Goal: Task Accomplishment & Management: Manage account settings

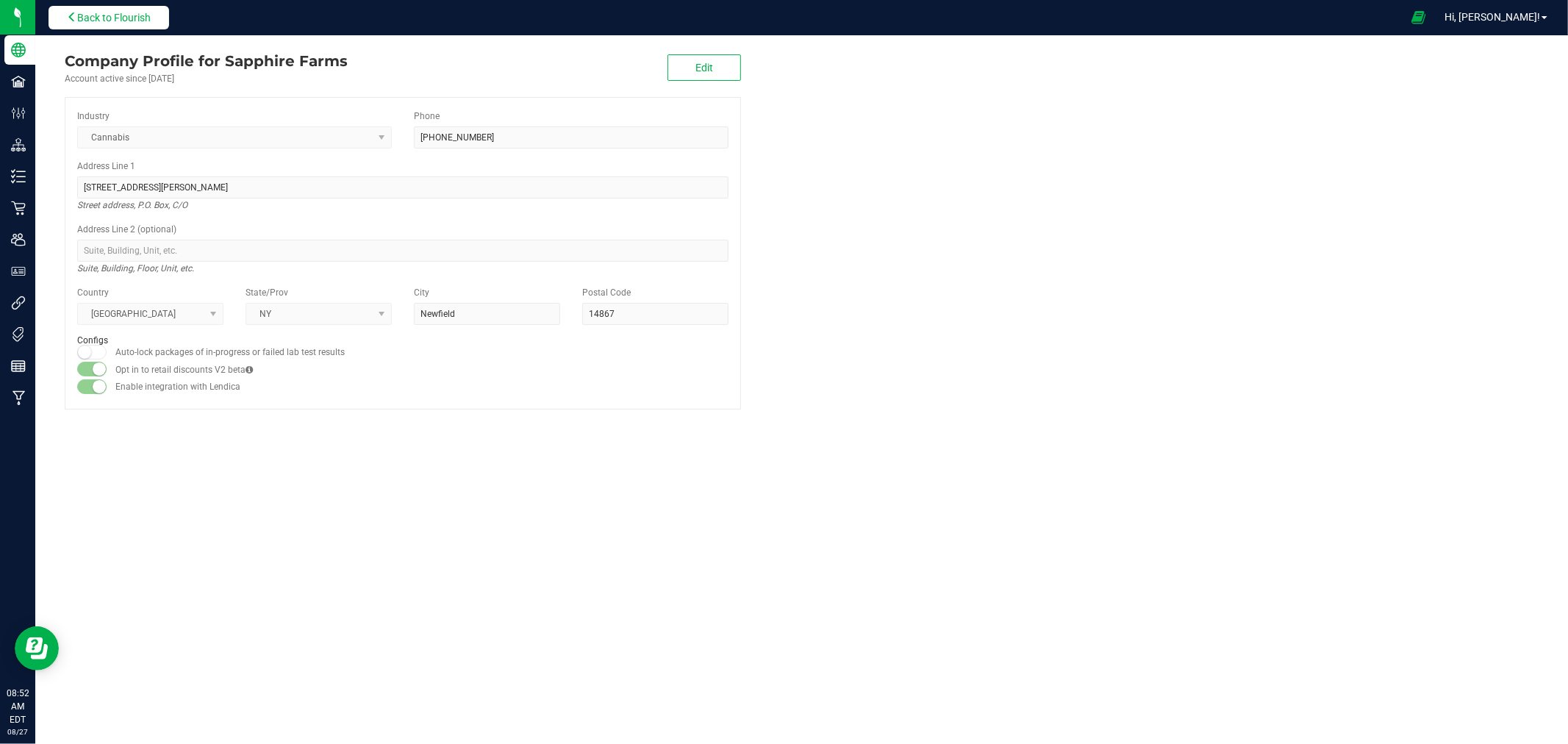
click at [120, 19] on span "Back to Flourish" at bounding box center [114, 18] width 73 height 12
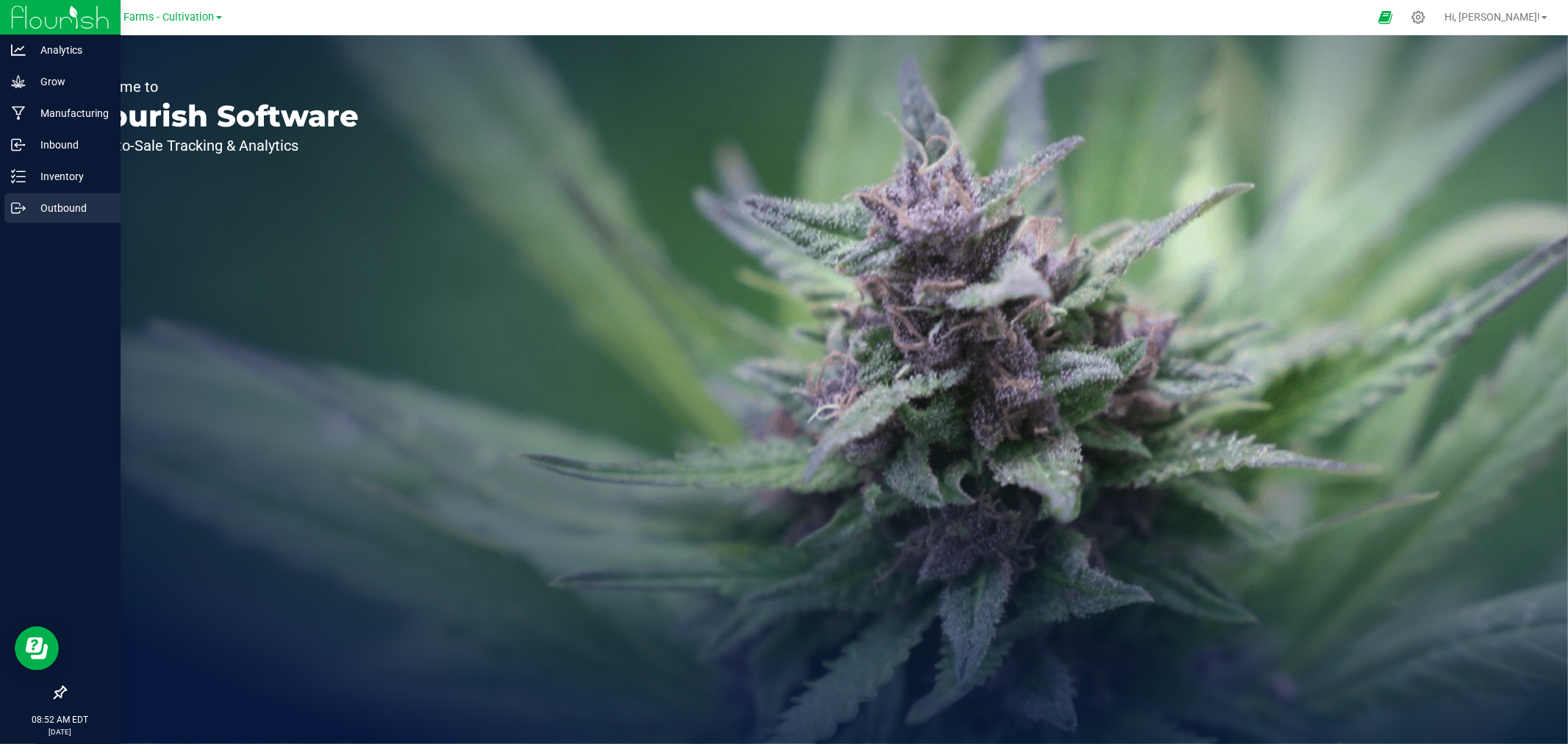
click at [21, 207] on icon at bounding box center [19, 208] width 15 height 15
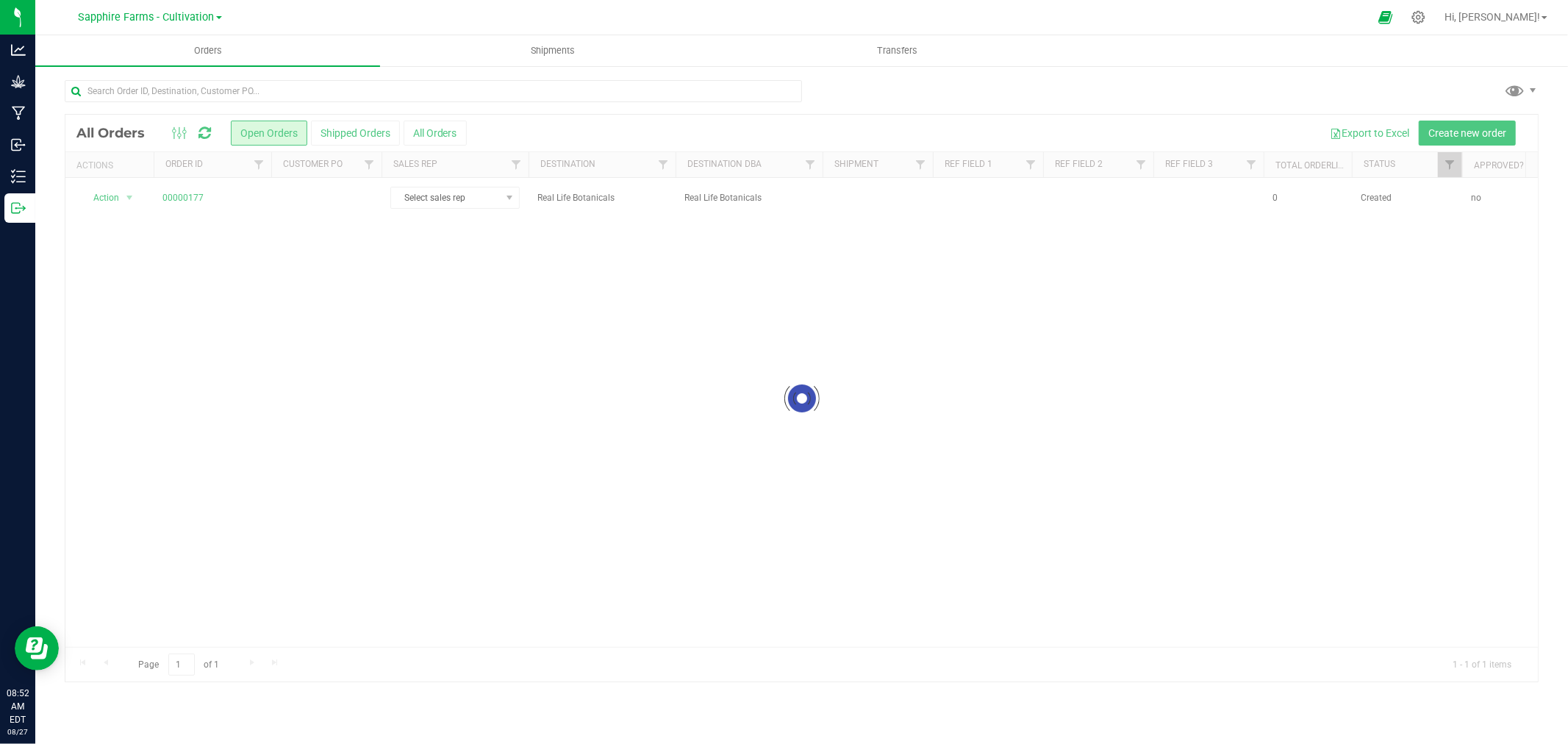
click at [216, 19] on link "Sapphire Farms - Cultivation" at bounding box center [150, 16] width 144 height 14
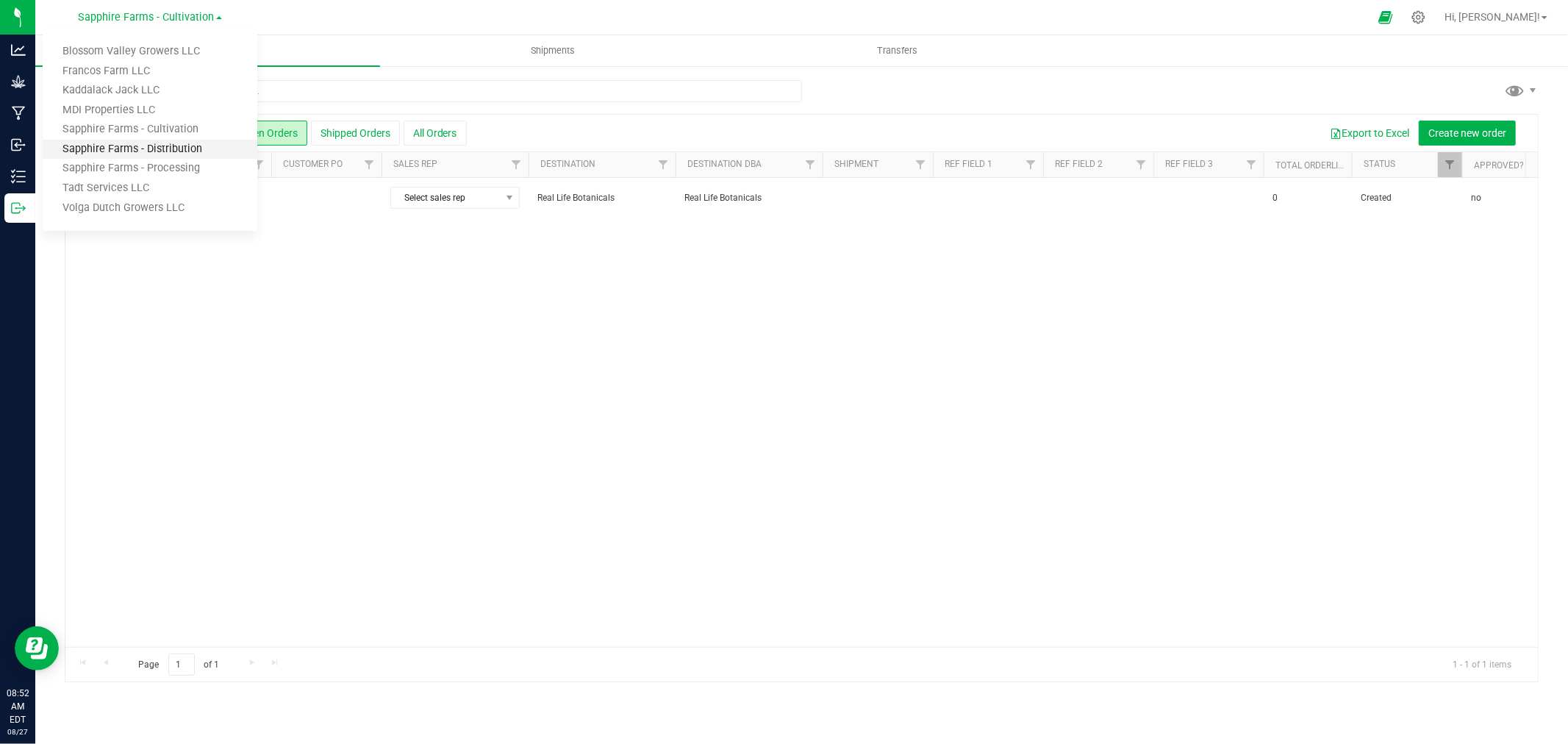
click at [186, 150] on link "Sapphire Farms - Distribution" at bounding box center [150, 150] width 215 height 20
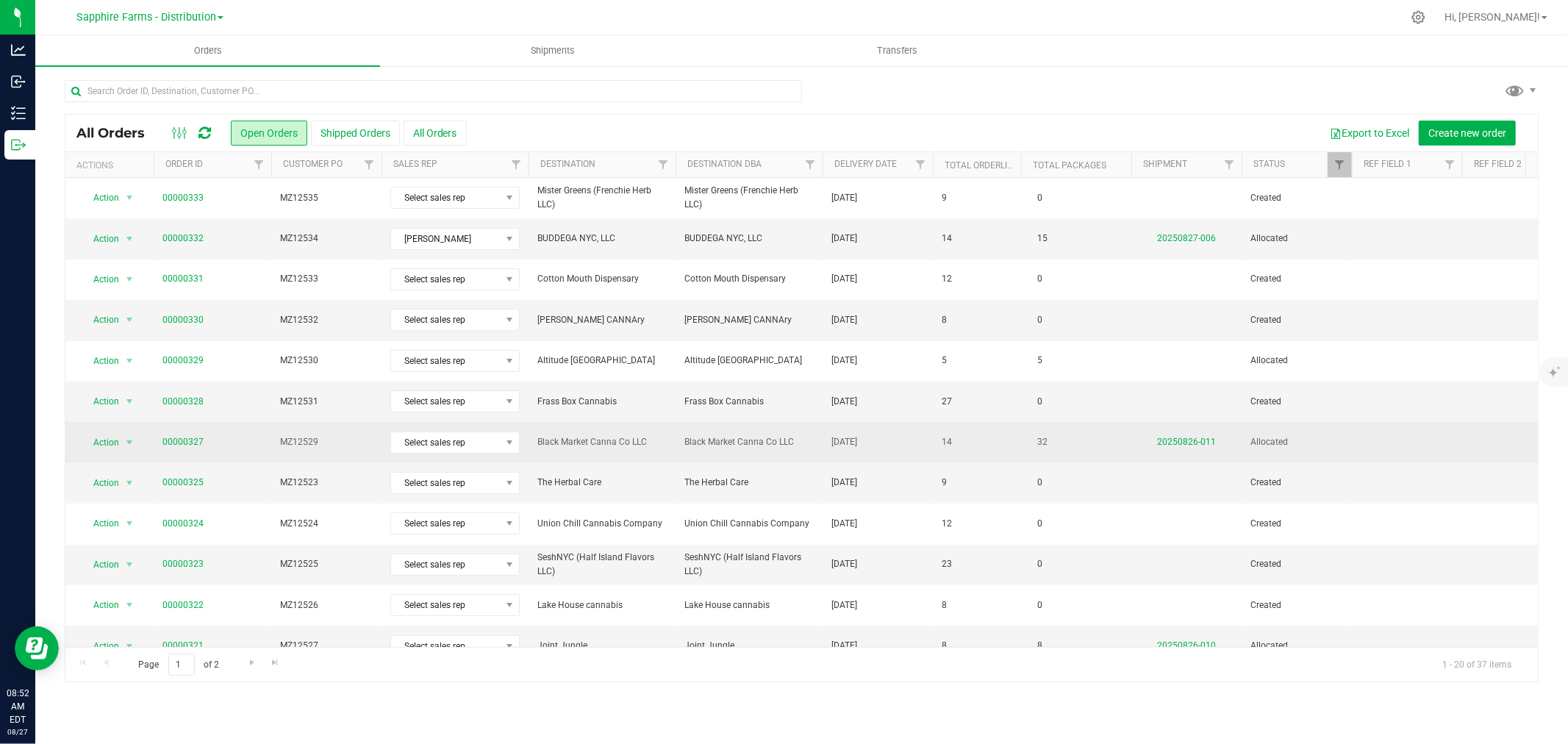
click at [710, 443] on span "Black Market Canna Co LLC" at bounding box center [749, 442] width 129 height 14
click at [120, 438] on span "select" at bounding box center [129, 443] width 19 height 21
click at [1192, 443] on link "20250826-011" at bounding box center [1186, 442] width 59 height 10
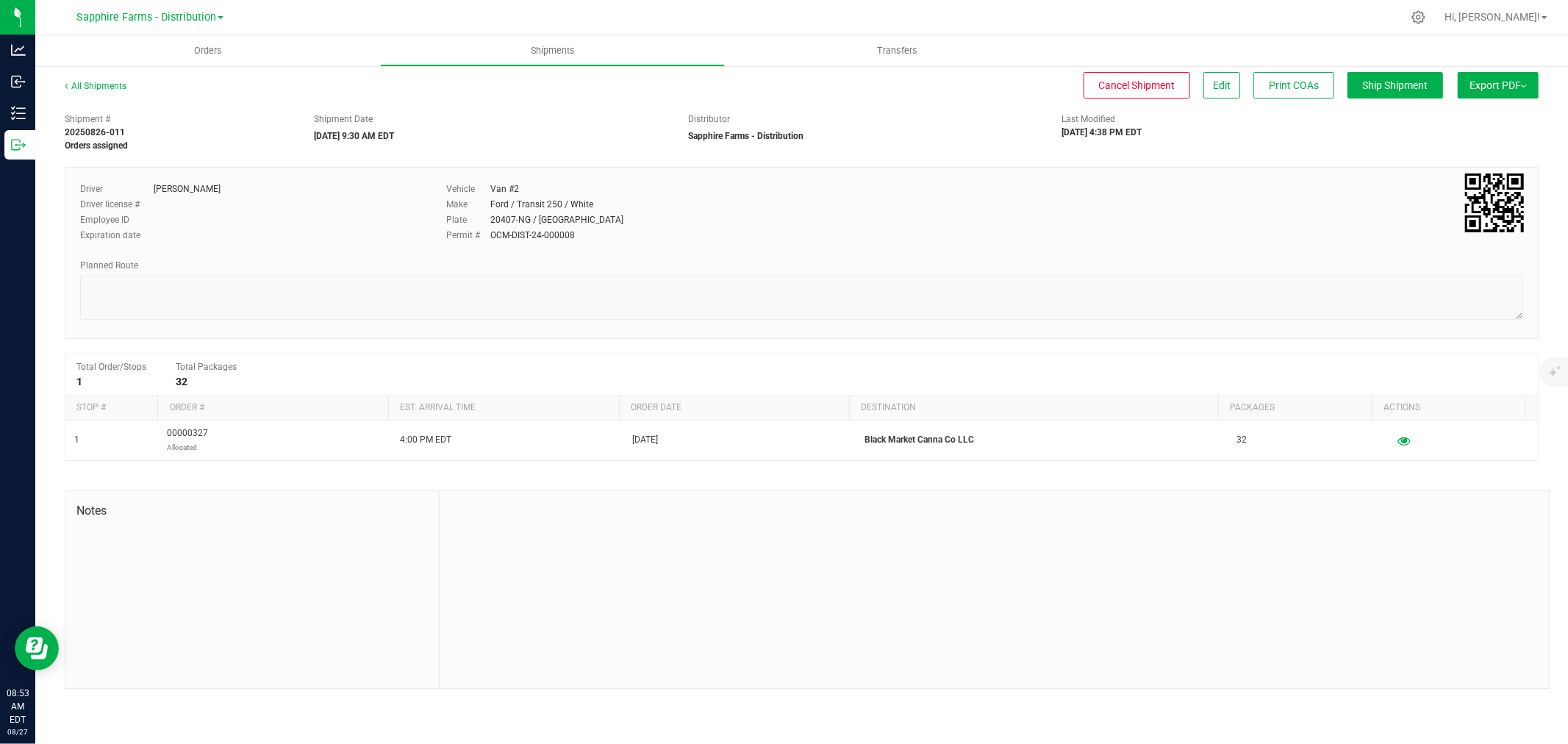
click at [1527, 76] on button "Export PDF" at bounding box center [1498, 84] width 81 height 26
click at [1168, 146] on div "Shipment # 20250826-011 Orders assigned Shipment Date 08/27/2025 9:30 AM EDT Di…" at bounding box center [802, 129] width 1496 height 46
click at [1393, 82] on span "Ship Shipment" at bounding box center [1395, 85] width 65 height 12
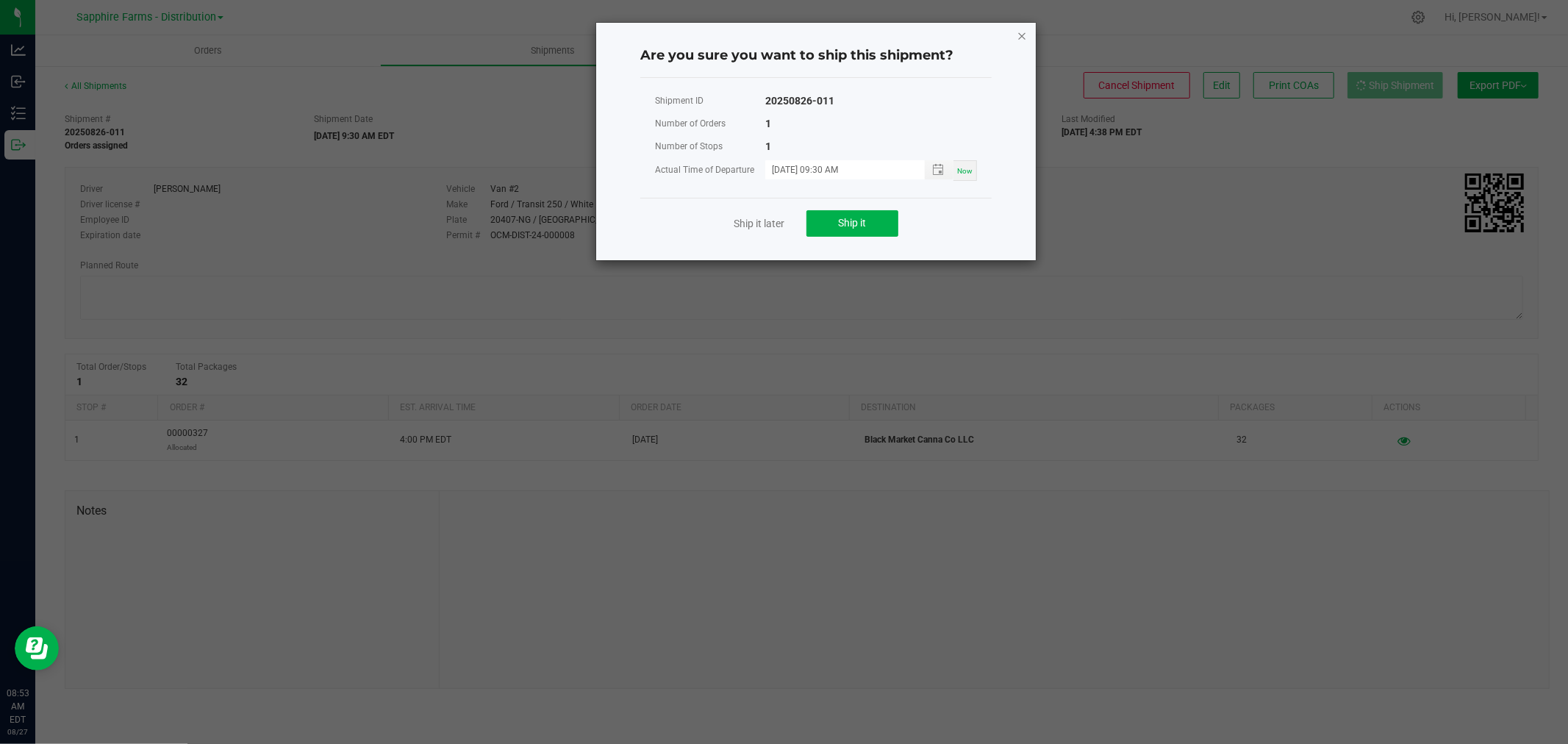
click at [1026, 30] on icon "Close" at bounding box center [1022, 35] width 10 height 18
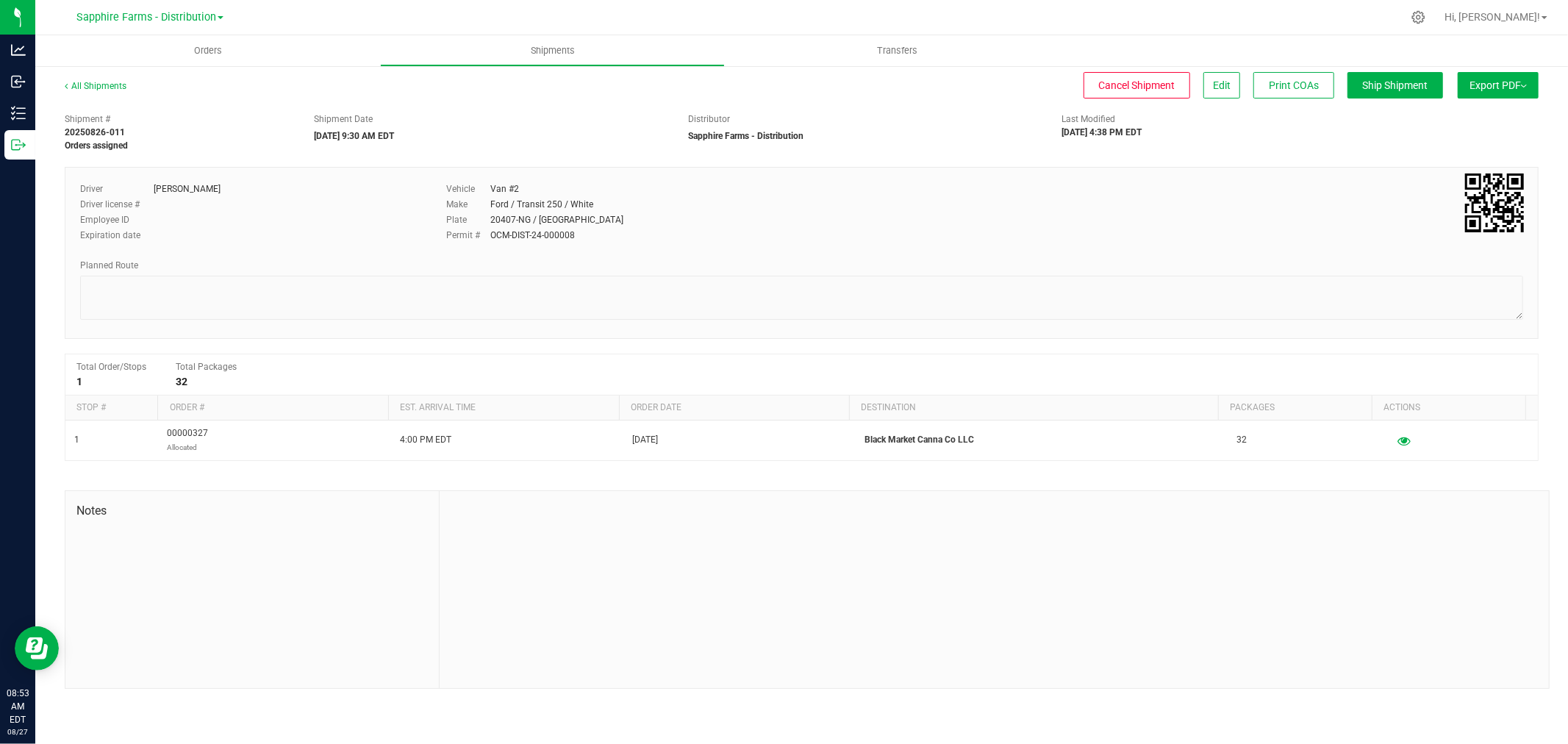
click at [1528, 85] on button "Export PDF" at bounding box center [1498, 84] width 81 height 26
click at [1524, 77] on button "Export PDF" at bounding box center [1498, 84] width 81 height 26
click at [1480, 145] on li "Manifest by Lot" at bounding box center [1494, 139] width 149 height 22
click at [166, 61] on uib-tab-heading "Orders" at bounding box center [207, 50] width 345 height 31
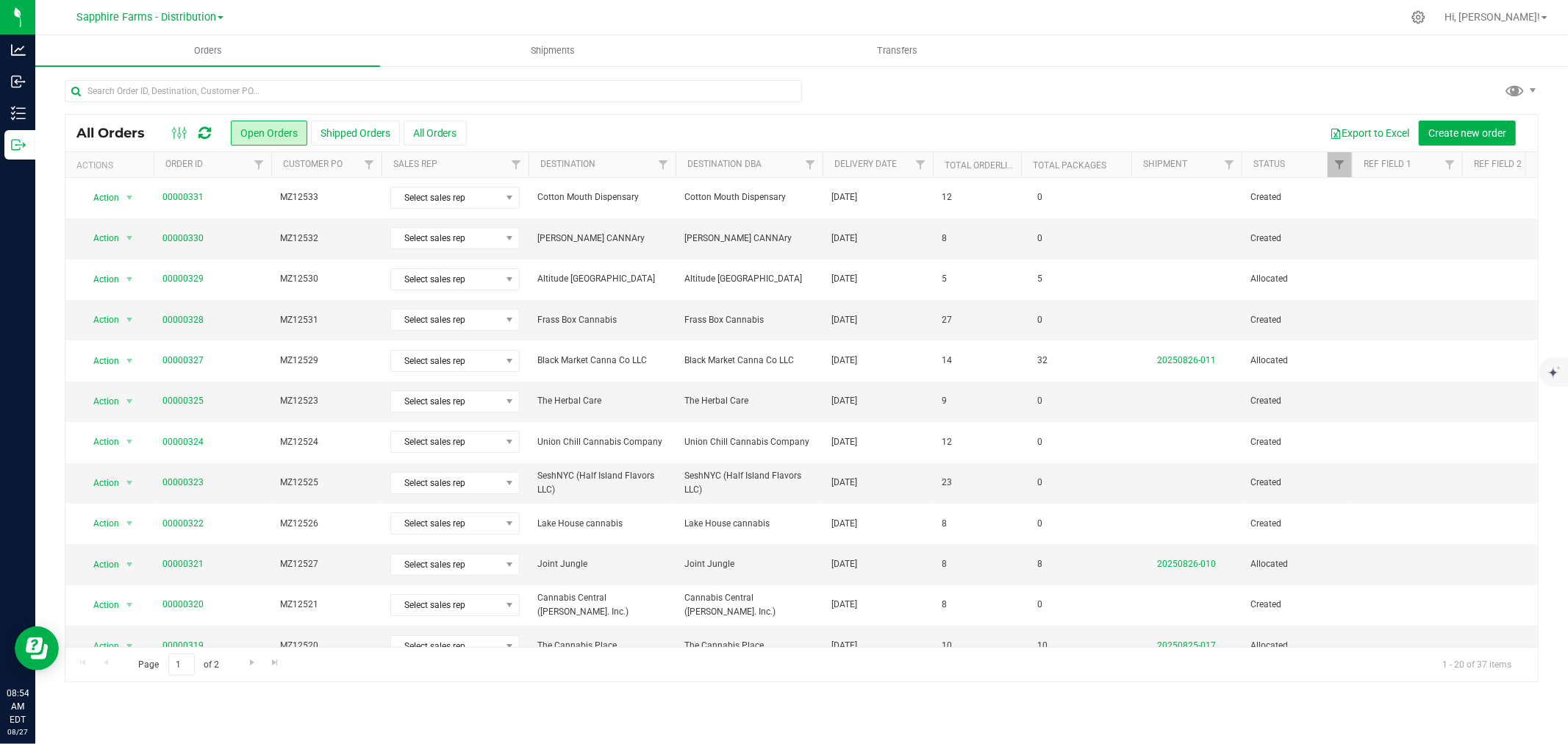
scroll to position [163, 0]
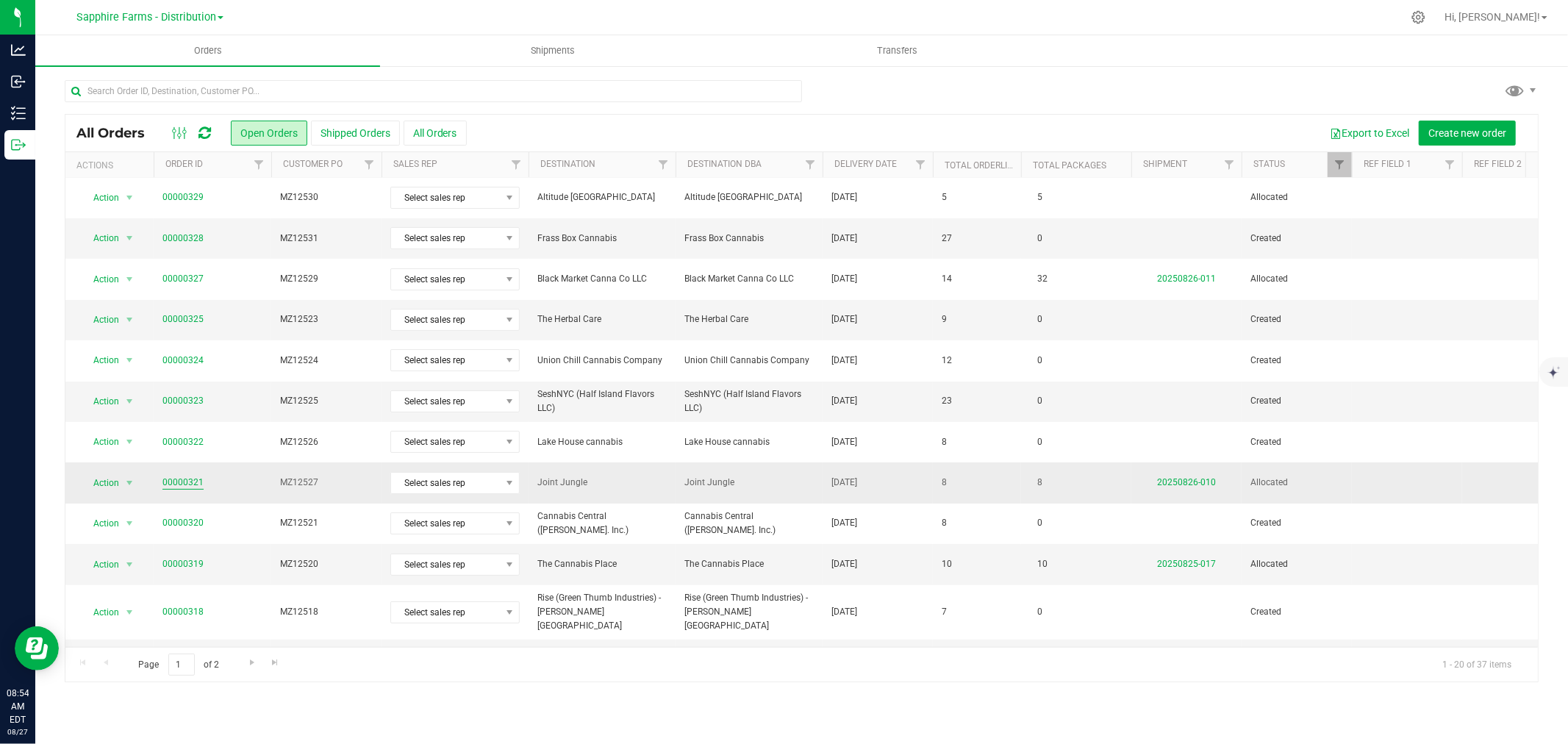
click at [174, 479] on link "00000321" at bounding box center [183, 482] width 41 height 14
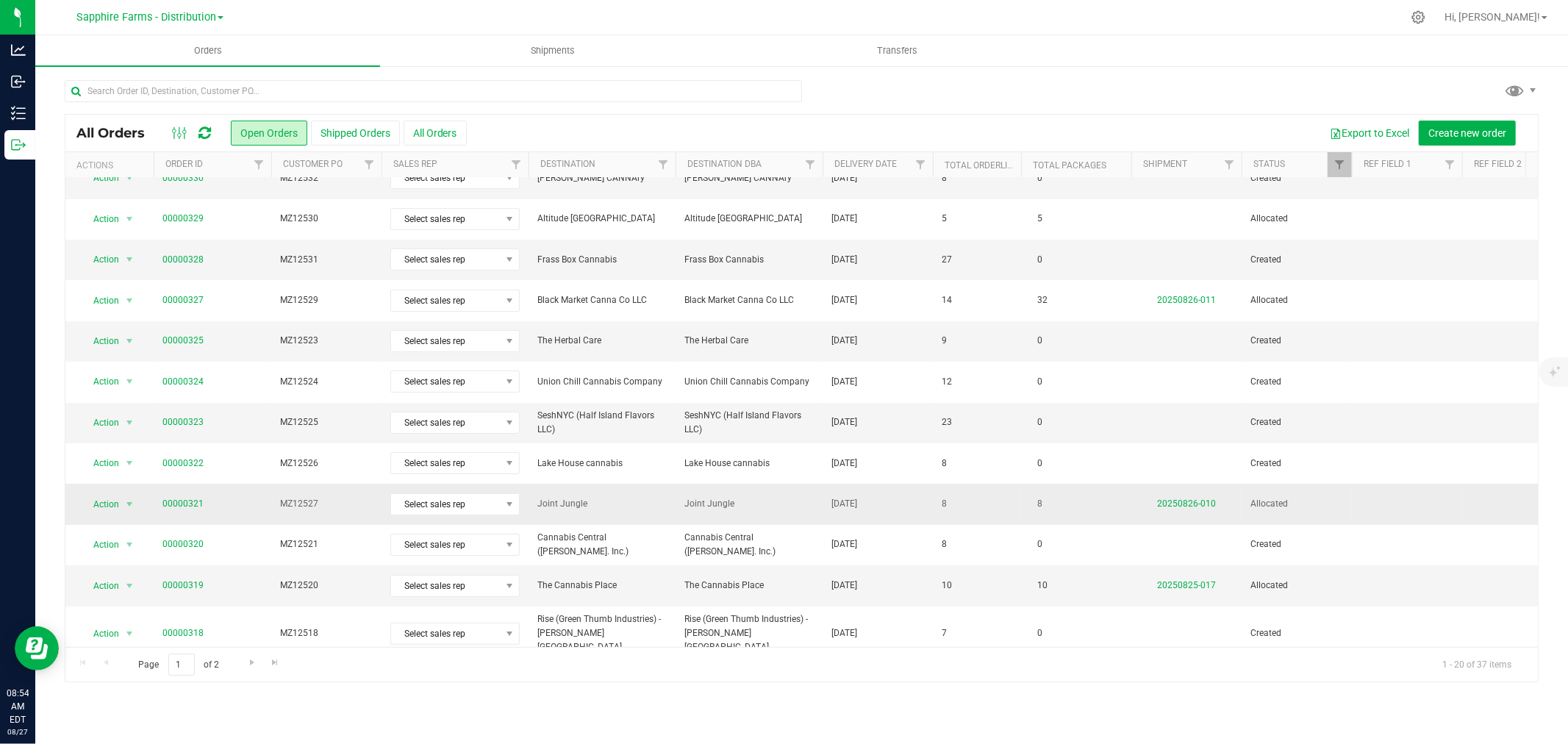
scroll to position [163, 0]
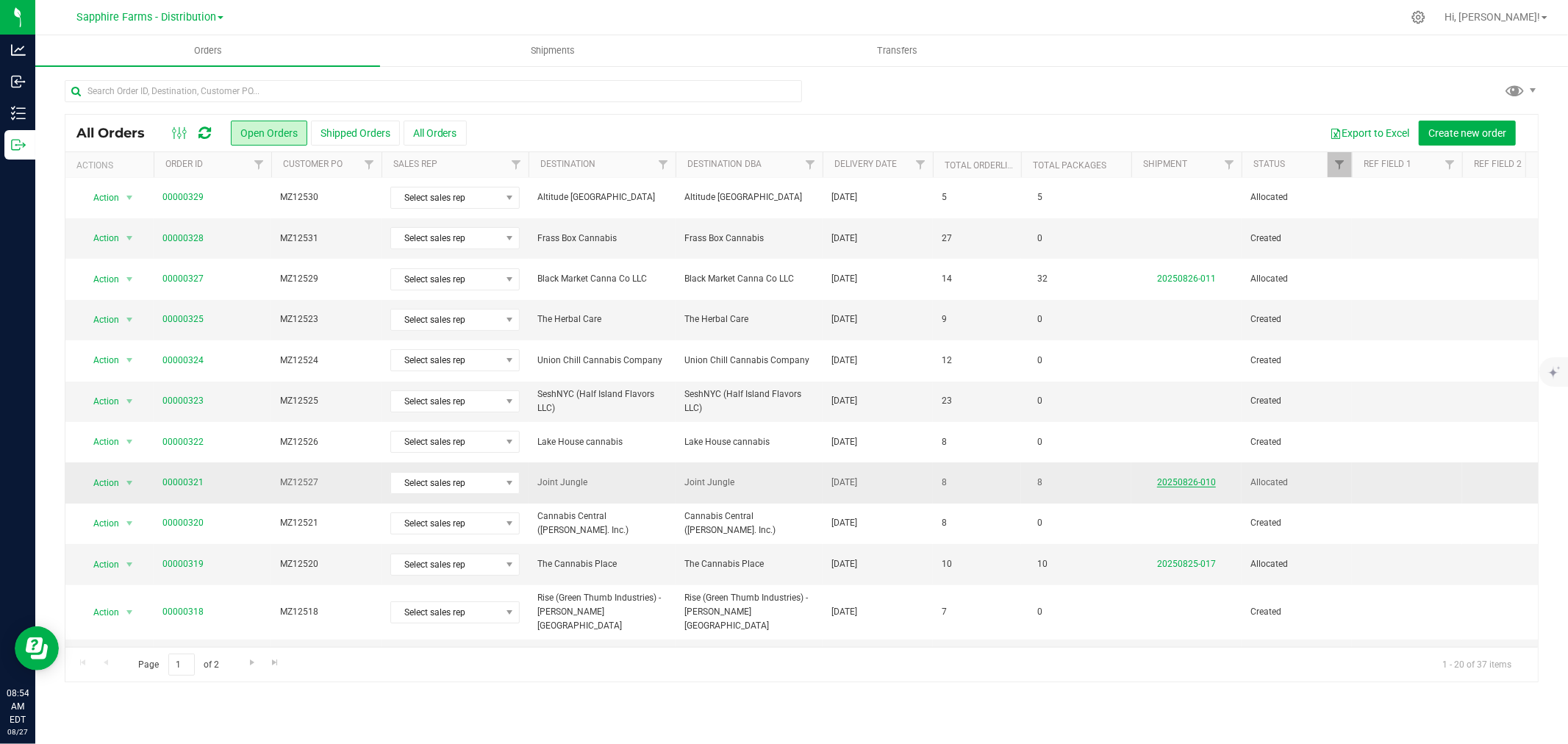
click at [1187, 483] on link "20250826-010" at bounding box center [1186, 482] width 59 height 10
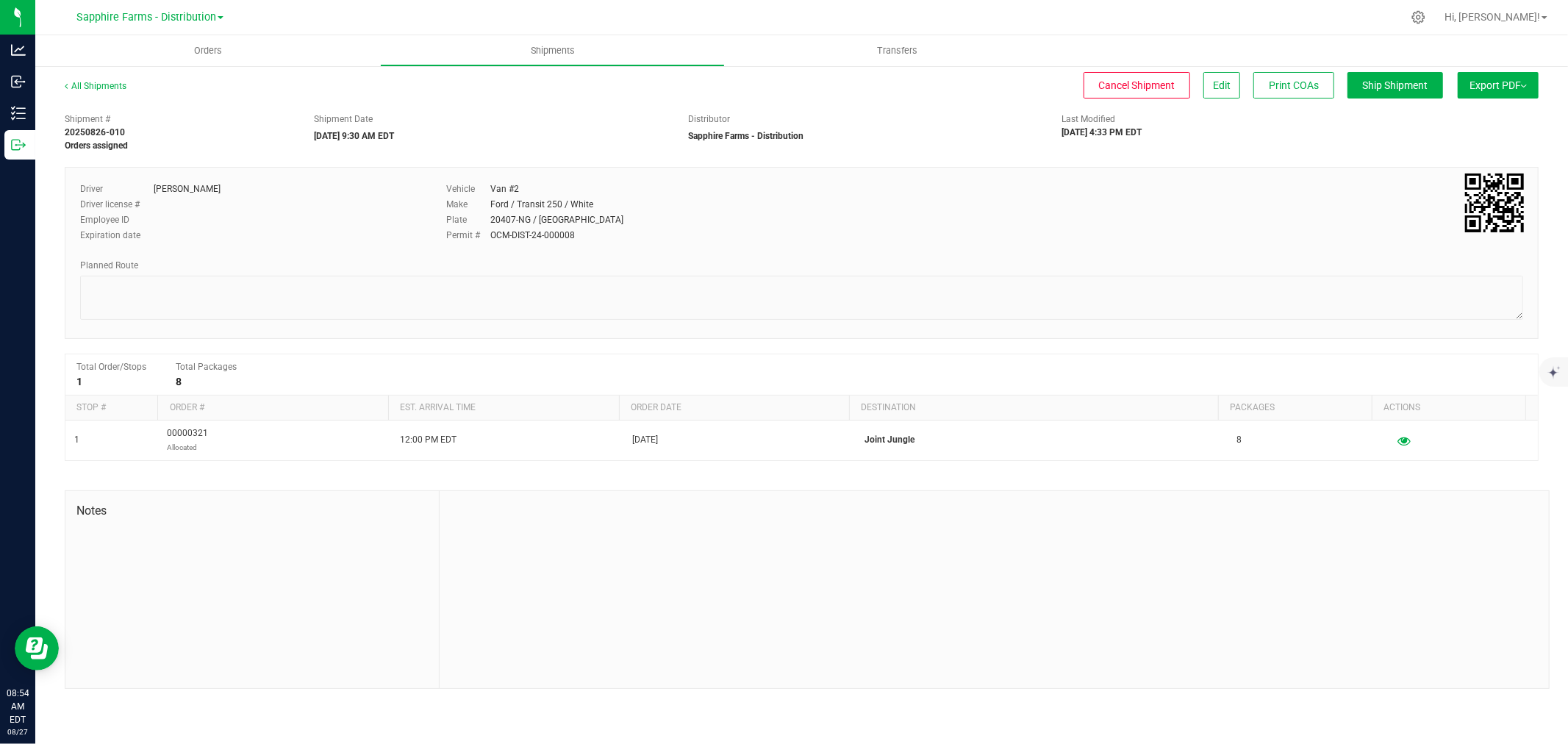
click at [1525, 86] on img at bounding box center [1524, 86] width 6 height 3
click at [1477, 135] on span "Manifest by Lot" at bounding box center [1460, 140] width 61 height 10
click at [207, 54] on span "Orders" at bounding box center [208, 51] width 67 height 13
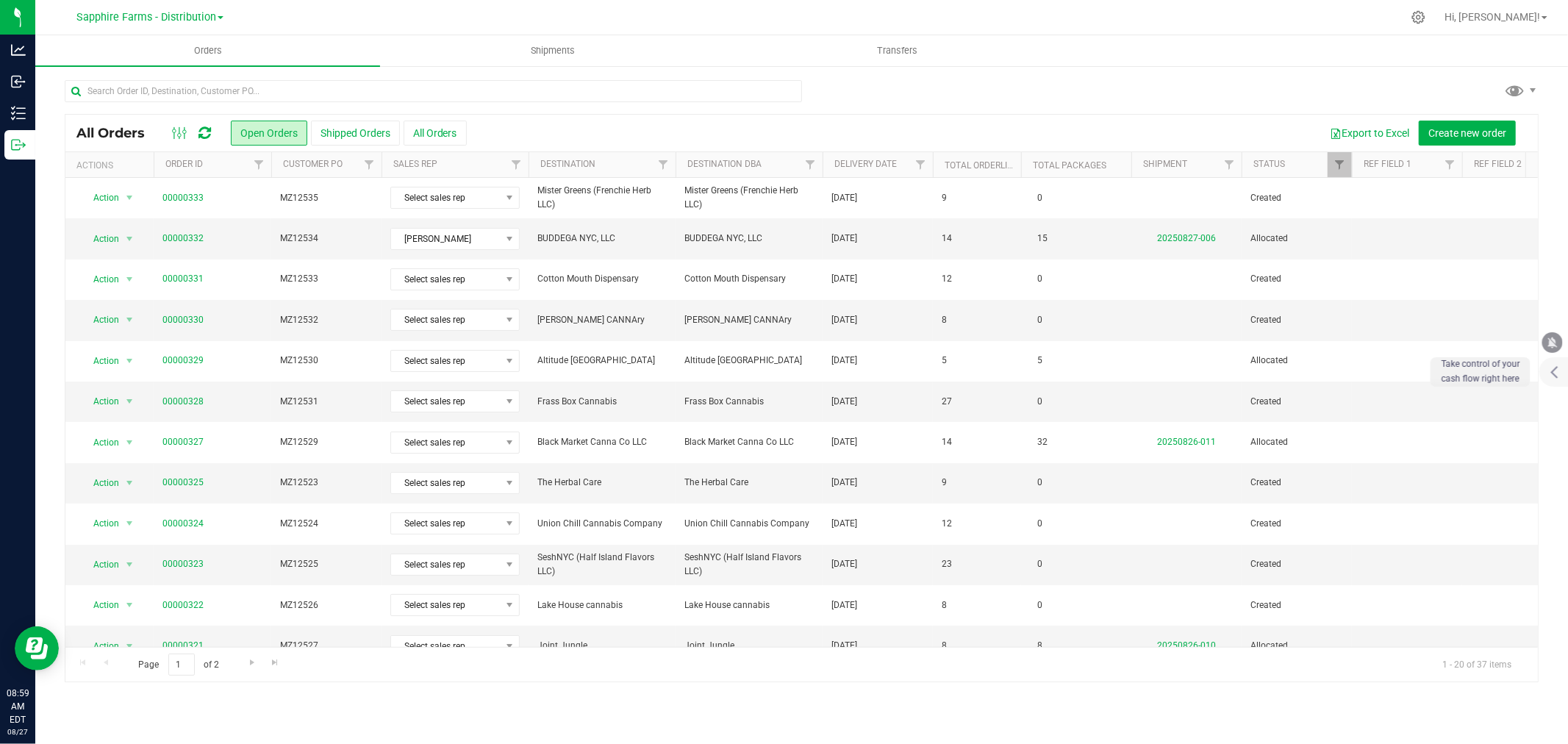
click at [829, 166] on th "Delivery Date" at bounding box center [878, 165] width 110 height 25
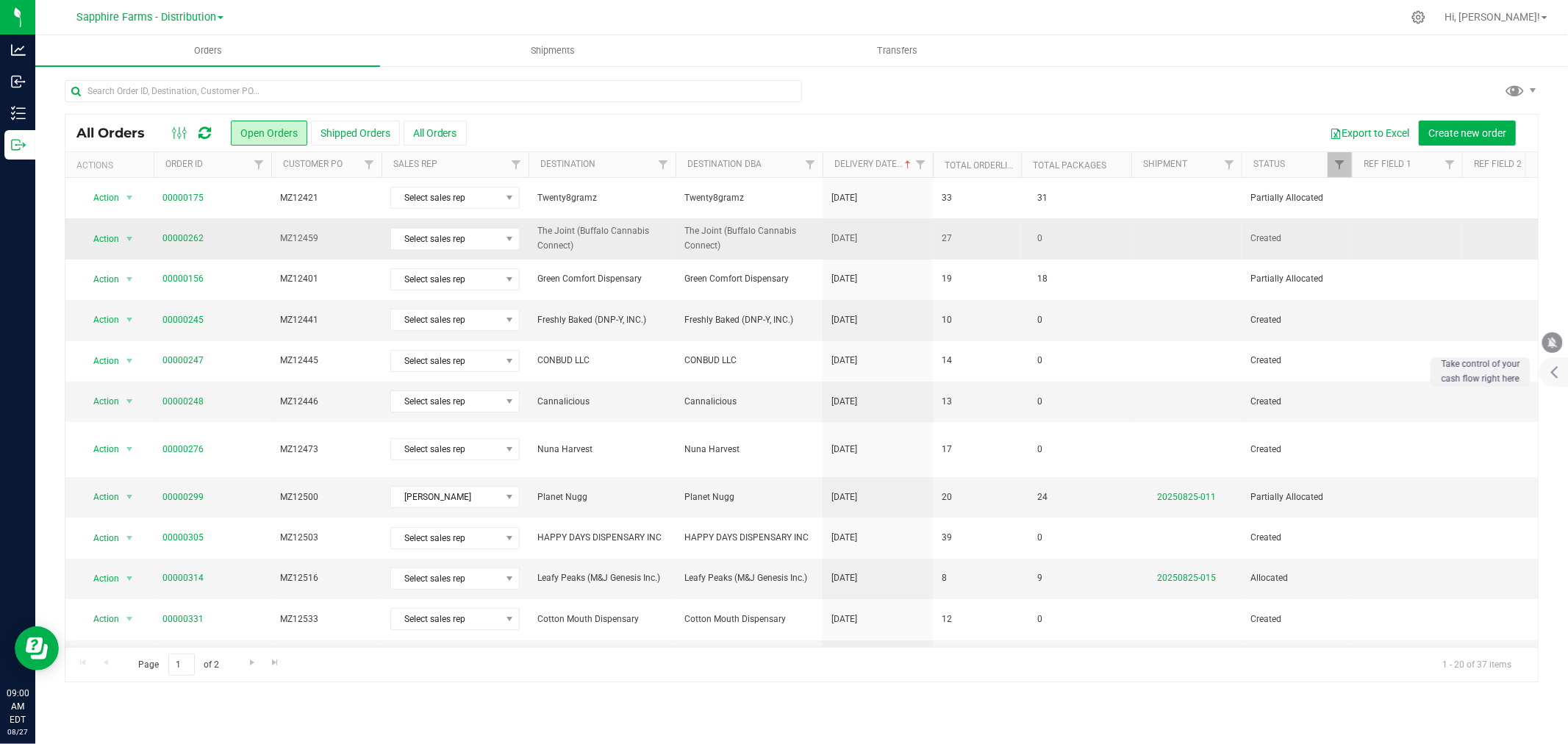
click at [814, 230] on td "The Joint (Buffalo Cannabis Connect)" at bounding box center [749, 239] width 147 height 40
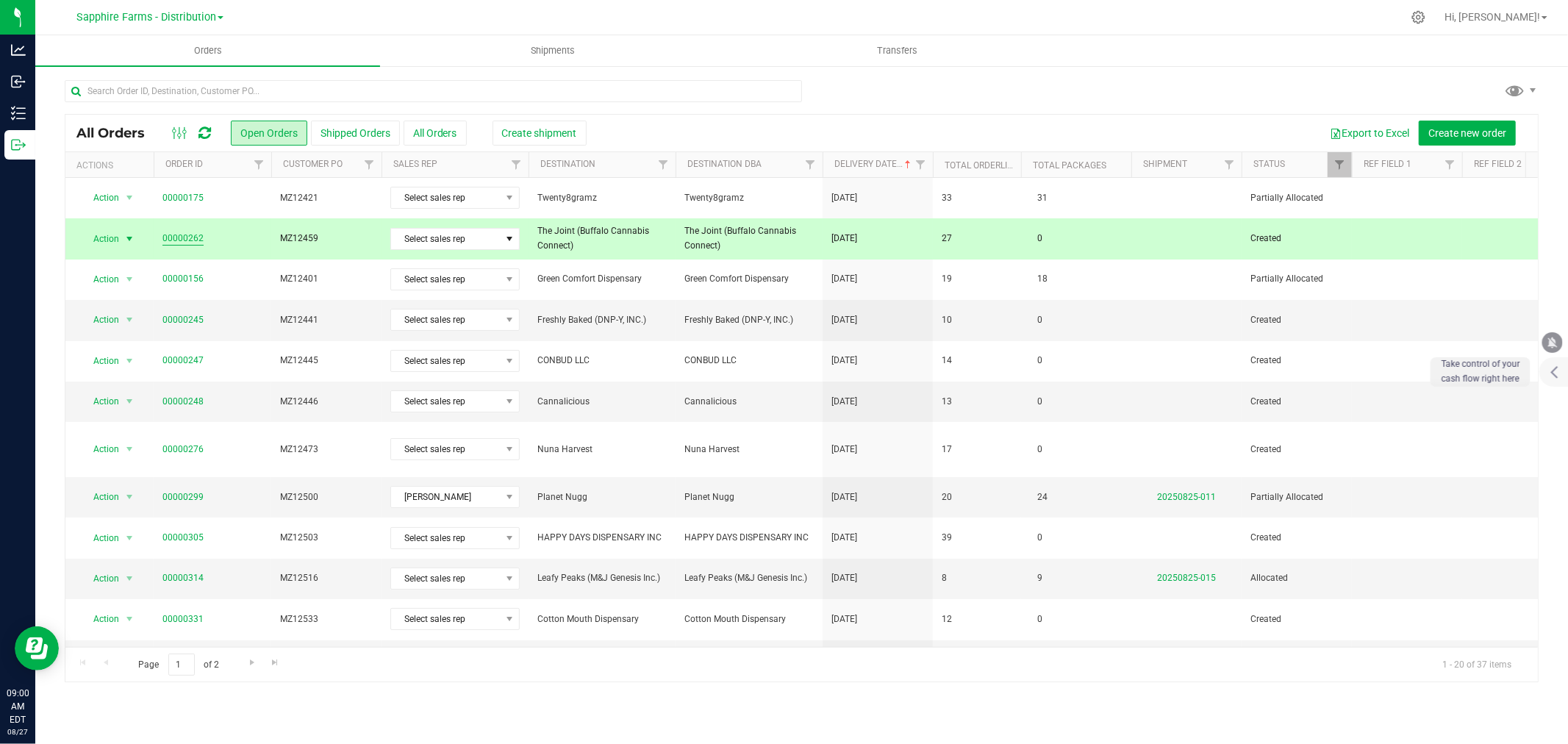
click at [197, 236] on link "00000262" at bounding box center [183, 239] width 41 height 14
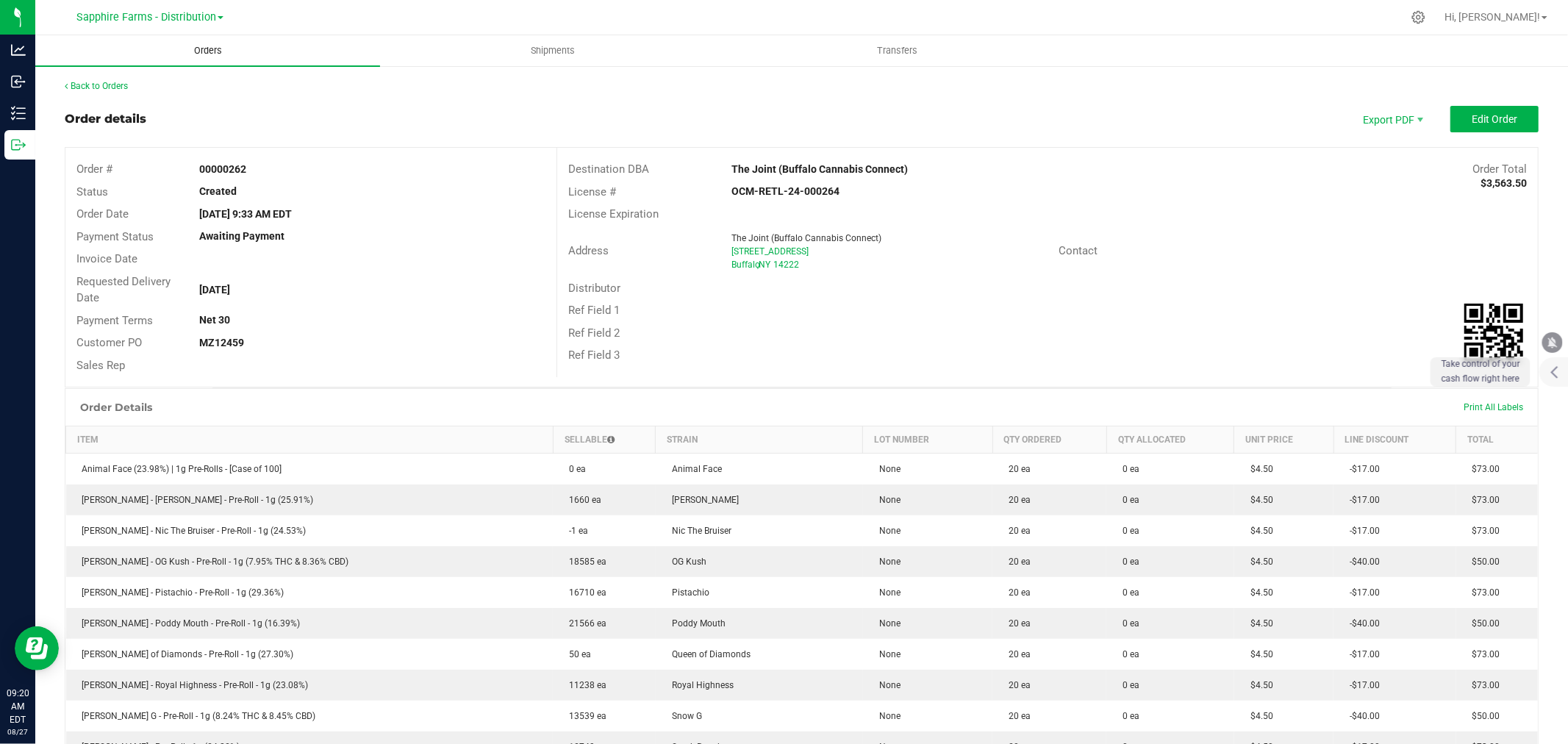
click at [149, 55] on uib-tab-heading "Orders" at bounding box center [207, 50] width 345 height 31
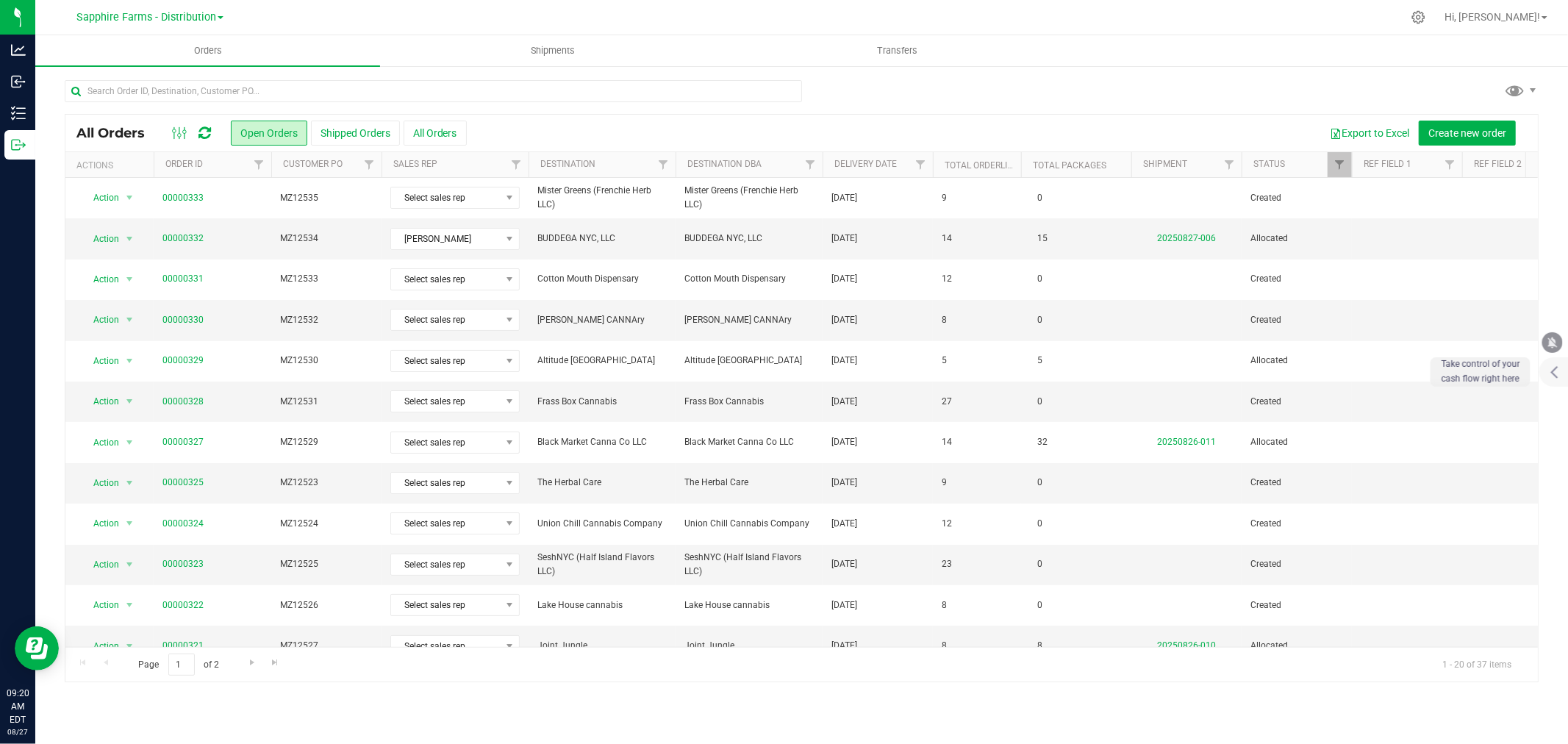
click at [827, 169] on th "Delivery Date" at bounding box center [878, 165] width 110 height 25
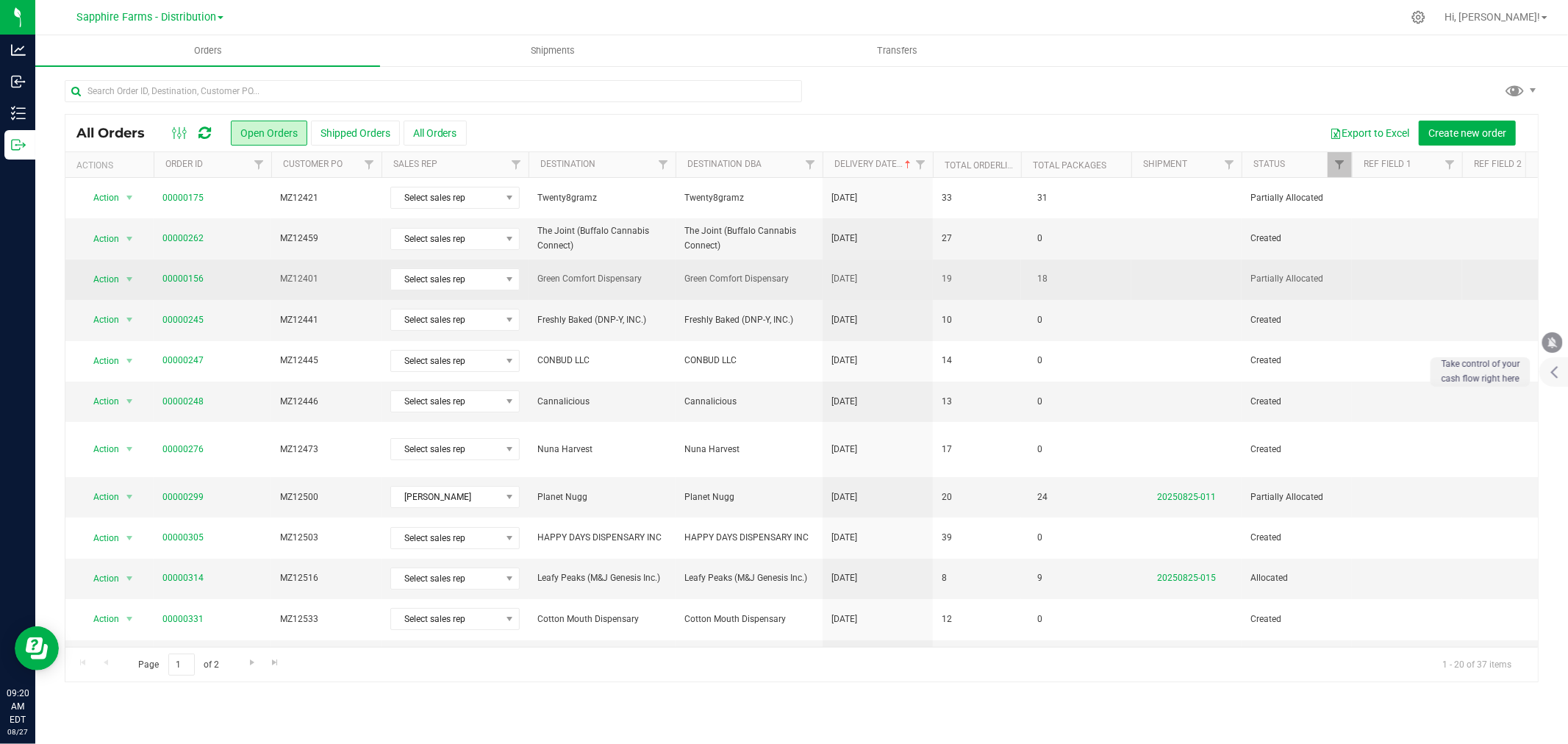
click at [788, 274] on span "Green Comfort Dispensary" at bounding box center [749, 279] width 129 height 14
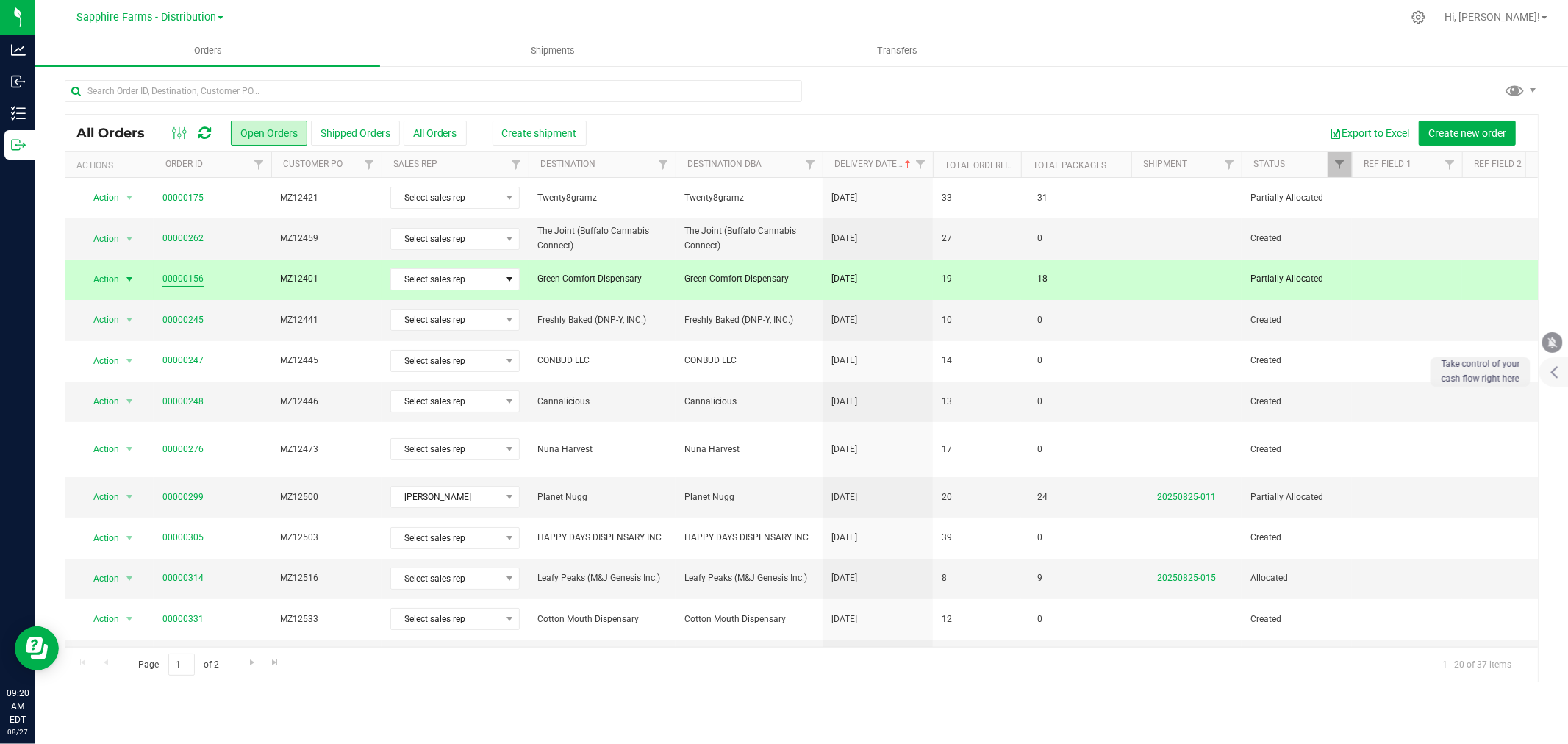
click at [186, 277] on link "00000156" at bounding box center [183, 279] width 41 height 14
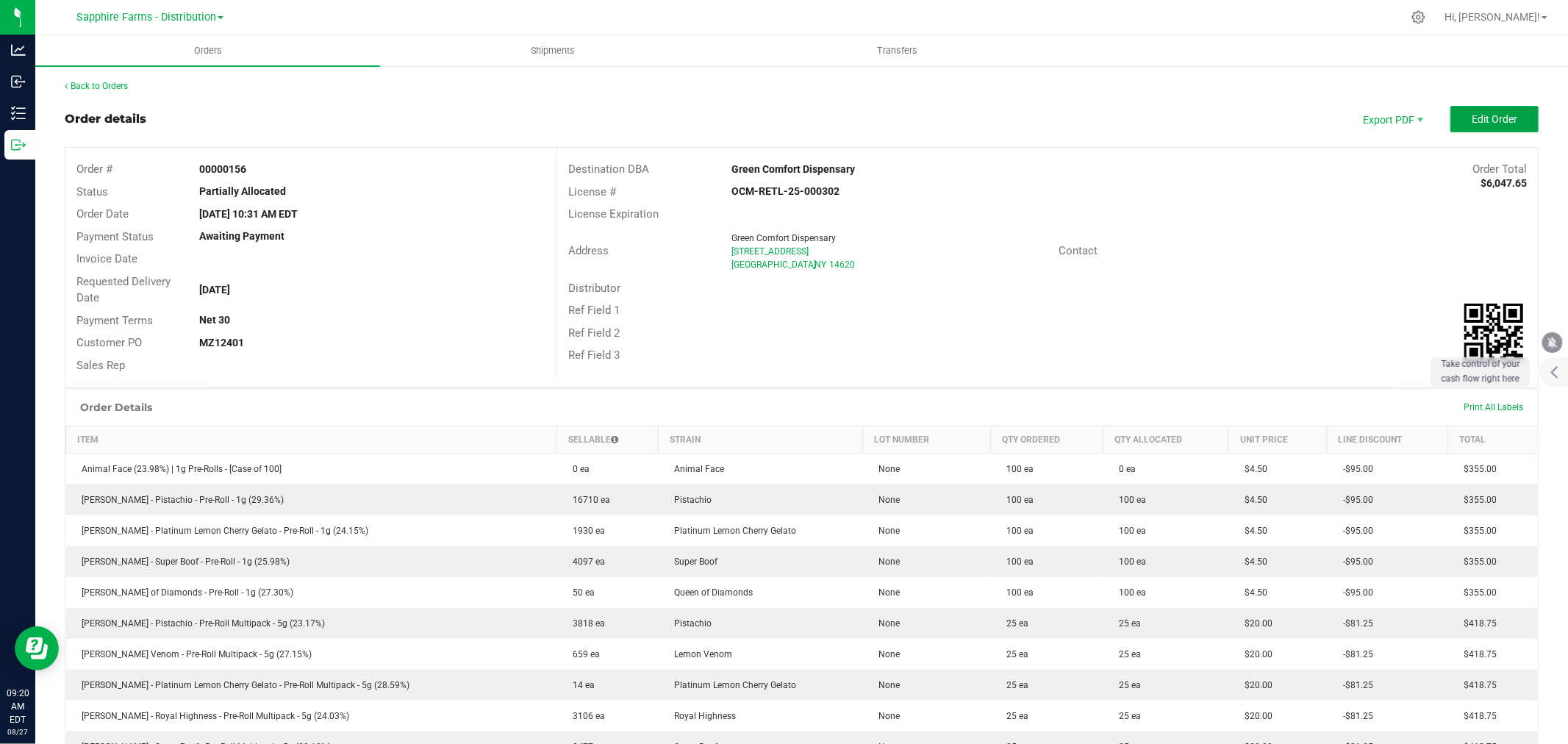
click at [1471, 122] on span "Edit Order" at bounding box center [1494, 119] width 46 height 12
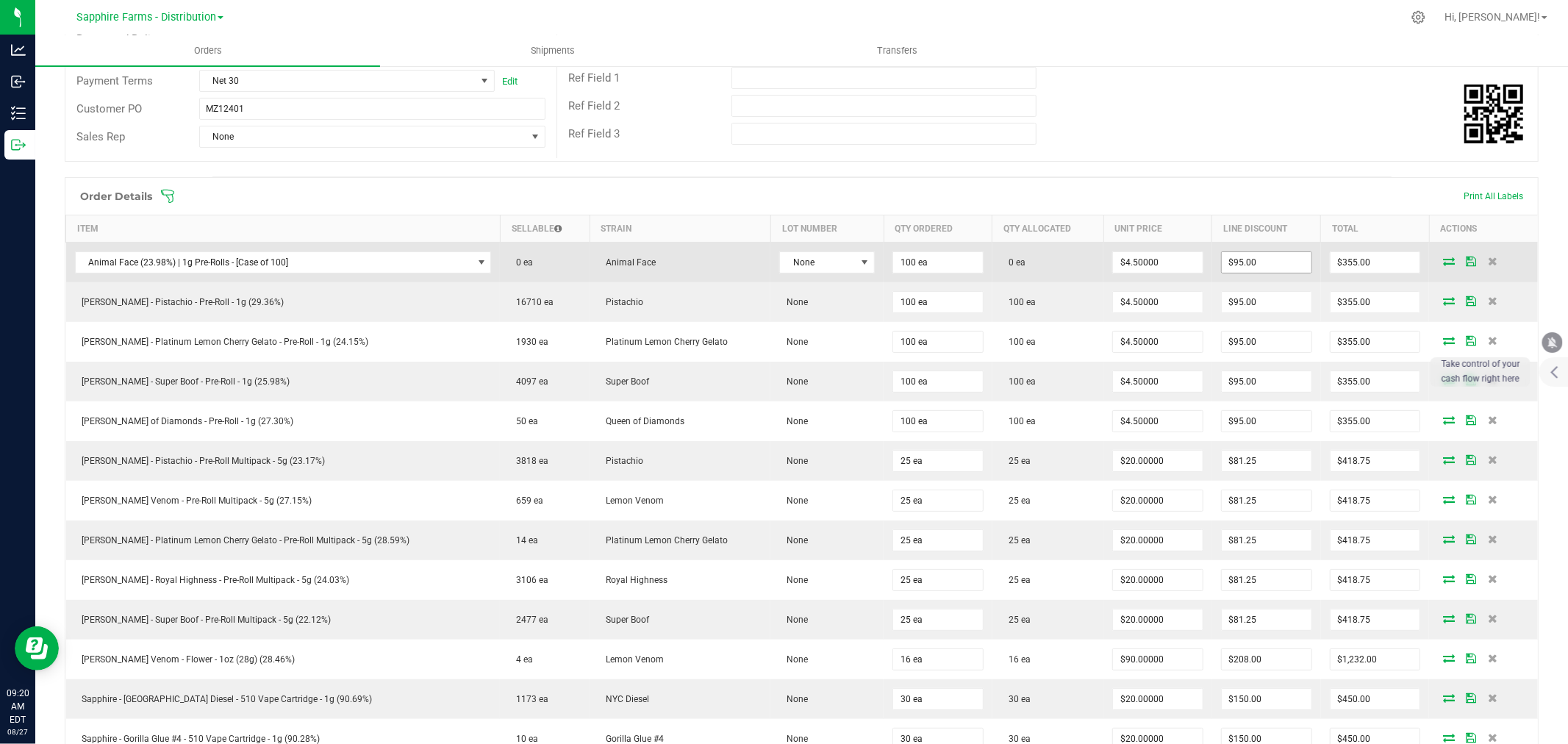
scroll to position [245, 0]
click at [476, 265] on span "NO DATA FOUND" at bounding box center [482, 264] width 12 height 12
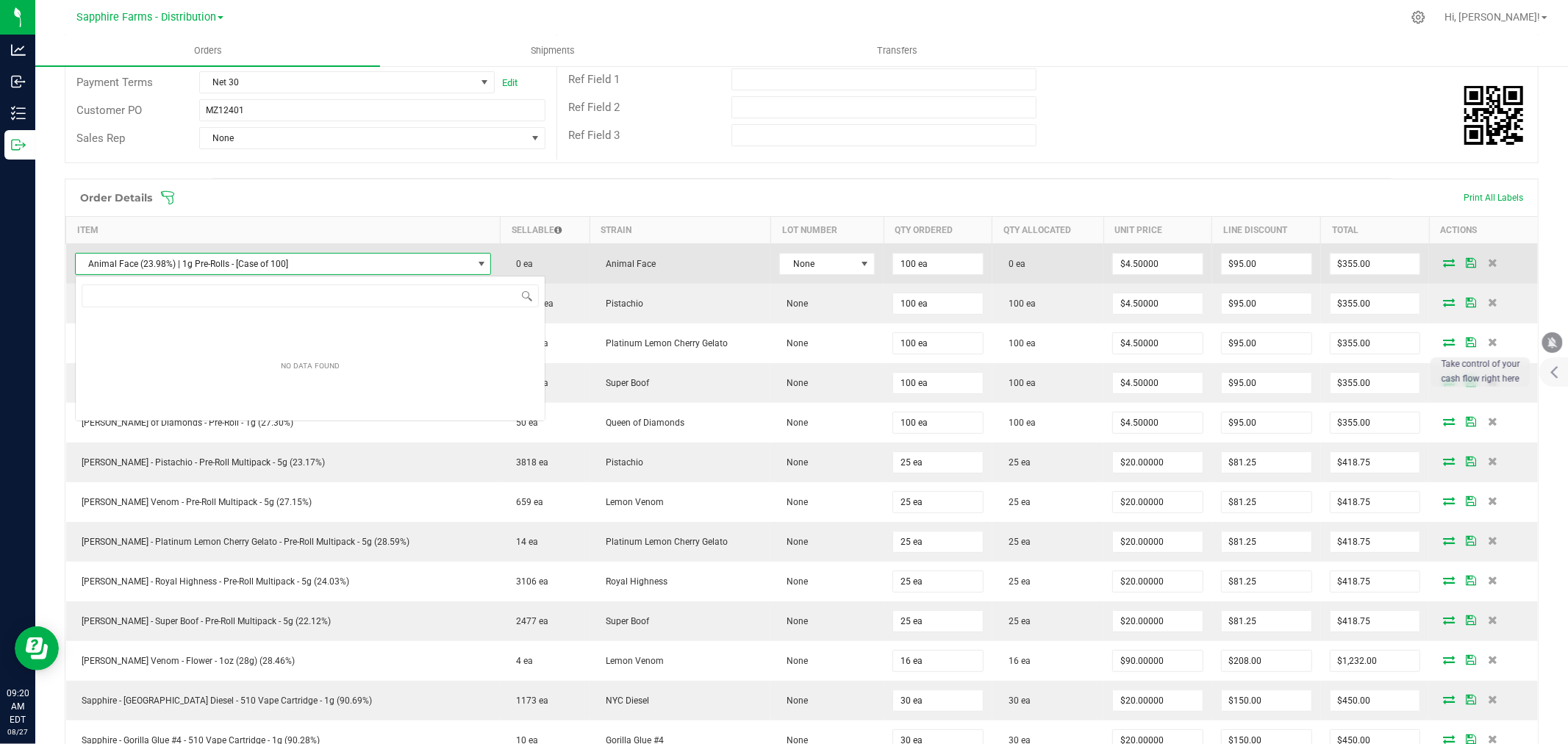
scroll to position [22, 369]
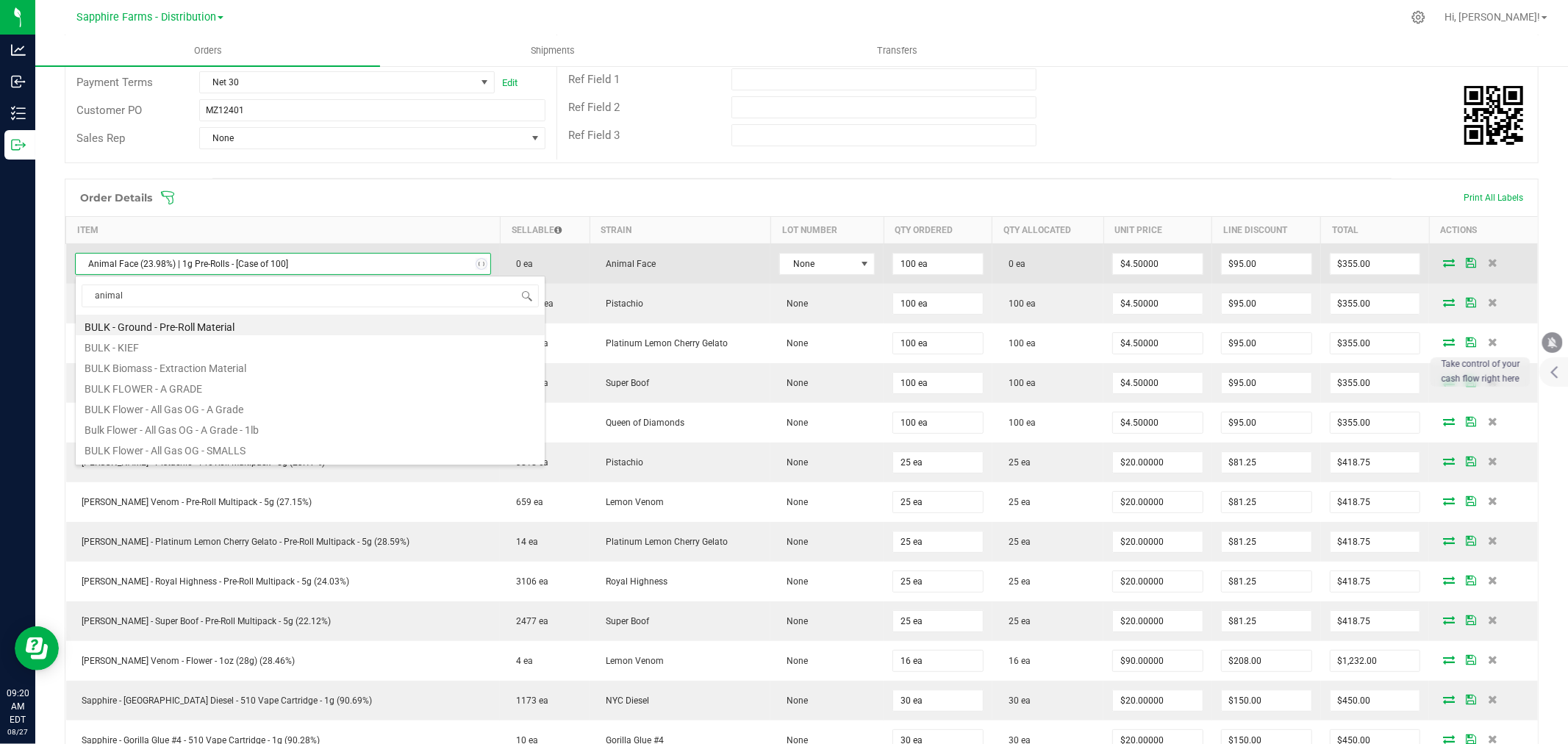
type input "animal"
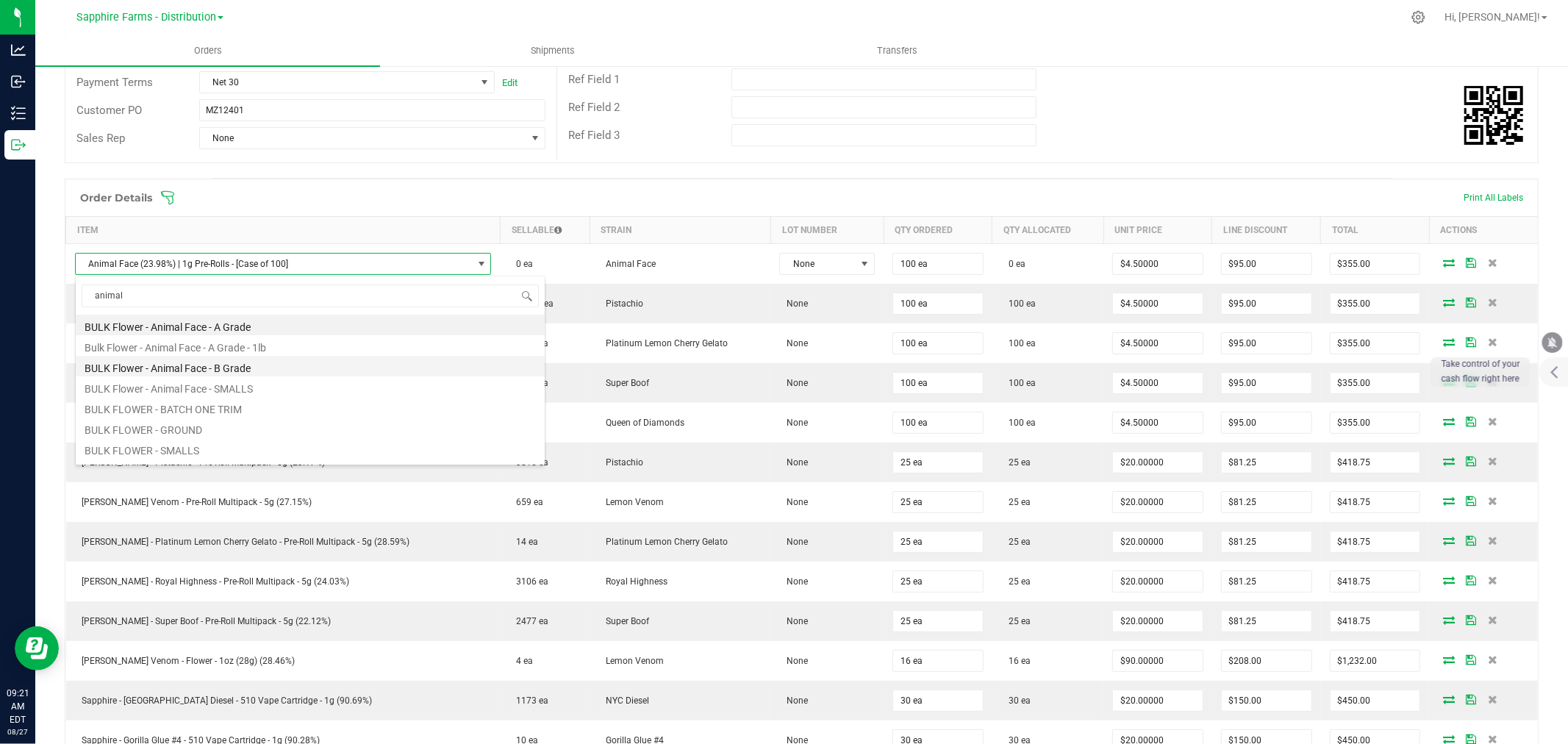
scroll to position [120, 0]
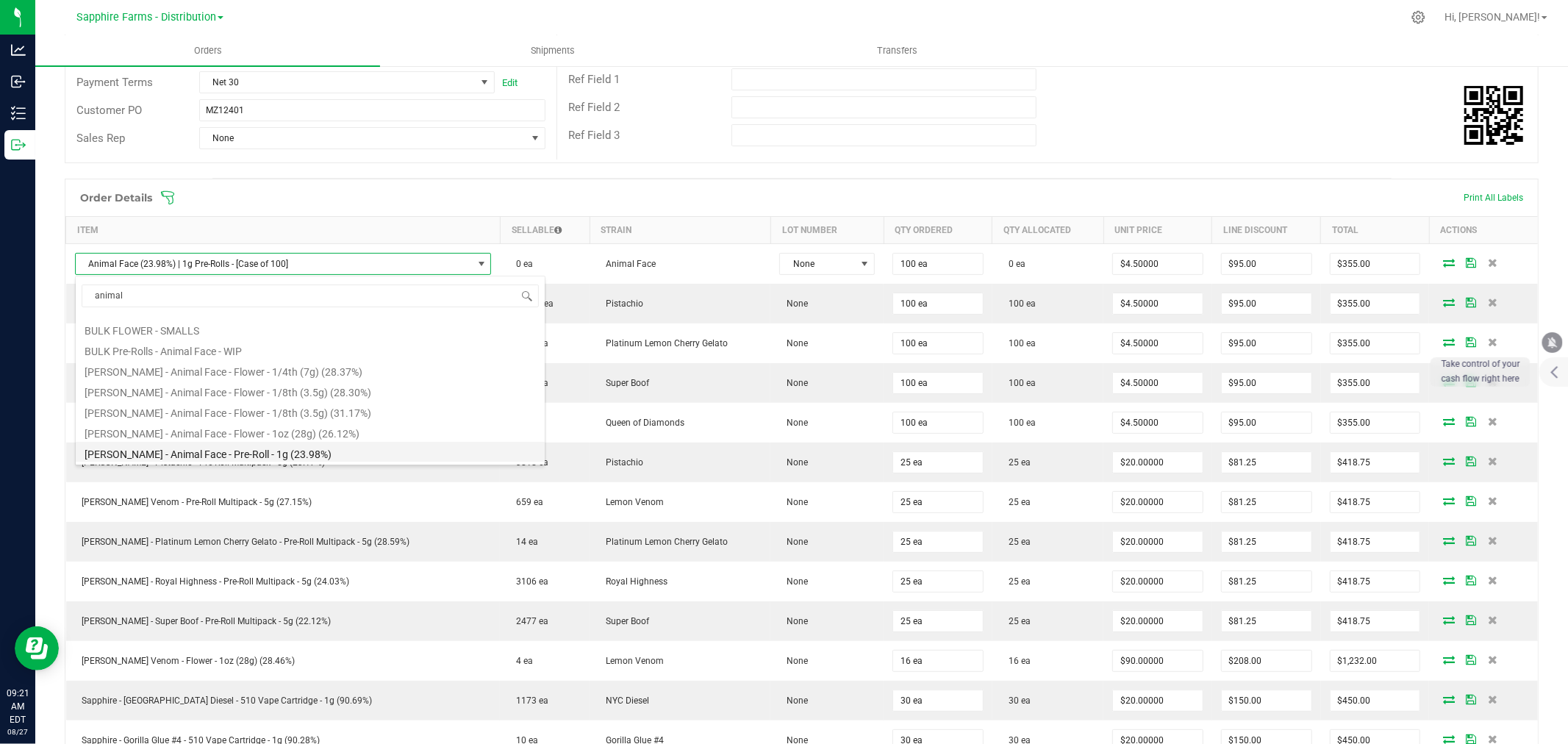
click at [373, 455] on li "[PERSON_NAME] - Animal Face - Pre-Roll - 1g (23.98%)" at bounding box center [310, 452] width 469 height 21
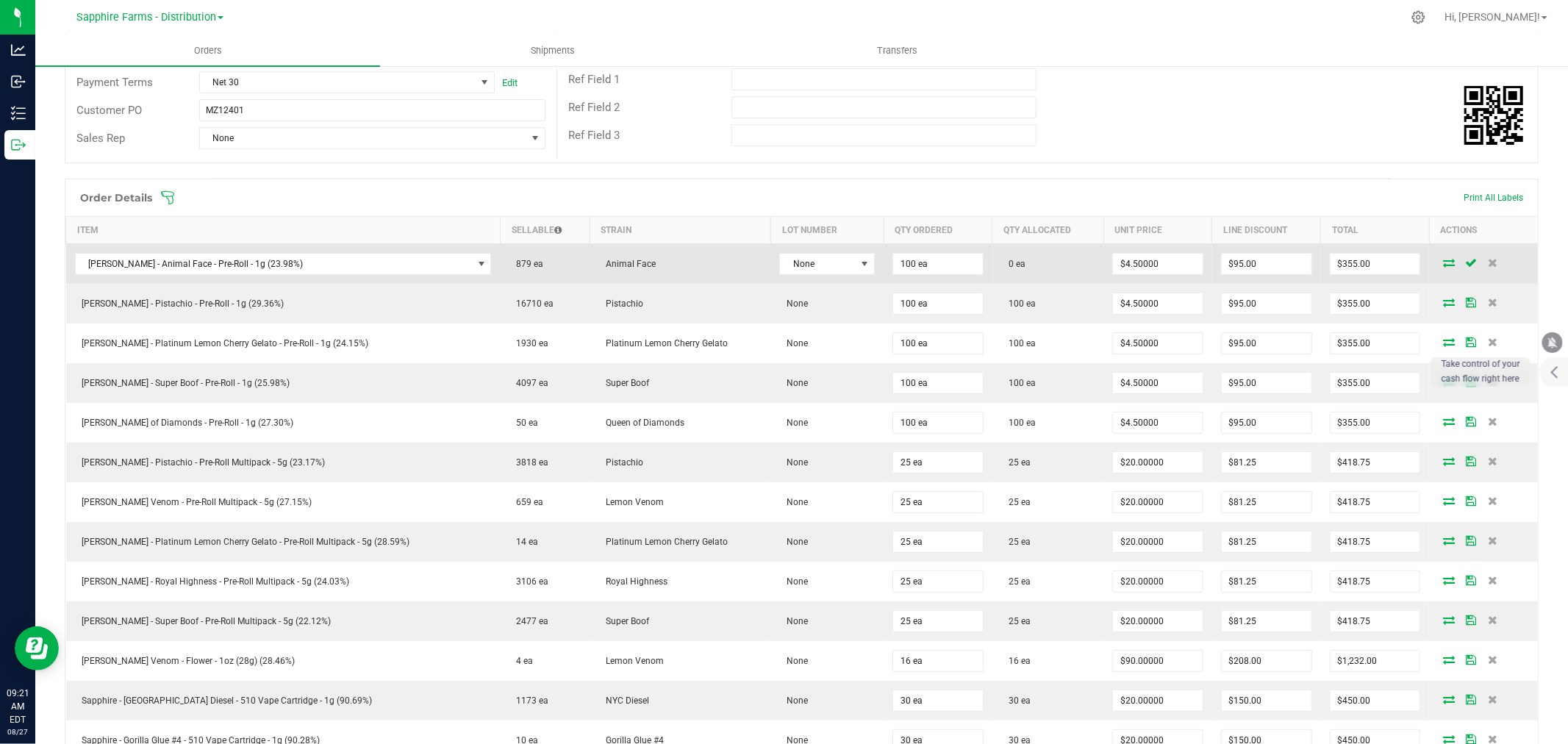
click at [1443, 263] on icon at bounding box center [1449, 262] width 12 height 9
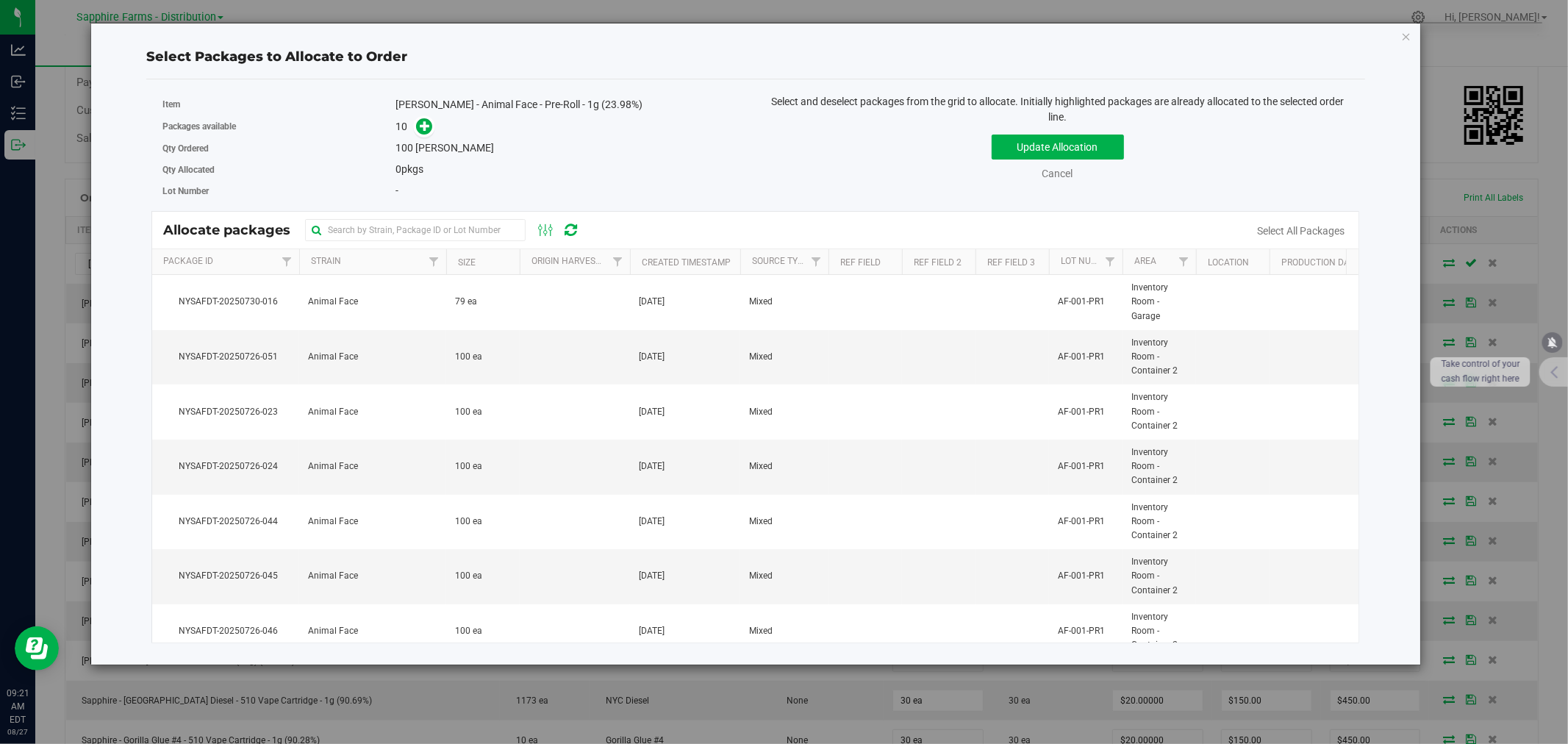
click at [635, 260] on th "Created Timestamp" at bounding box center [685, 262] width 110 height 25
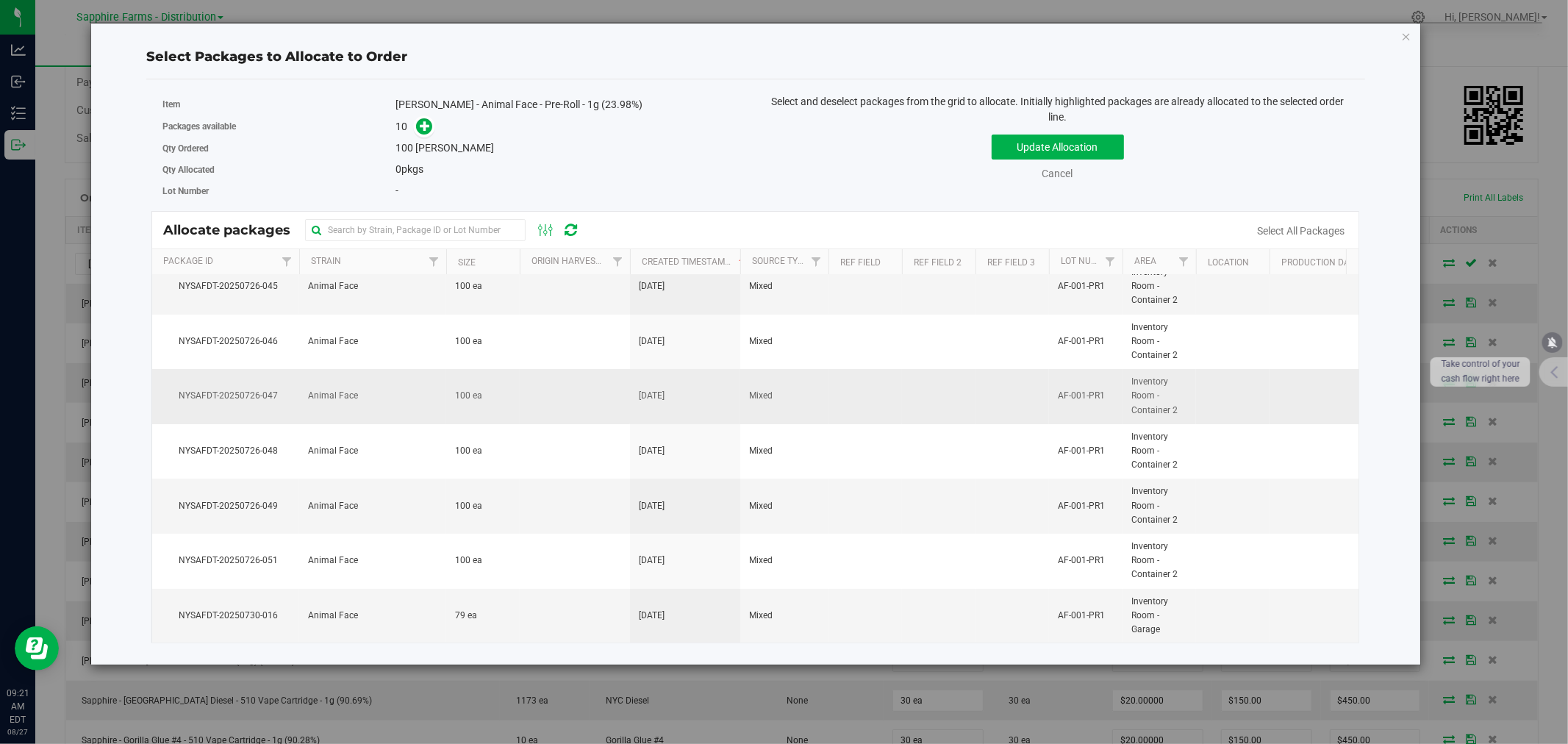
scroll to position [0, 0]
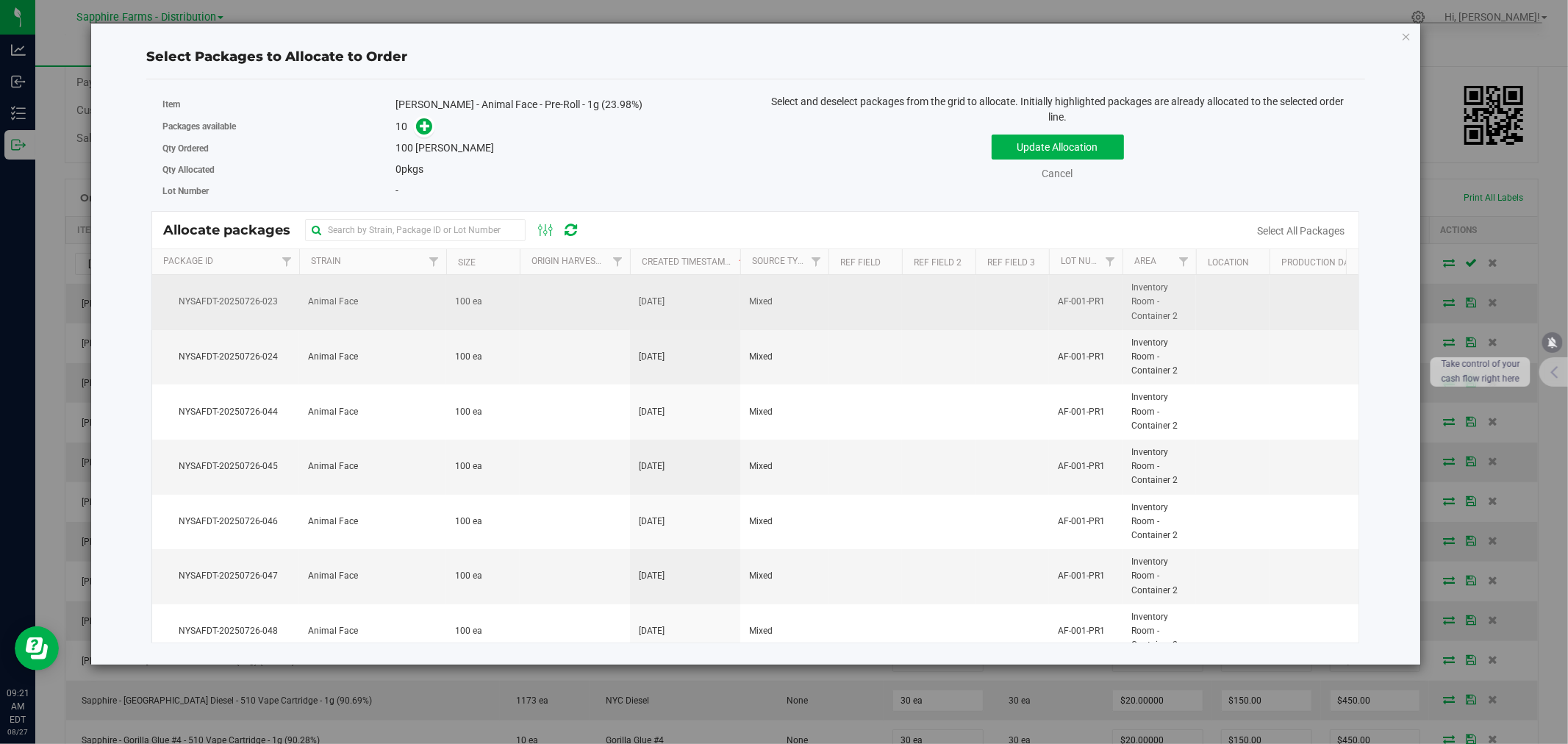
click at [536, 312] on td at bounding box center [575, 303] width 110 height 55
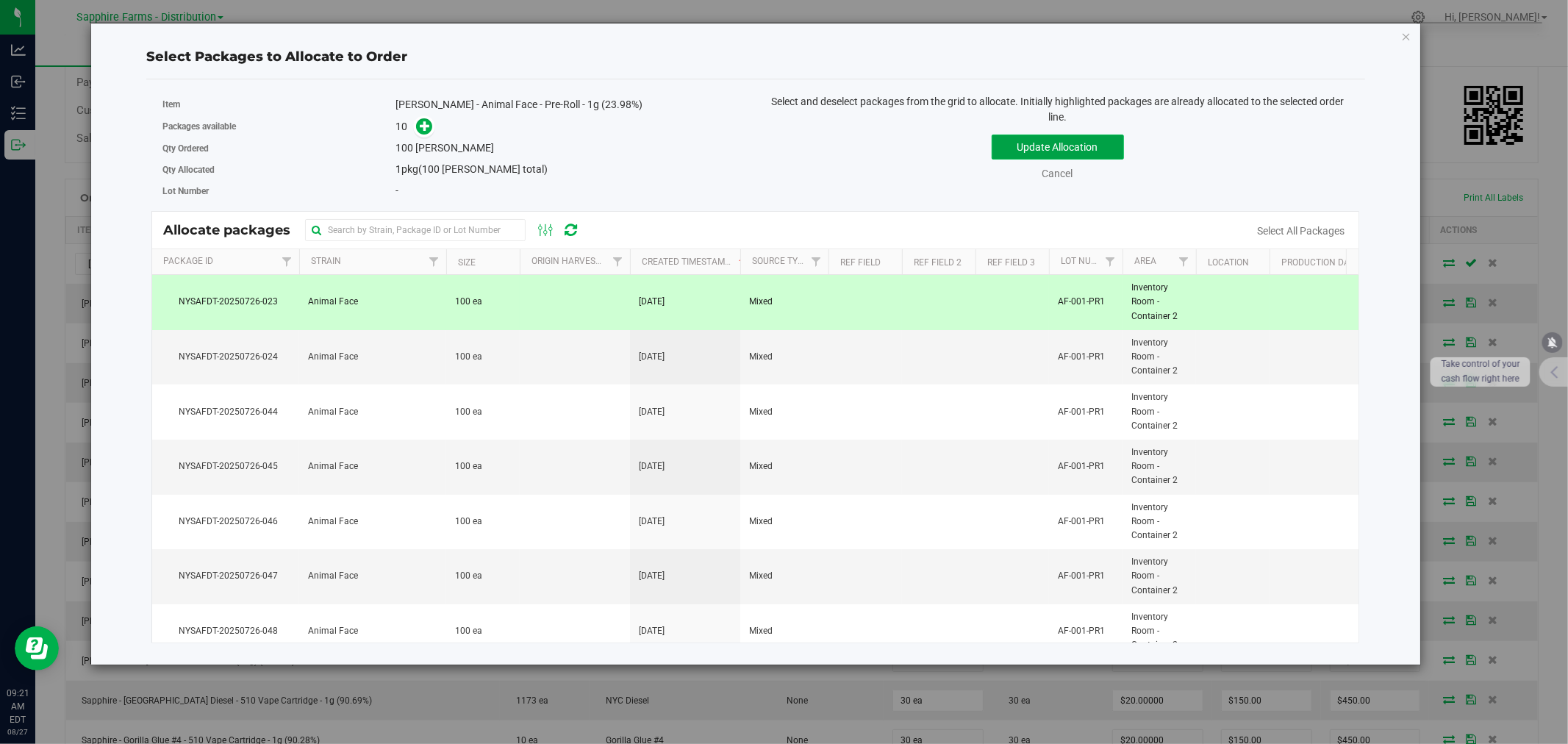
click at [1016, 156] on button "Update Allocation" at bounding box center [1058, 147] width 132 height 25
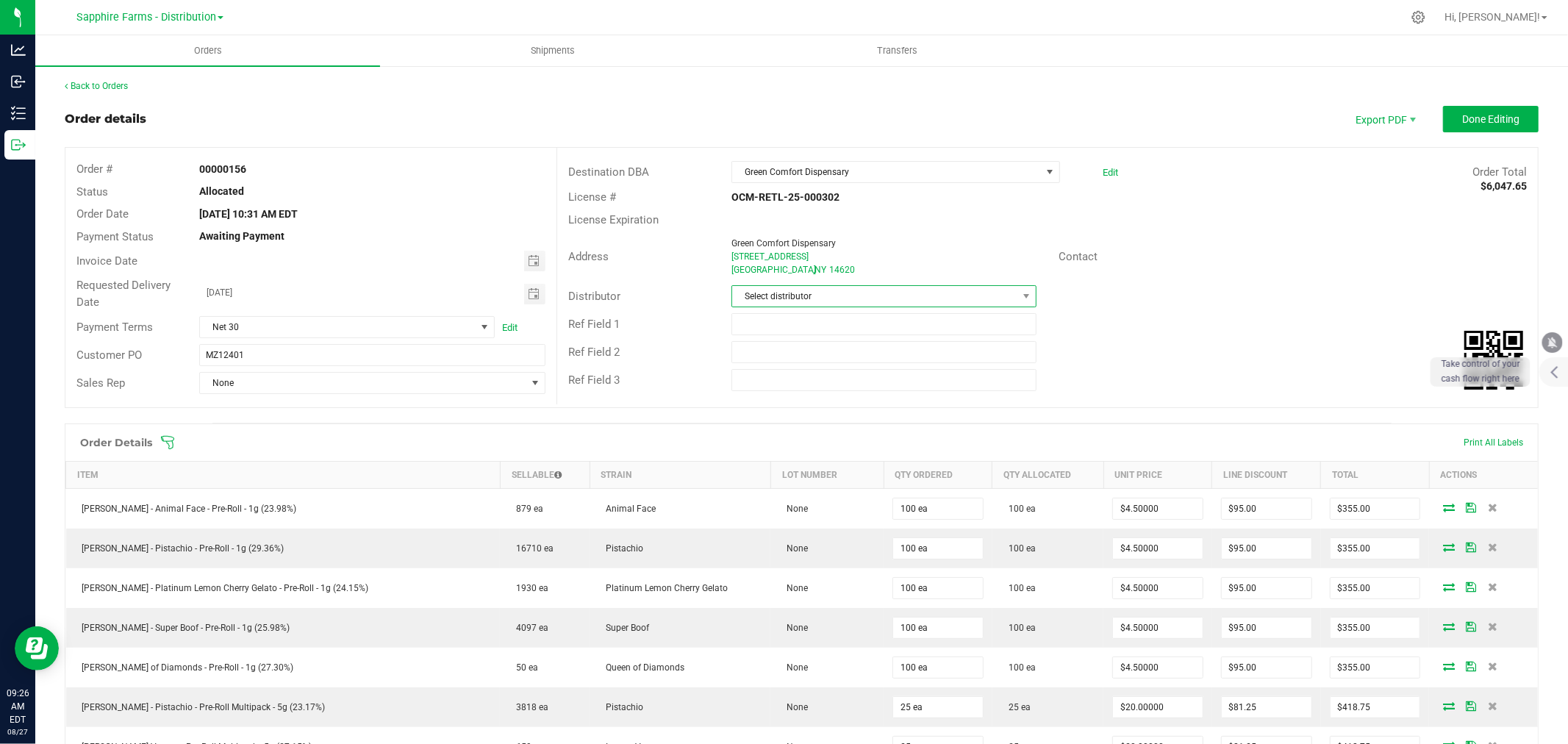
click at [865, 292] on span "Select distributor" at bounding box center [875, 296] width 285 height 21
click at [859, 449] on div "Select distributor DRS Testing Keystone State Testing Sapphire Farms - Distribu…" at bounding box center [878, 378] width 302 height 143
click at [848, 434] on li "Sapphire Farms - Distribution" at bounding box center [878, 434] width 301 height 25
click at [310, 386] on span "None" at bounding box center [363, 383] width 326 height 21
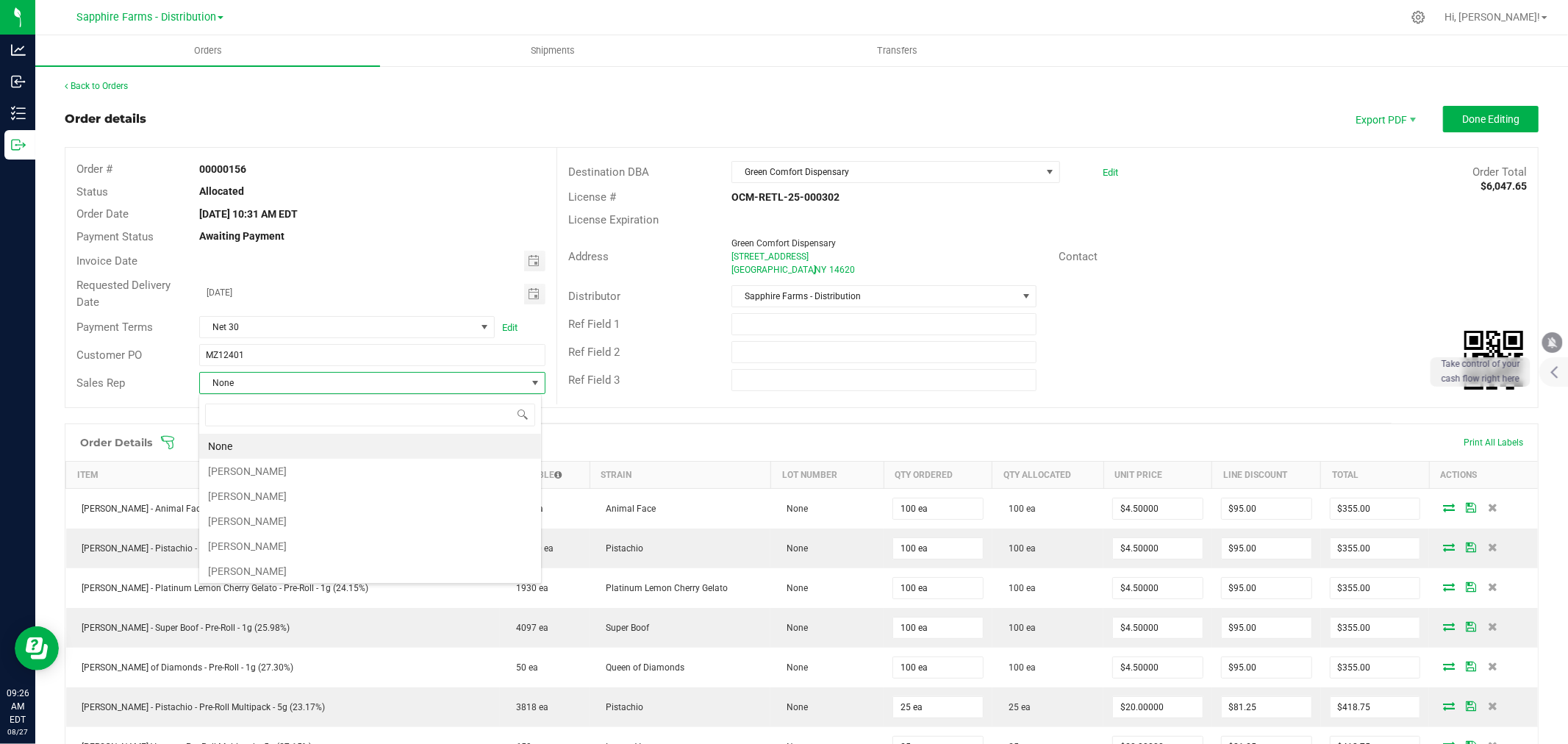
scroll to position [22, 343]
click at [270, 461] on li "[PERSON_NAME]" at bounding box center [370, 470] width 342 height 25
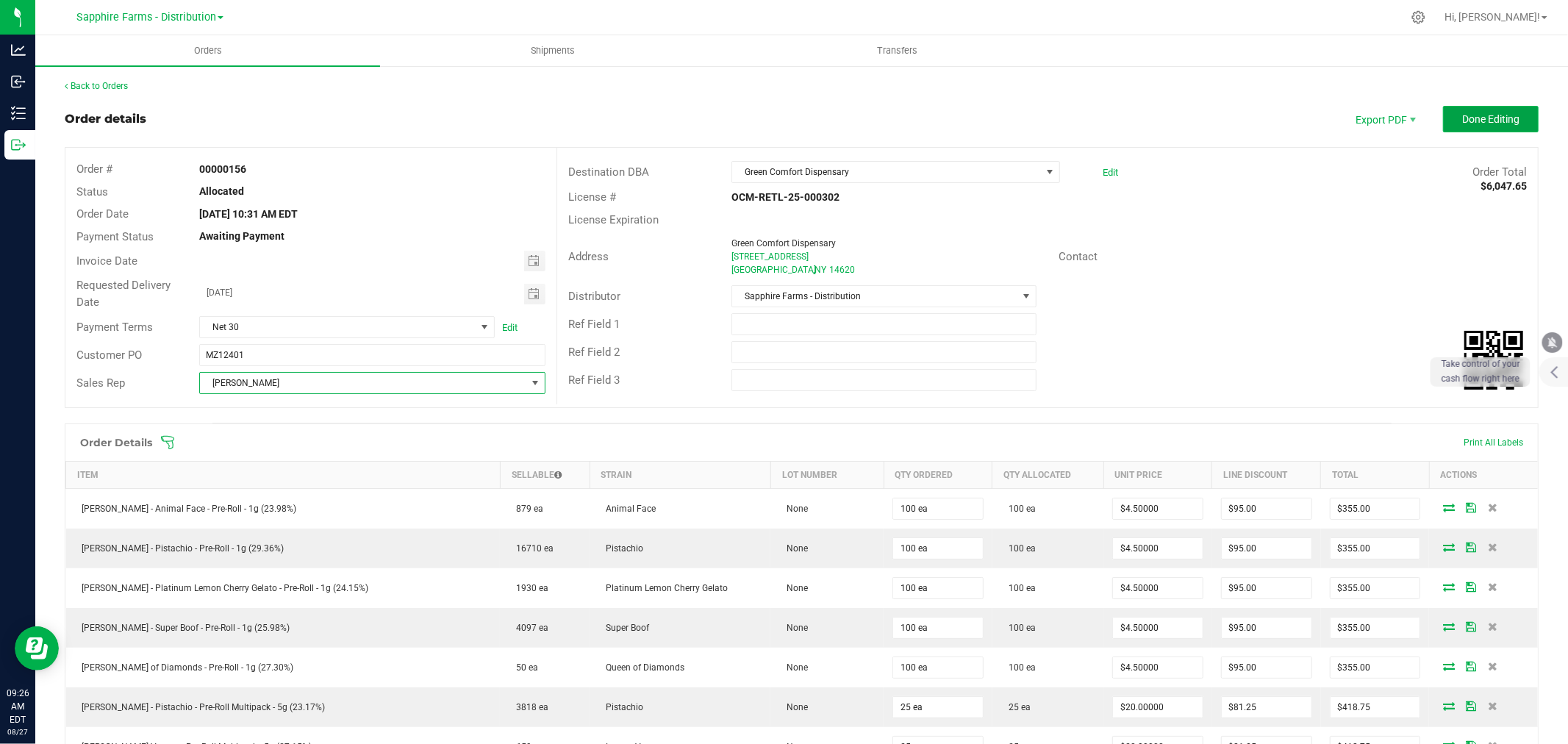
click at [1463, 120] on span "Done Editing" at bounding box center [1491, 119] width 58 height 12
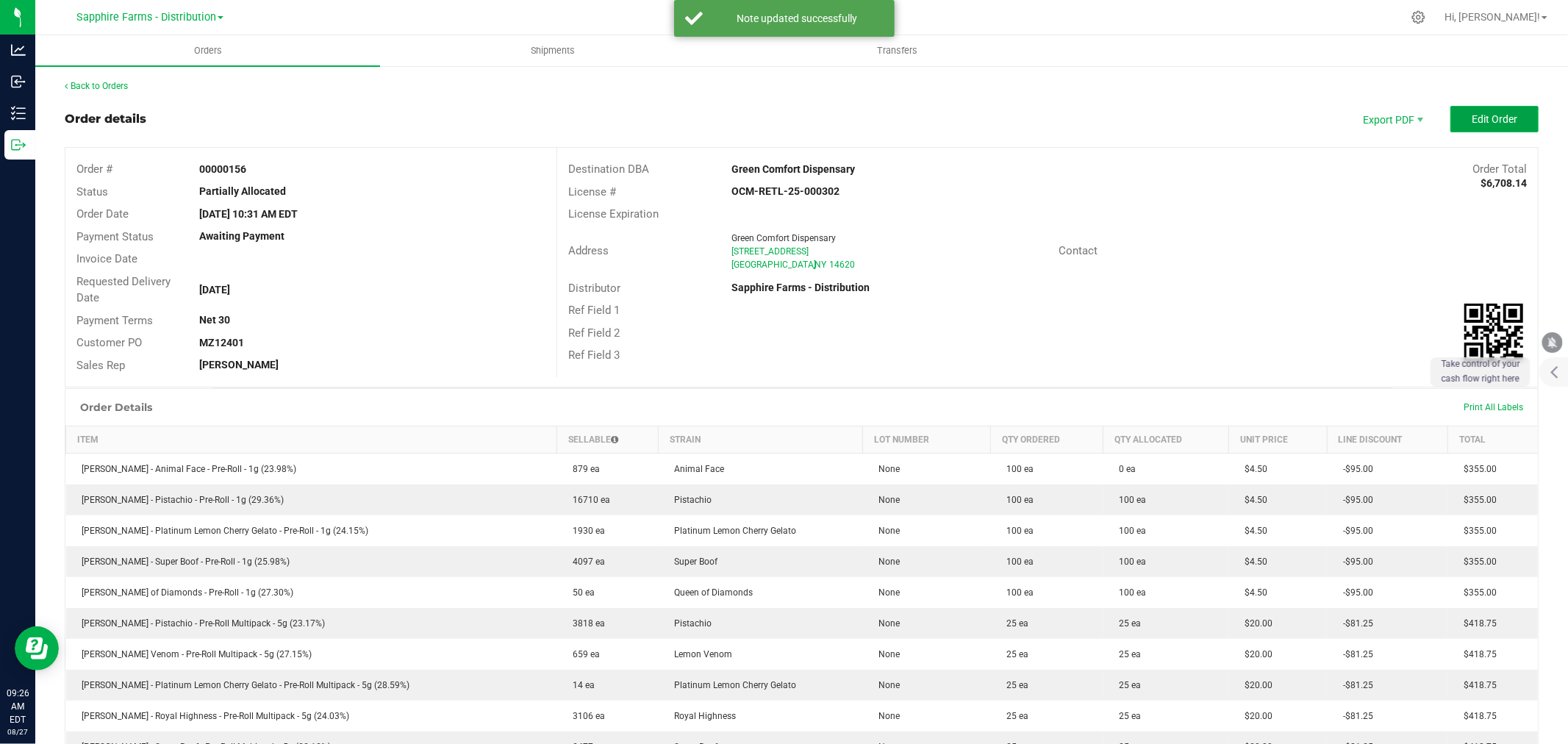
click at [1487, 122] on span "Edit Order" at bounding box center [1494, 119] width 46 height 12
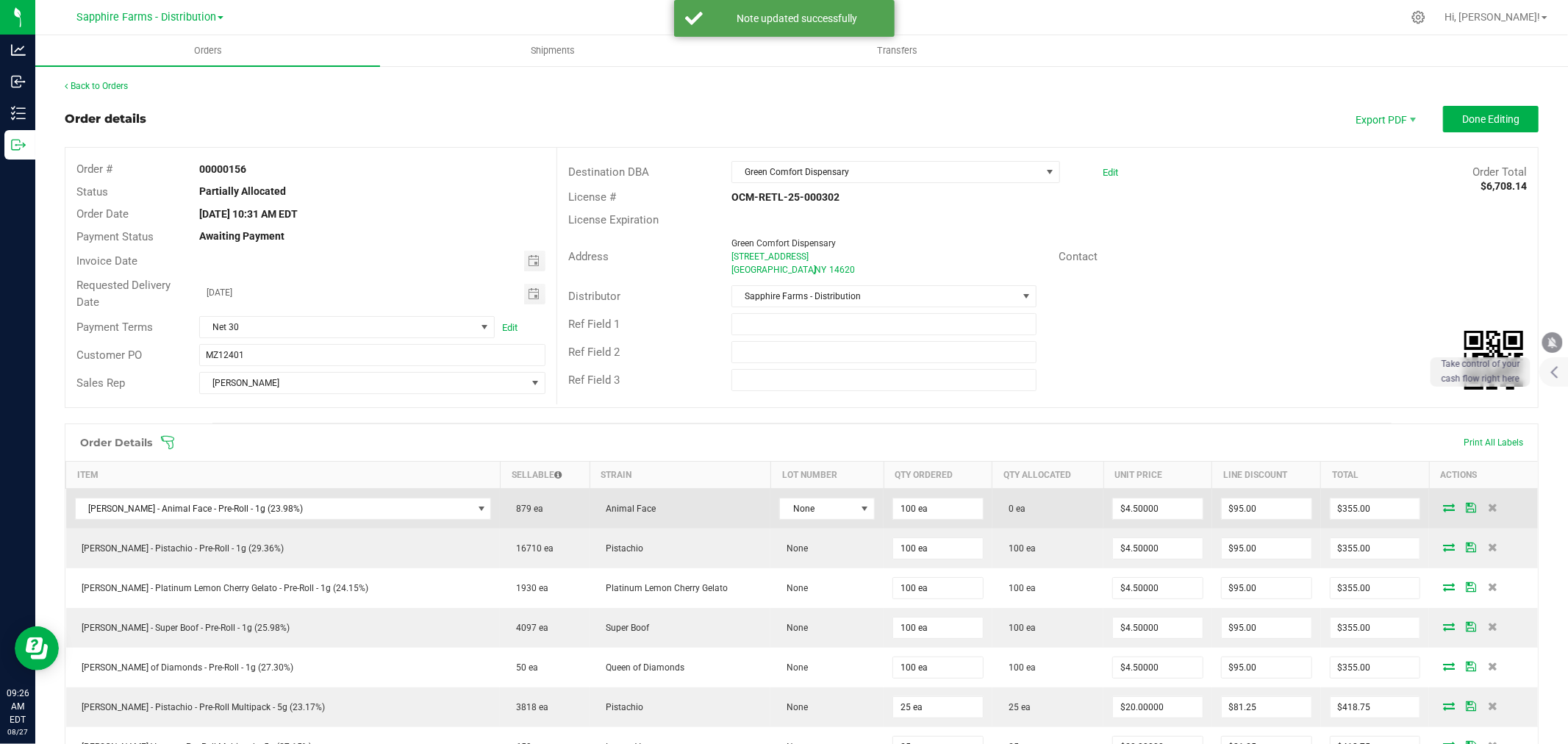
click at [1438, 503] on span at bounding box center [1448, 507] width 22 height 9
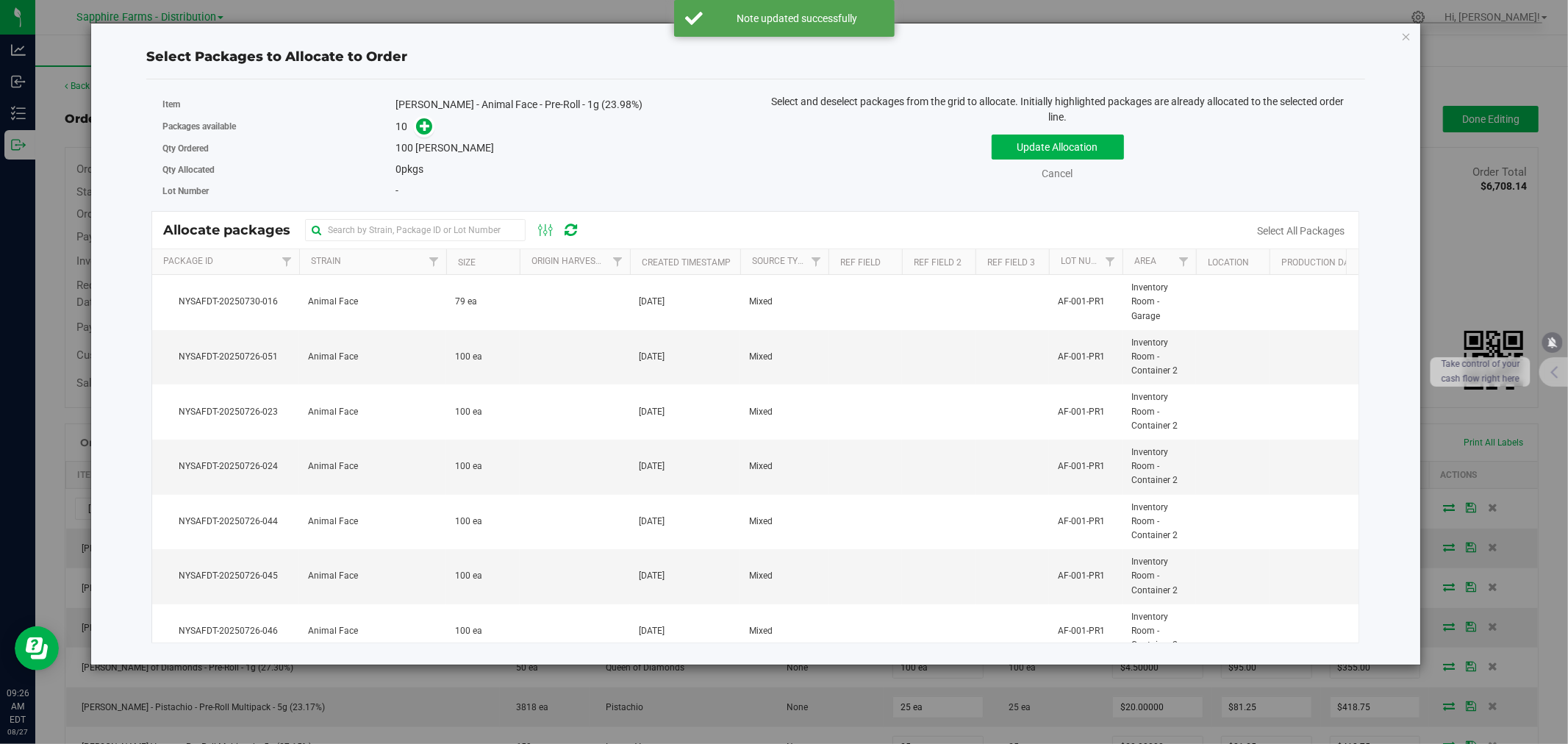
click at [636, 262] on th "Created Timestamp" at bounding box center [685, 262] width 110 height 25
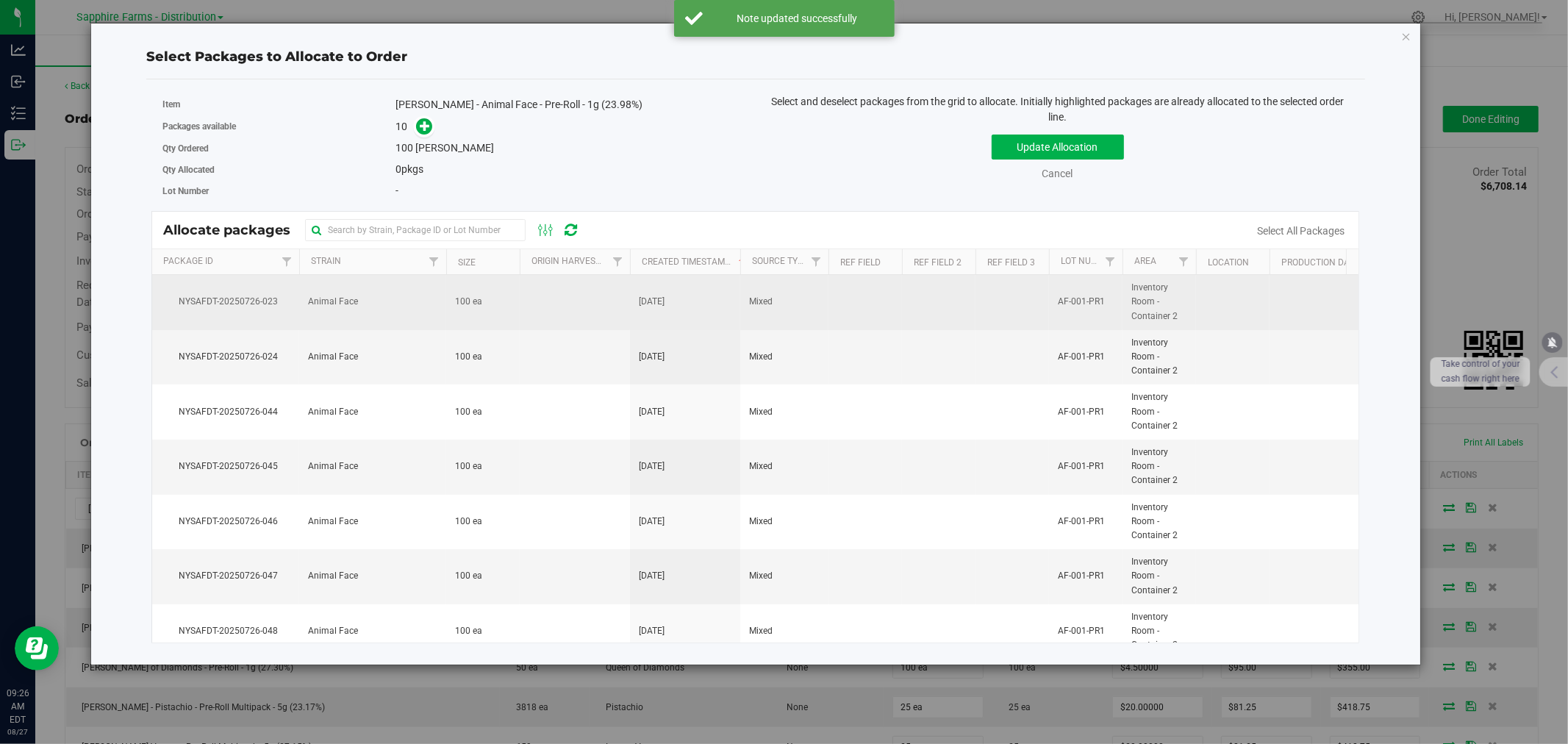
click at [579, 313] on td at bounding box center [575, 303] width 110 height 55
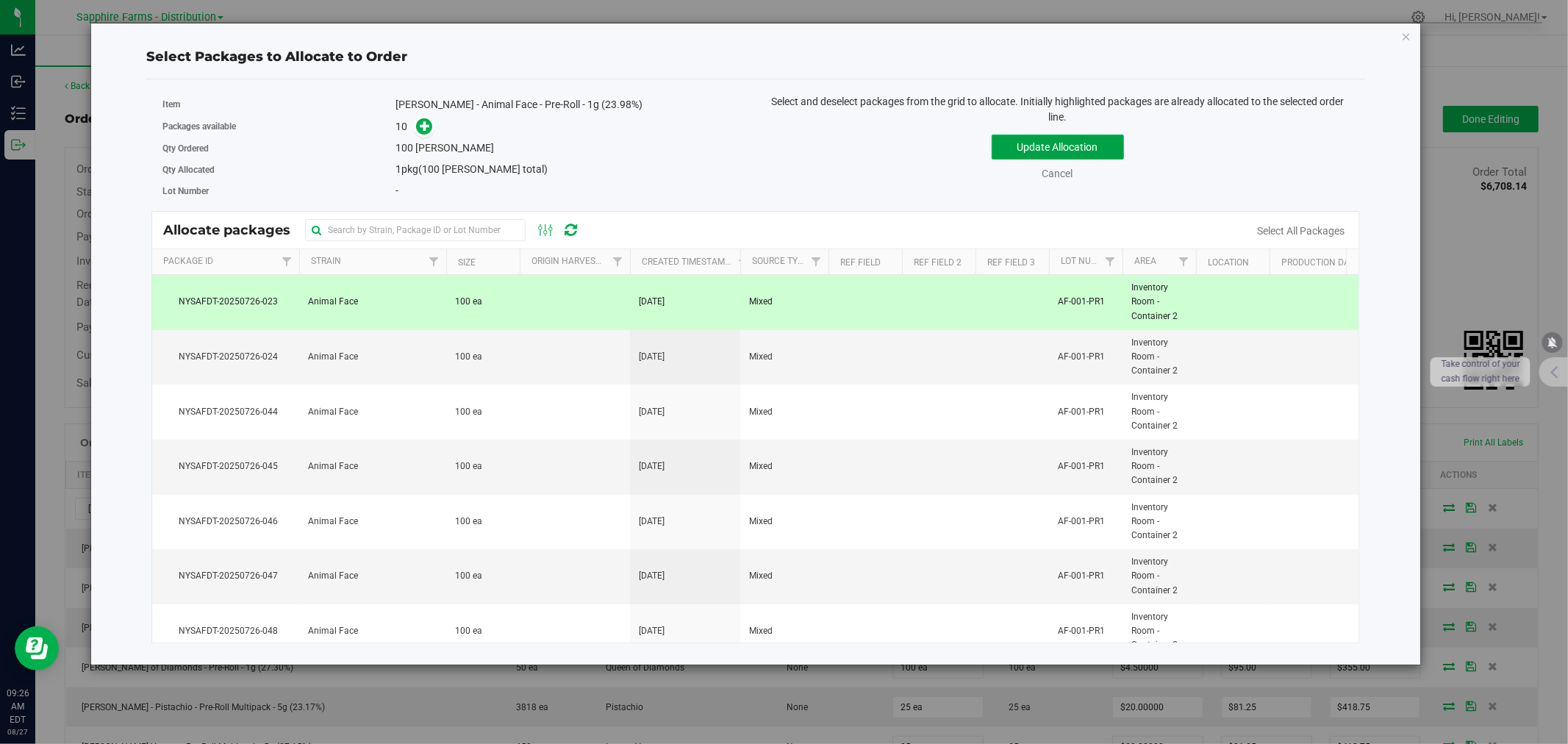
click at [1020, 143] on button "Update Allocation" at bounding box center [1058, 147] width 132 height 25
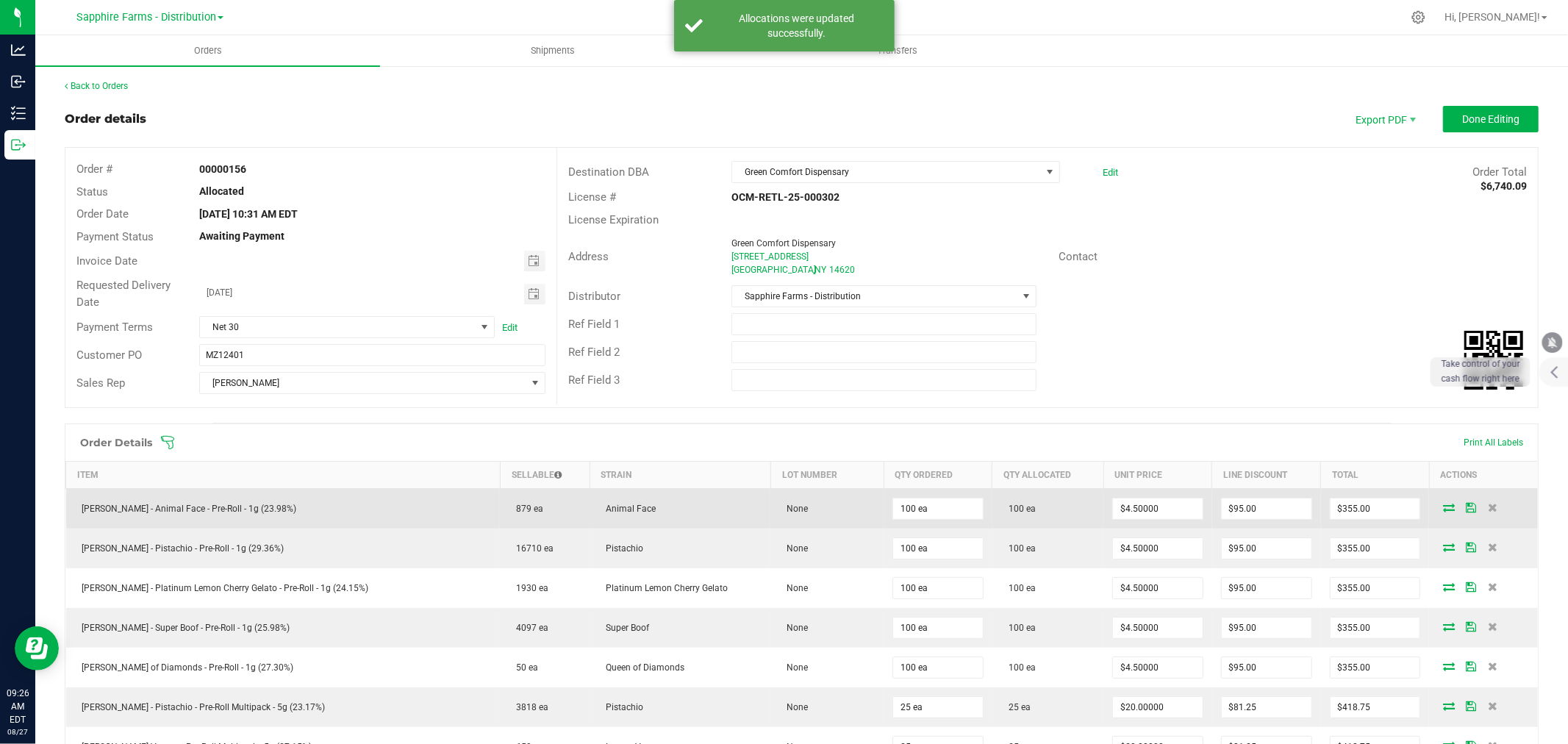
click at [1466, 510] on icon at bounding box center [1471, 507] width 10 height 9
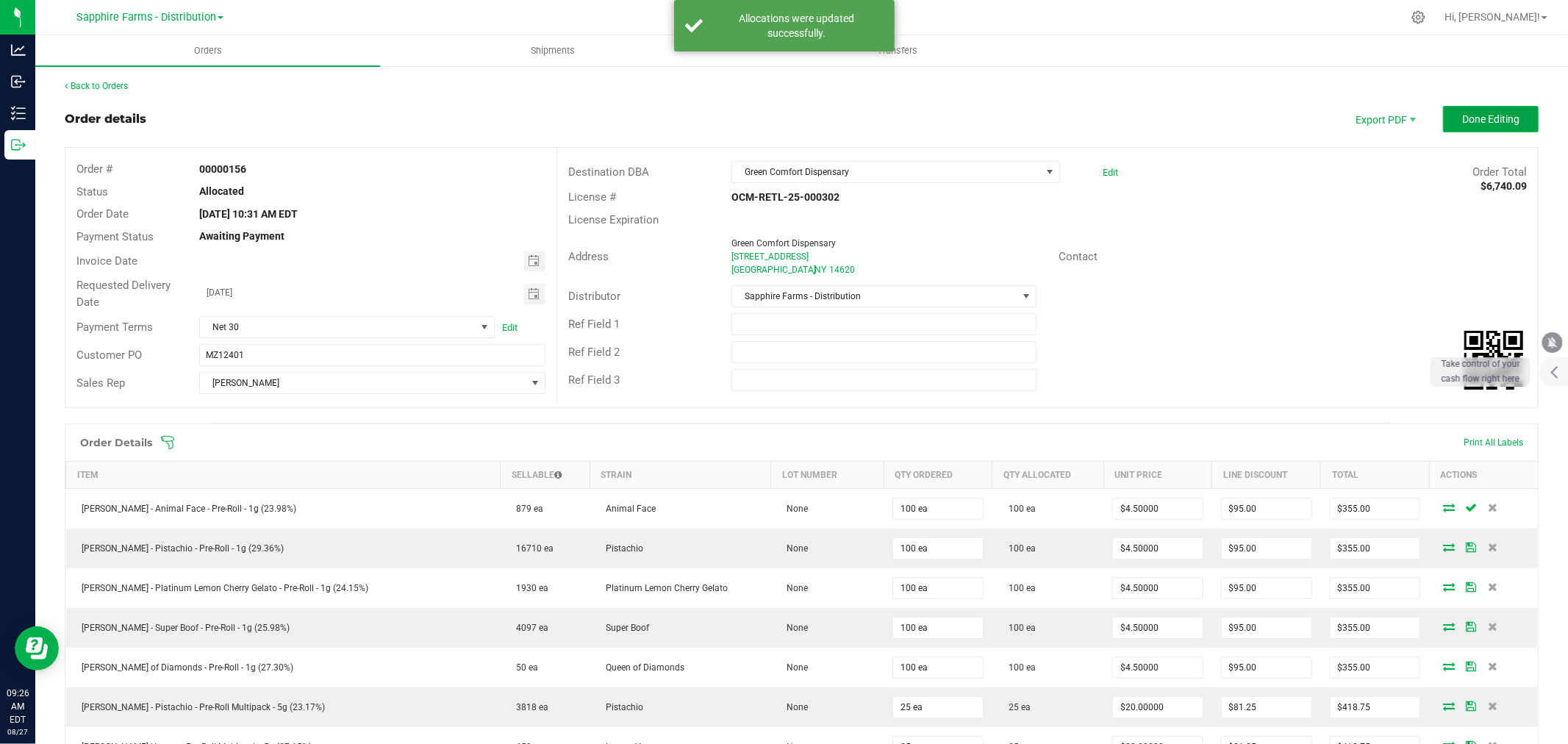
click at [1463, 114] on span "Done Editing" at bounding box center [1491, 119] width 58 height 12
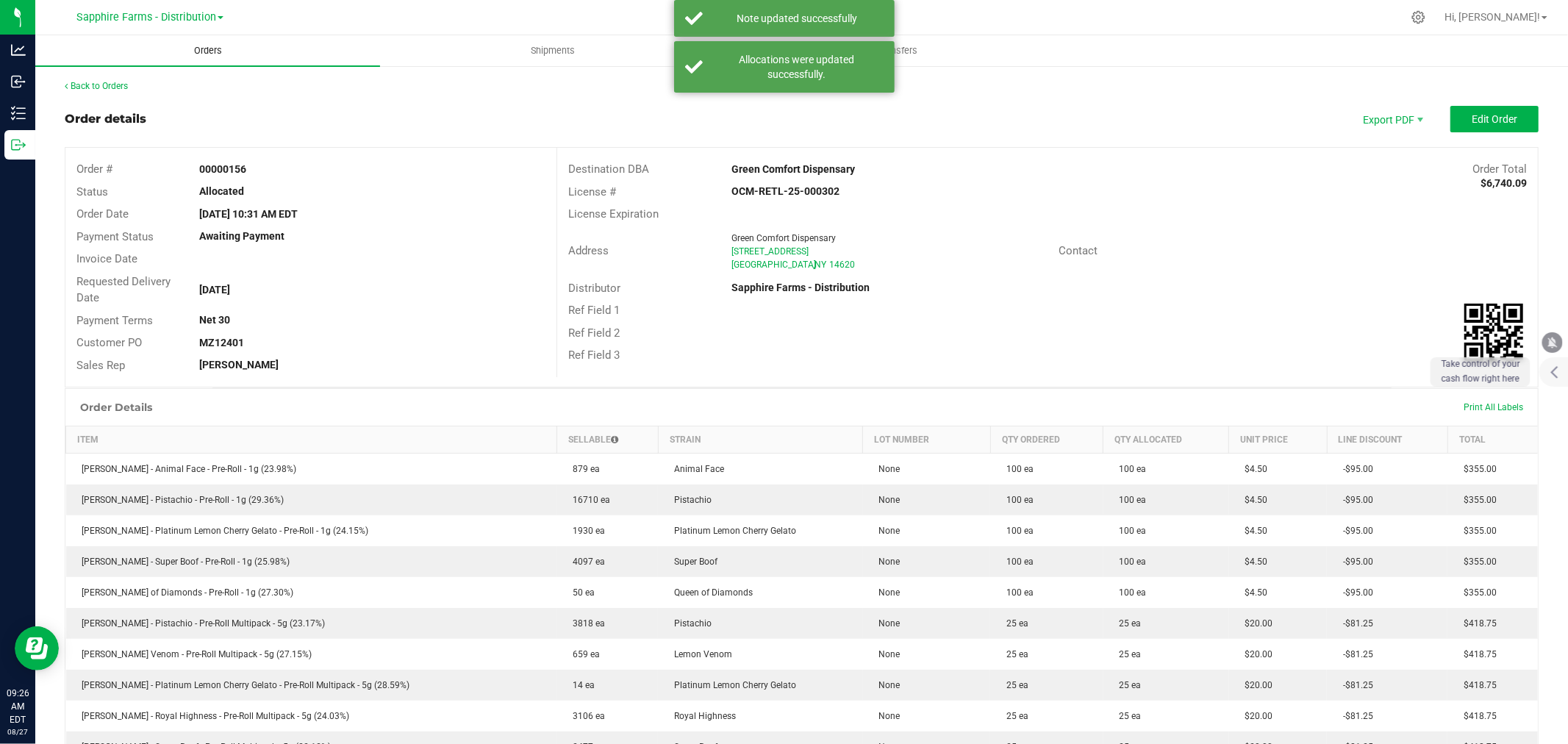
click at [294, 55] on uib-tab-heading "Orders" at bounding box center [207, 50] width 345 height 31
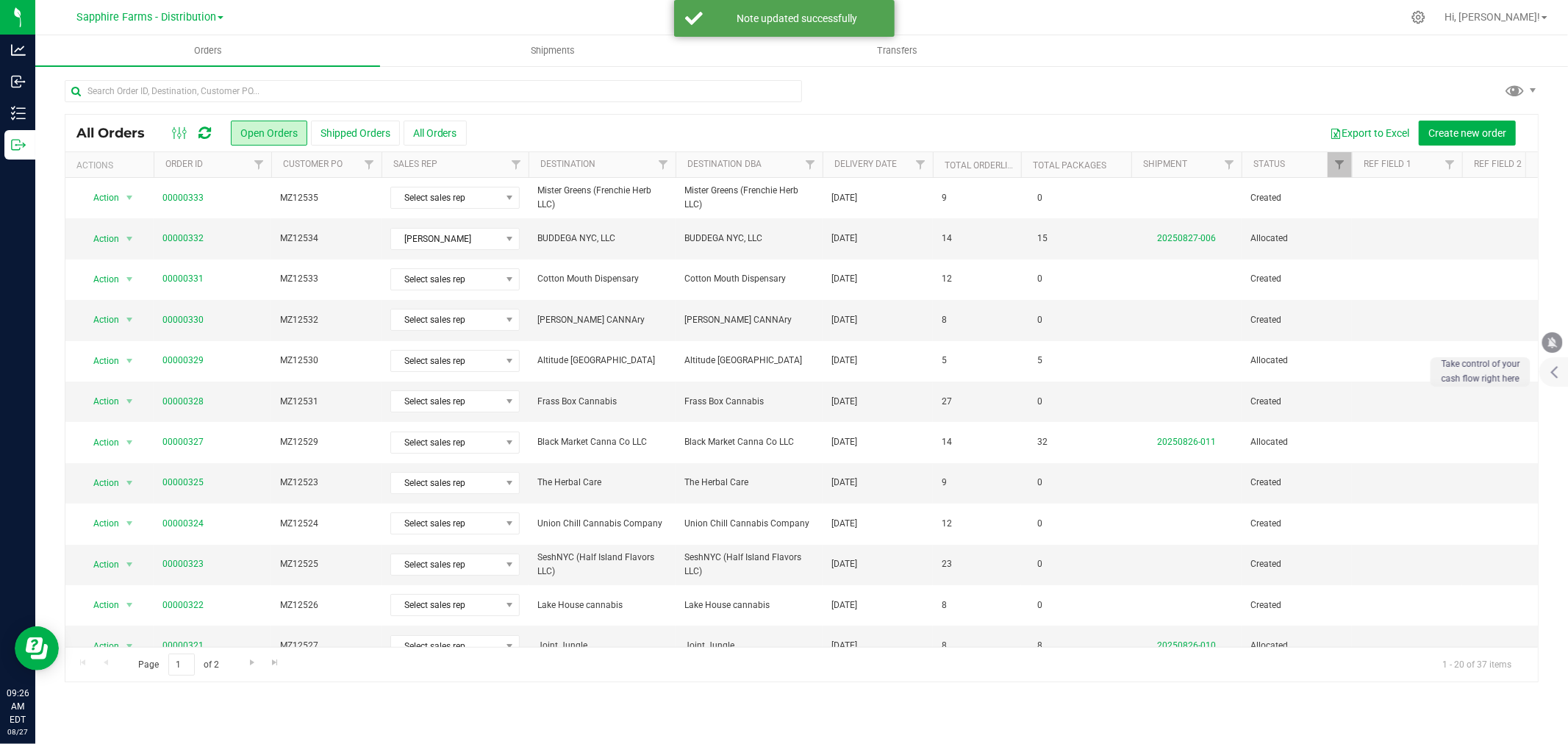
click at [830, 166] on th "Delivery Date" at bounding box center [878, 165] width 110 height 25
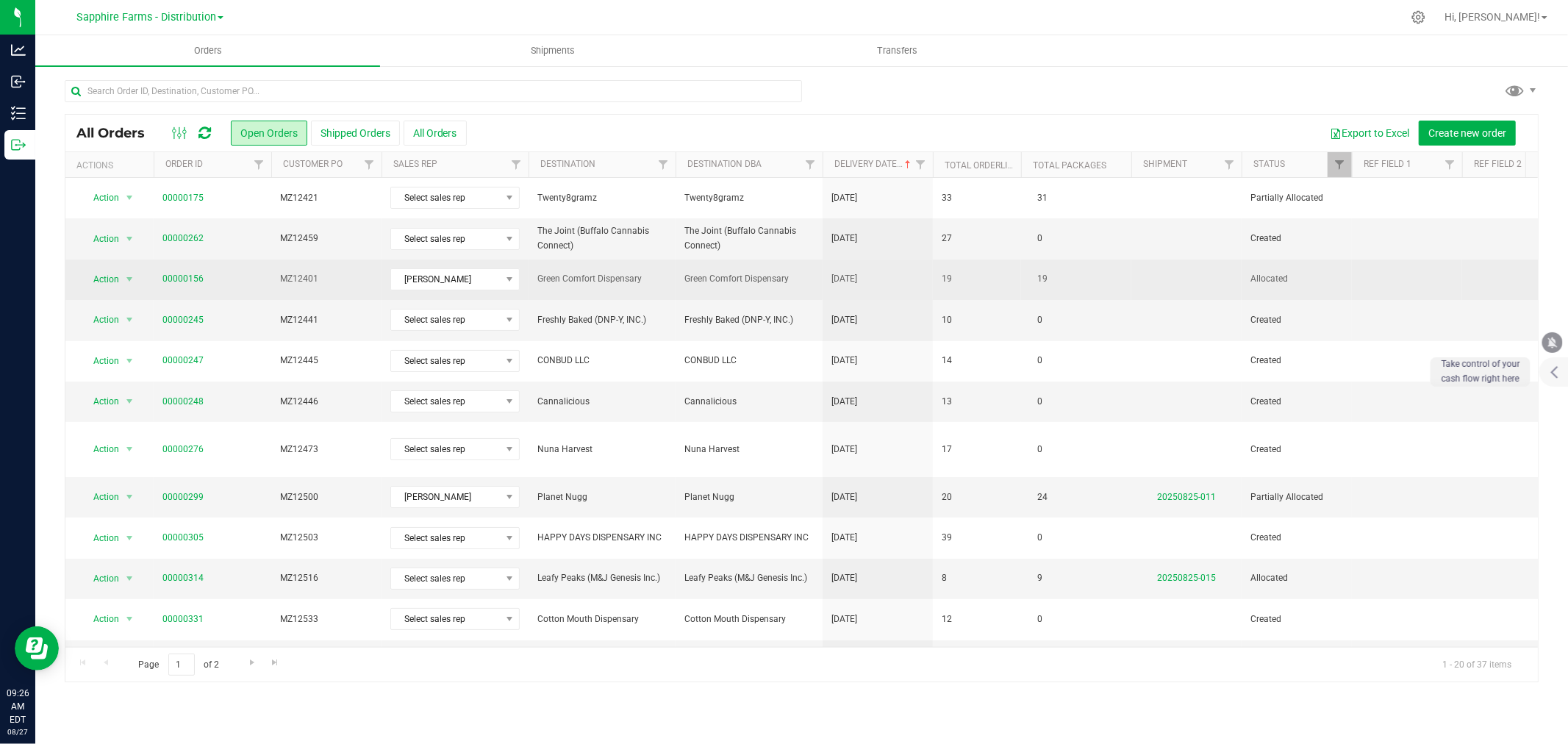
click at [805, 277] on span "Green Comfort Dispensary" at bounding box center [749, 279] width 129 height 14
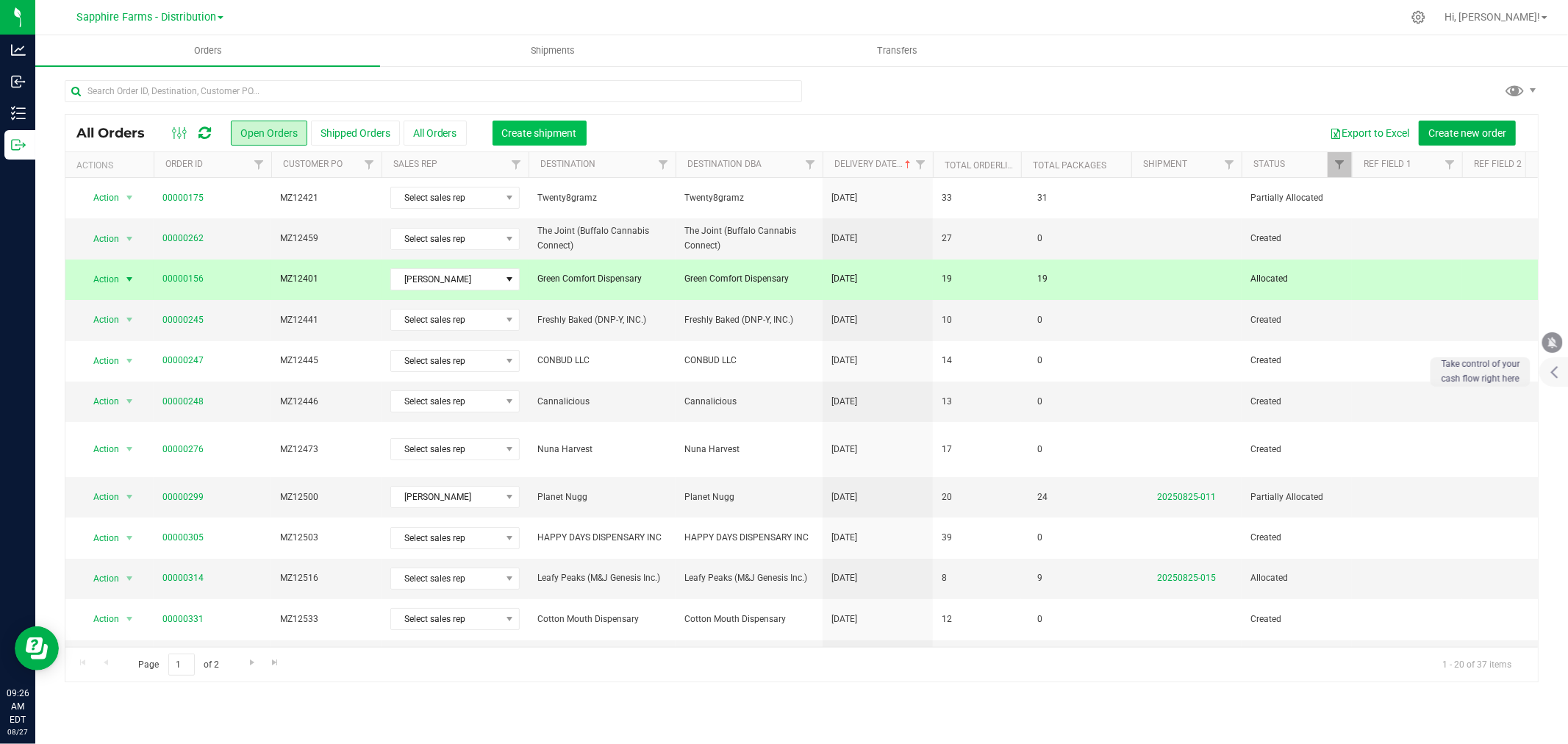
click at [521, 133] on span "Create shipment" at bounding box center [539, 133] width 75 height 12
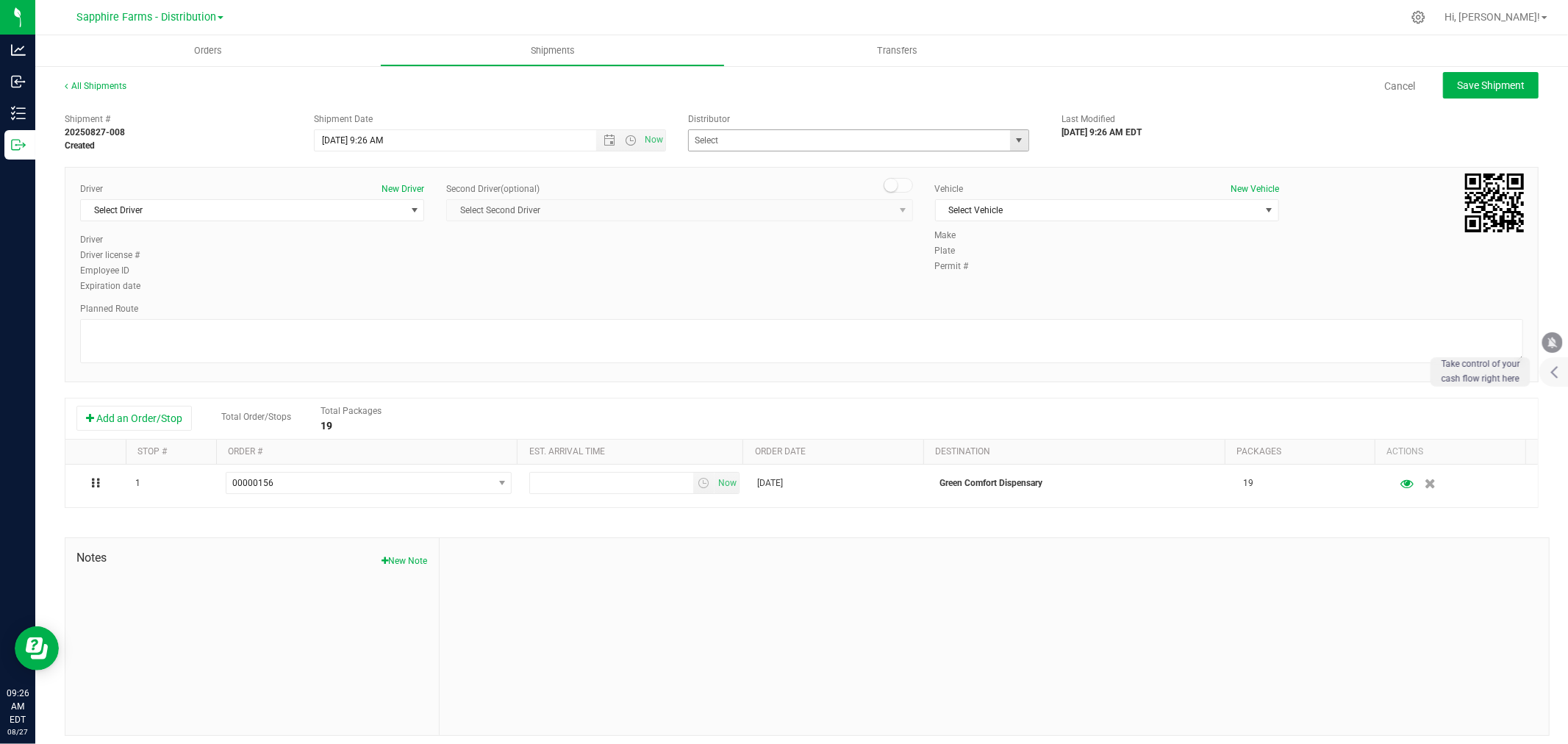
click at [1017, 138] on span "select" at bounding box center [1020, 141] width 12 height 12
click at [768, 212] on li "Sapphire Farms - Distribution" at bounding box center [852, 209] width 337 height 22
type input "Sapphire Farms - Distribution"
click at [575, 342] on textarea at bounding box center [801, 341] width 1443 height 44
type textarea "GPS"
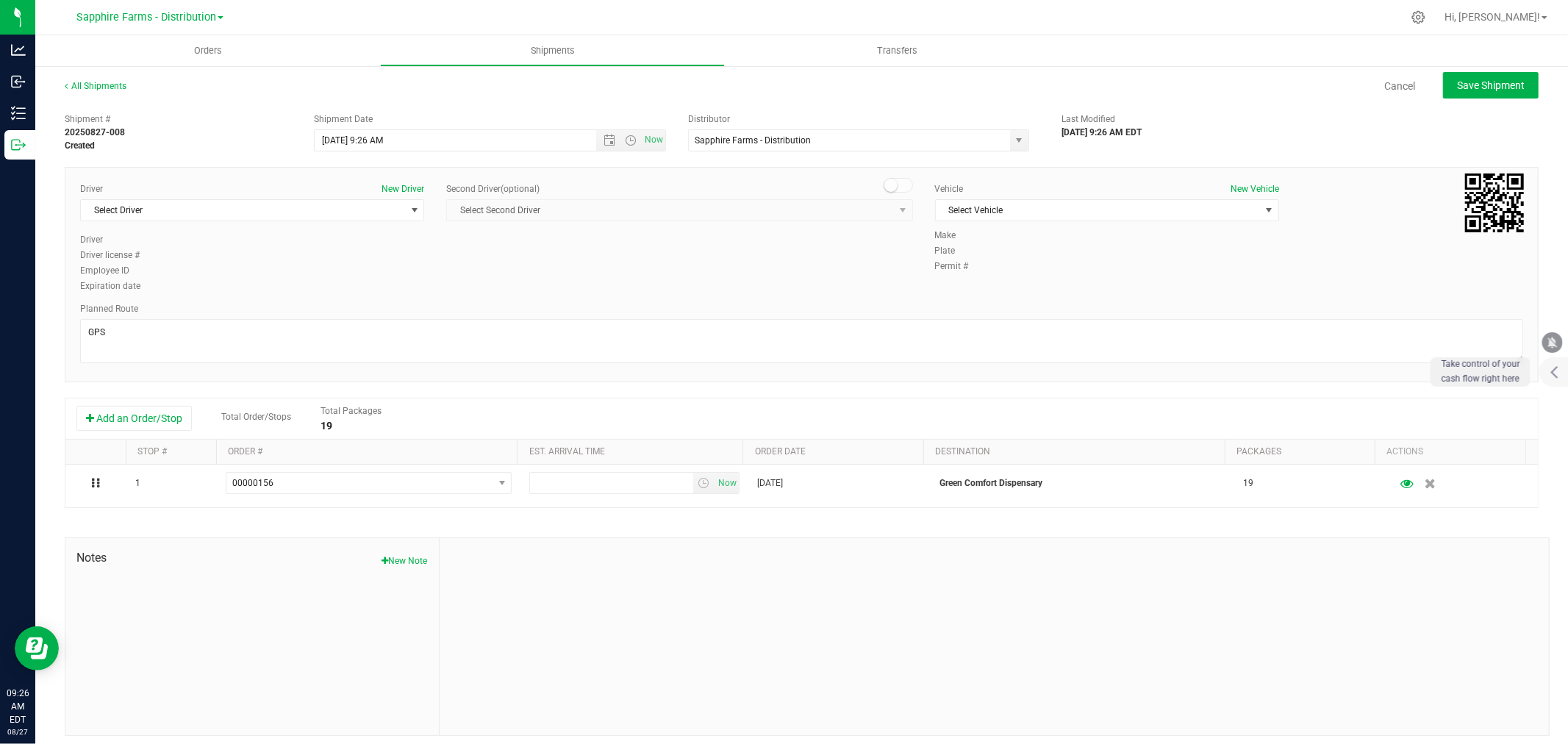
click at [667, 265] on div "Driver New Driver Select Driver Select Driver [PERSON_NAME] [PERSON_NAME] [PERS…" at bounding box center [801, 239] width 1466 height 112
click at [604, 138] on span "Open the date view" at bounding box center [610, 141] width 12 height 12
click at [438, 268] on link "15" at bounding box center [432, 267] width 21 height 22
click at [561, 267] on div "Driver New Driver Select Driver Select Driver [PERSON_NAME] [PERSON_NAME] [PERS…" at bounding box center [801, 239] width 1466 height 112
click at [625, 140] on span "Open the time view" at bounding box center [631, 141] width 12 height 12
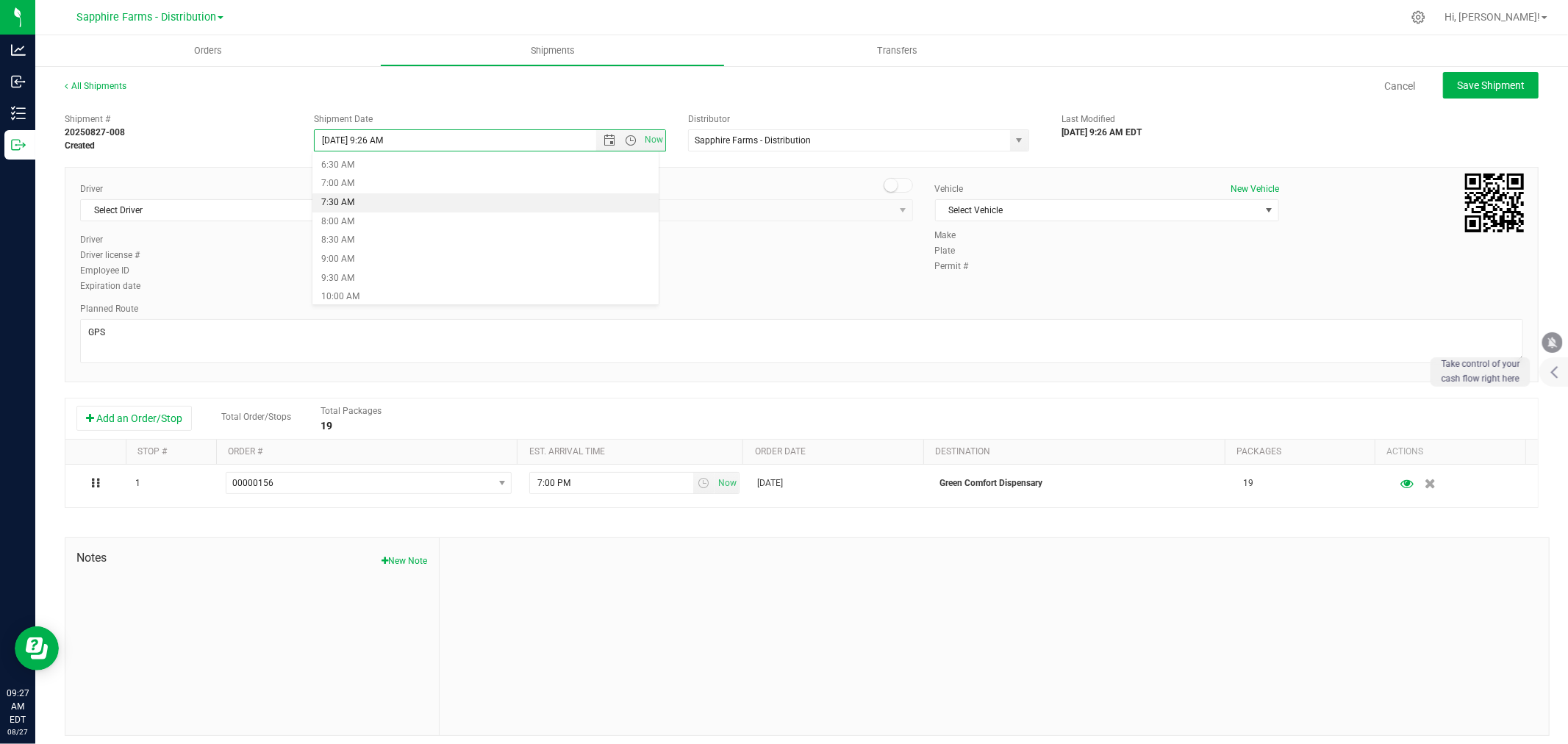
scroll to position [326, 0]
click at [424, 218] on li "10:00 AM" at bounding box center [486, 215] width 346 height 19
click at [178, 206] on span "Select Driver" at bounding box center [242, 210] width 324 height 21
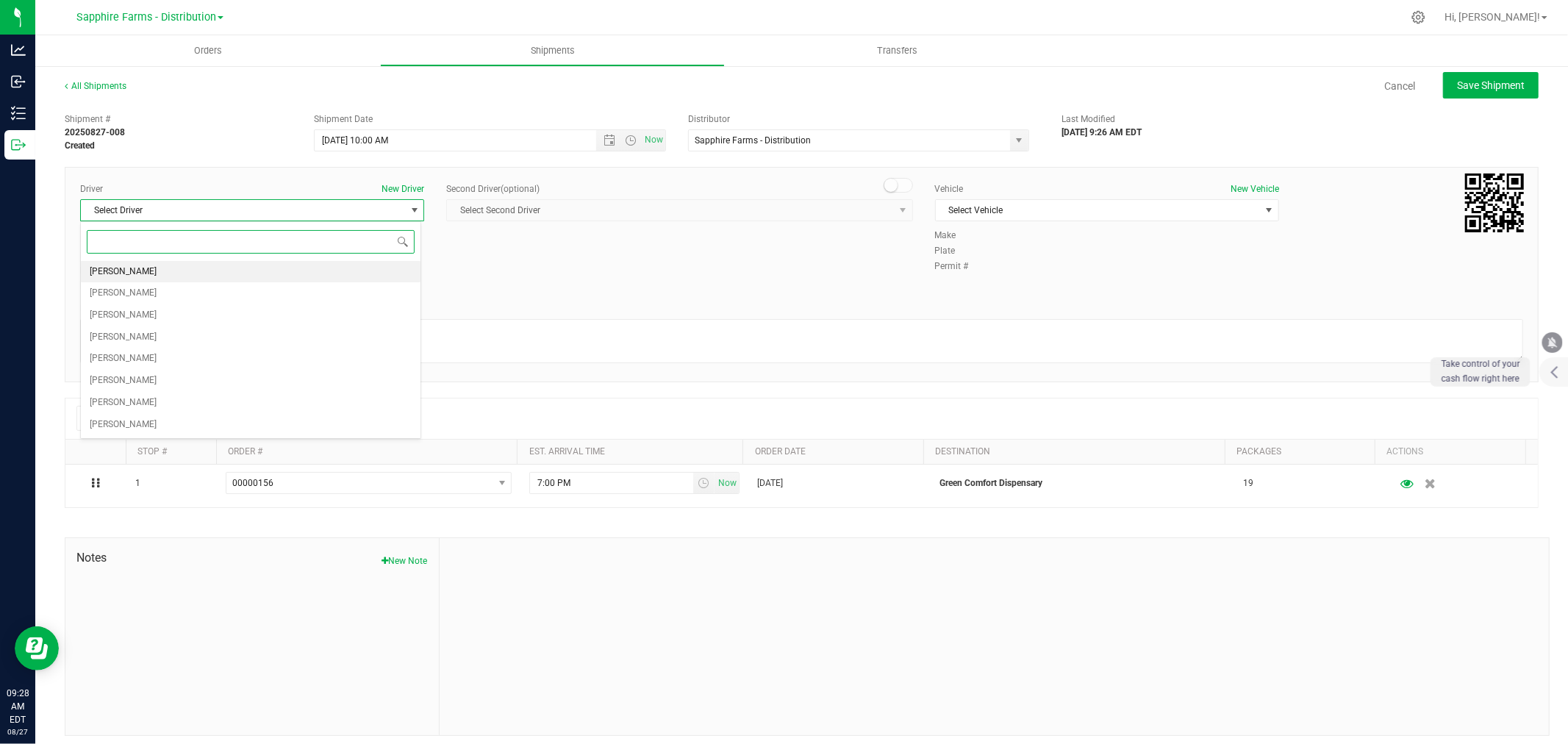
click at [165, 274] on li "[PERSON_NAME]" at bounding box center [251, 271] width 340 height 22
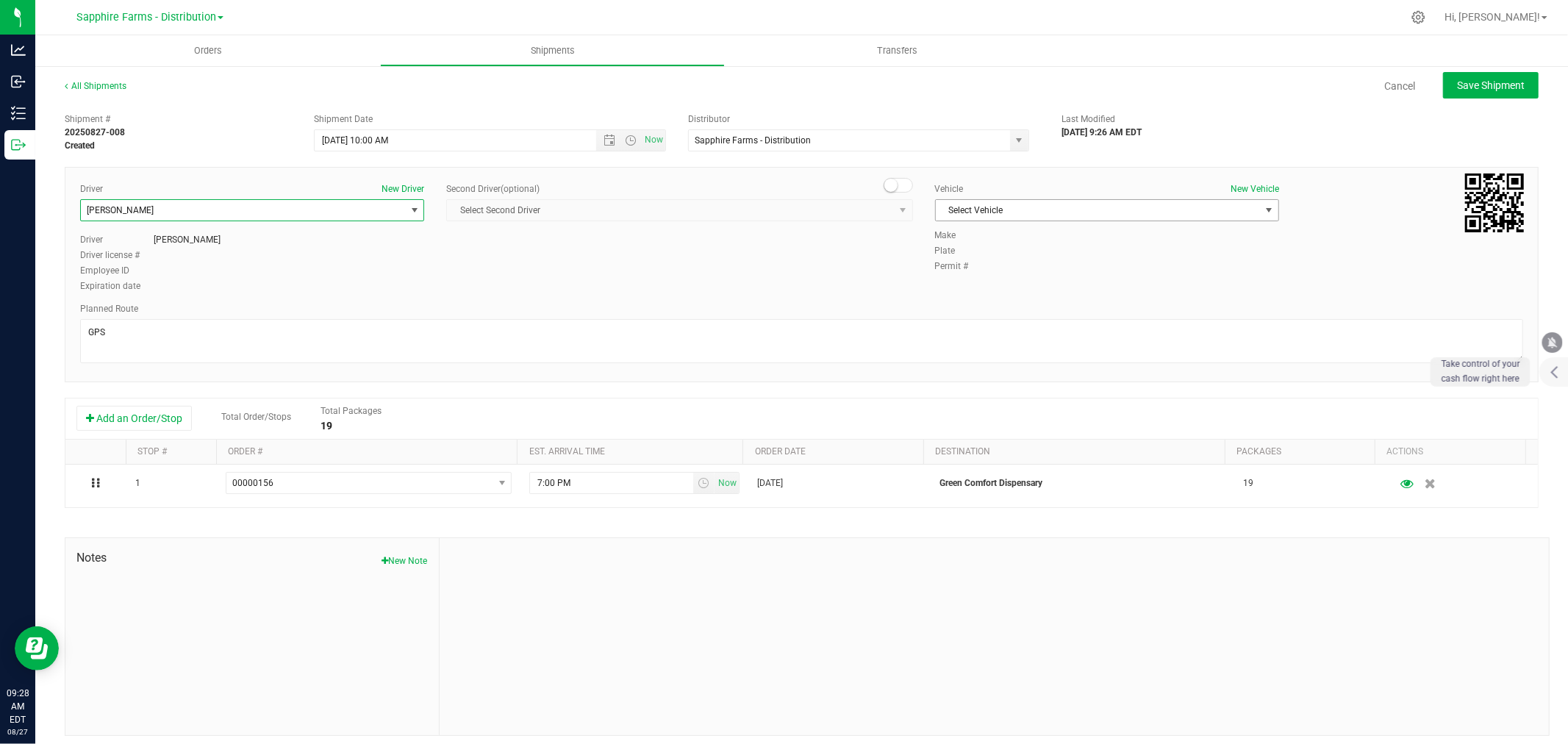
click at [1002, 214] on span "Select Vehicle" at bounding box center [1097, 210] width 324 height 21
click at [955, 277] on li "Van #1" at bounding box center [1098, 279] width 340 height 22
click at [804, 283] on div "Driver New Driver [PERSON_NAME] Select Driver [PERSON_NAME] [PERSON_NAME] [PERS…" at bounding box center [801, 239] width 1466 height 112
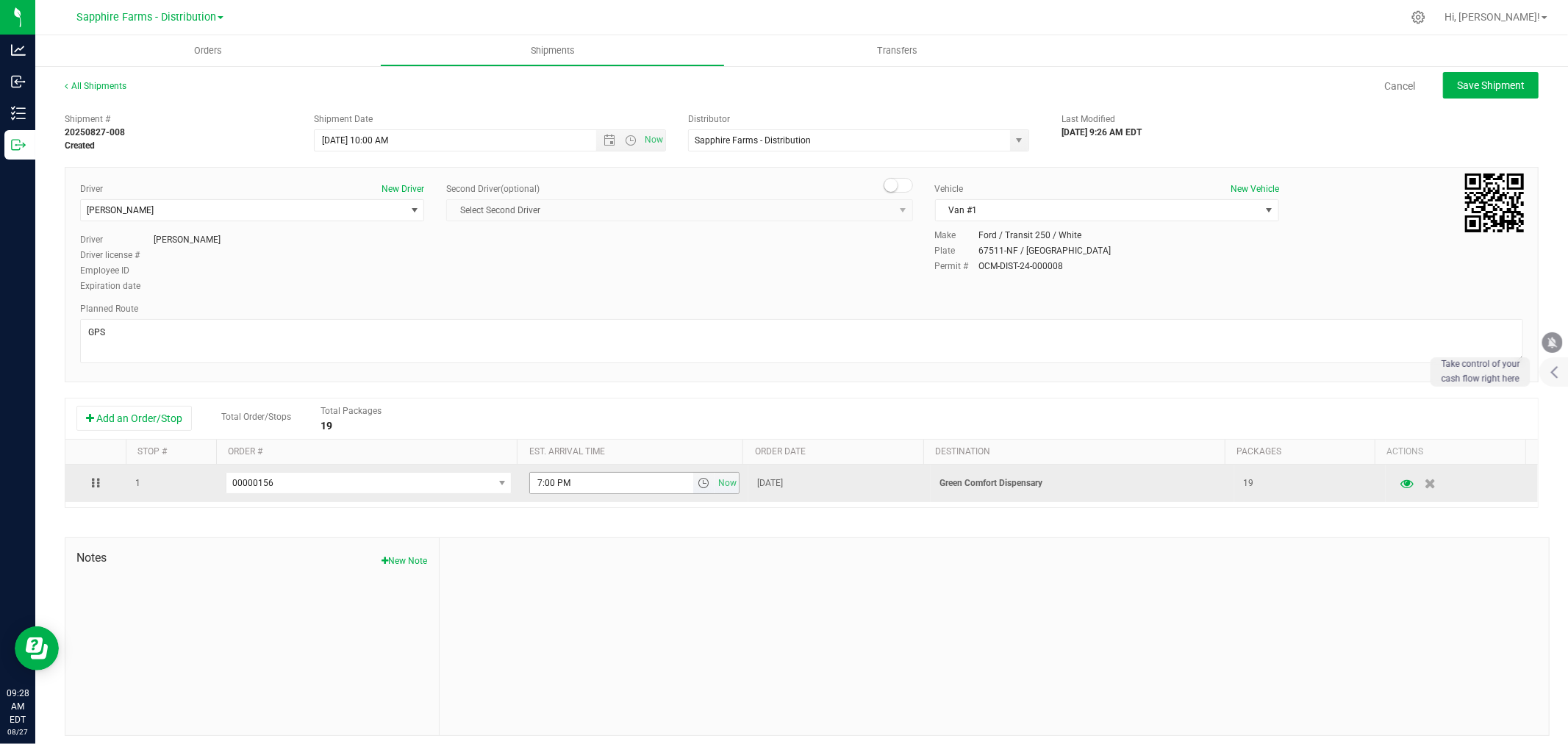
click at [698, 483] on span "select" at bounding box center [704, 483] width 12 height 12
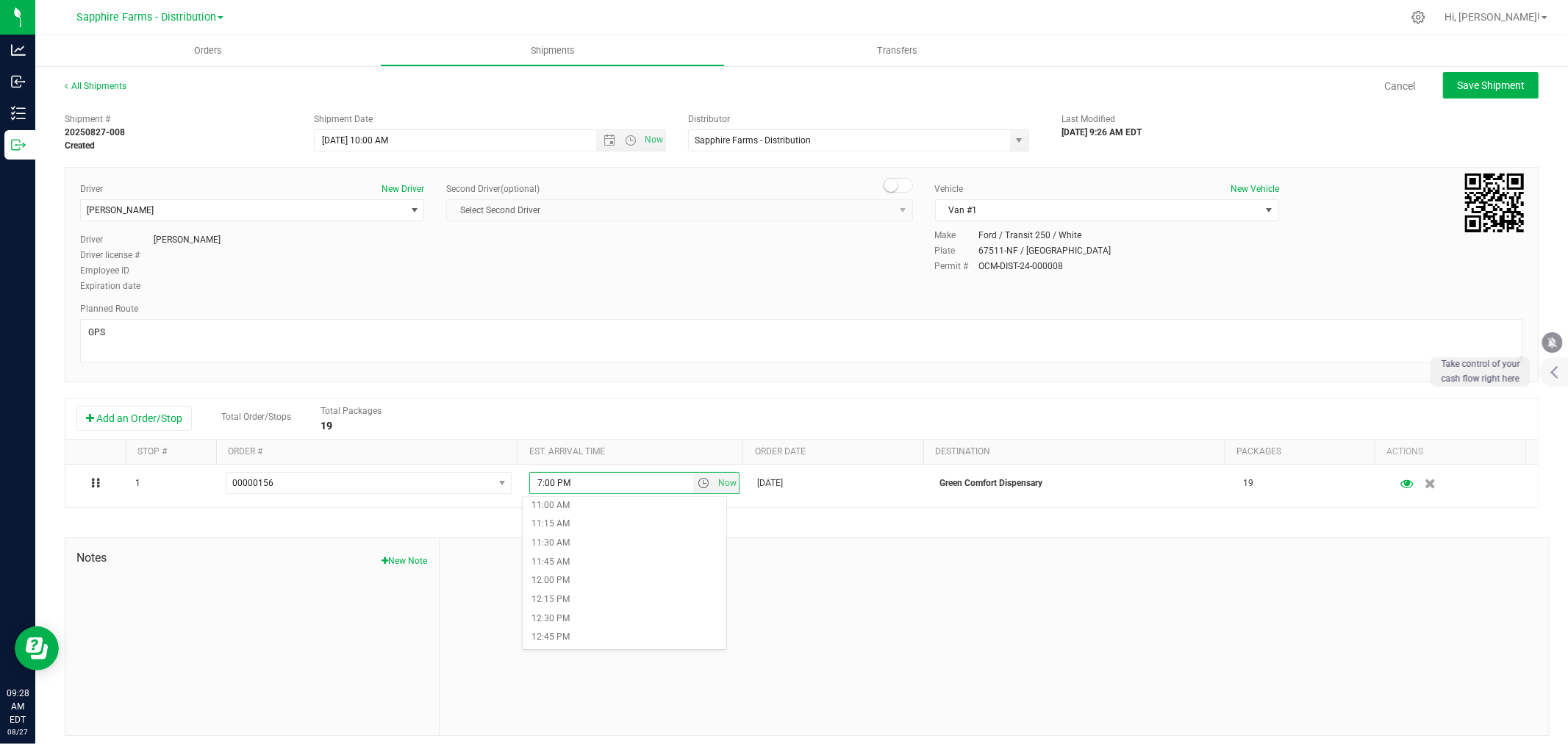
scroll to position [898, 0]
click at [594, 594] on li "1:00 PM" at bounding box center [624, 593] width 203 height 19
click at [729, 279] on div "Driver New Driver [PERSON_NAME] Select Driver [PERSON_NAME] [PERSON_NAME] [PERS…" at bounding box center [801, 239] width 1466 height 112
click at [1466, 89] on span "Save Shipment" at bounding box center [1491, 85] width 67 height 12
type input "[DATE] 2:00 PM"
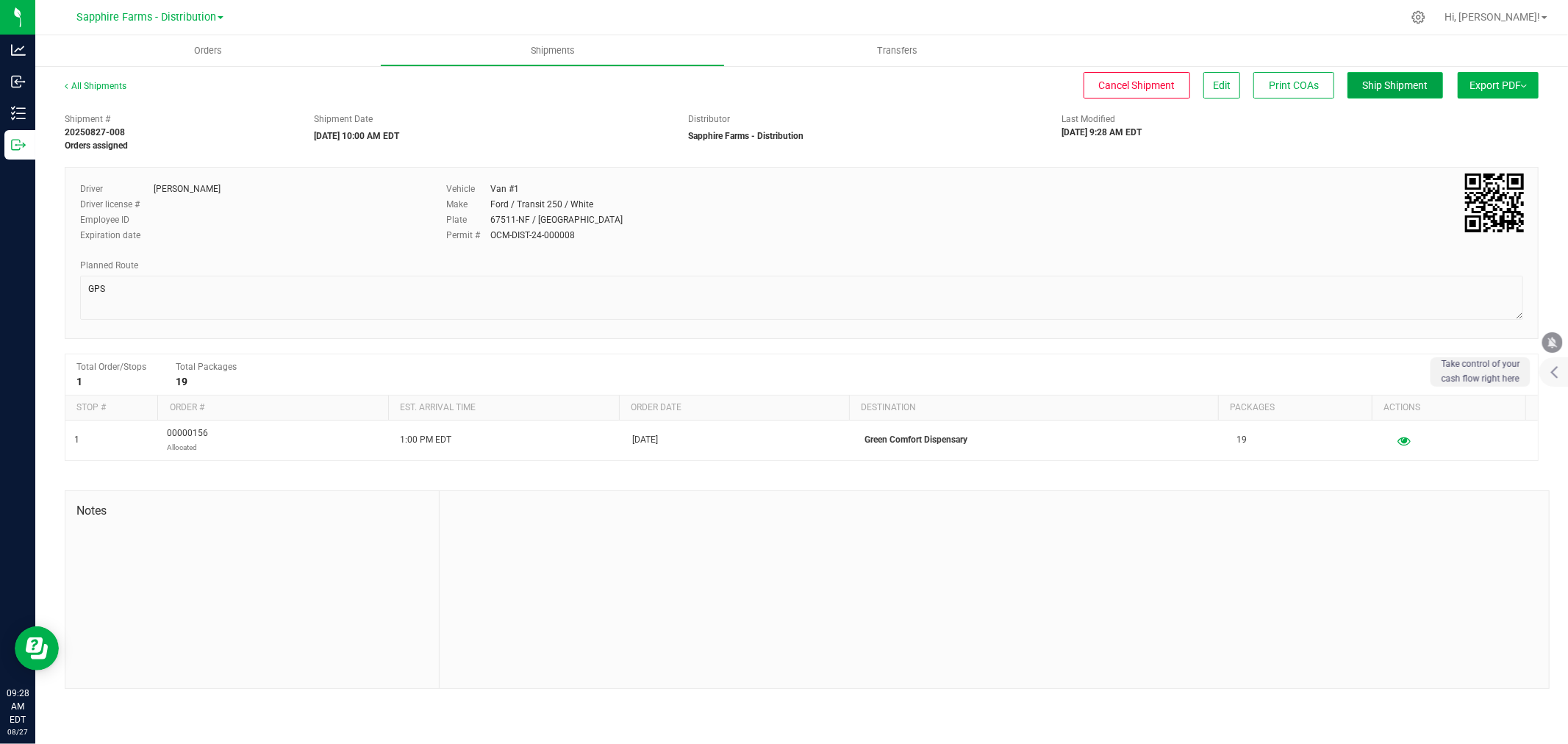
click at [1387, 79] on span "Ship Shipment" at bounding box center [1395, 85] width 65 height 12
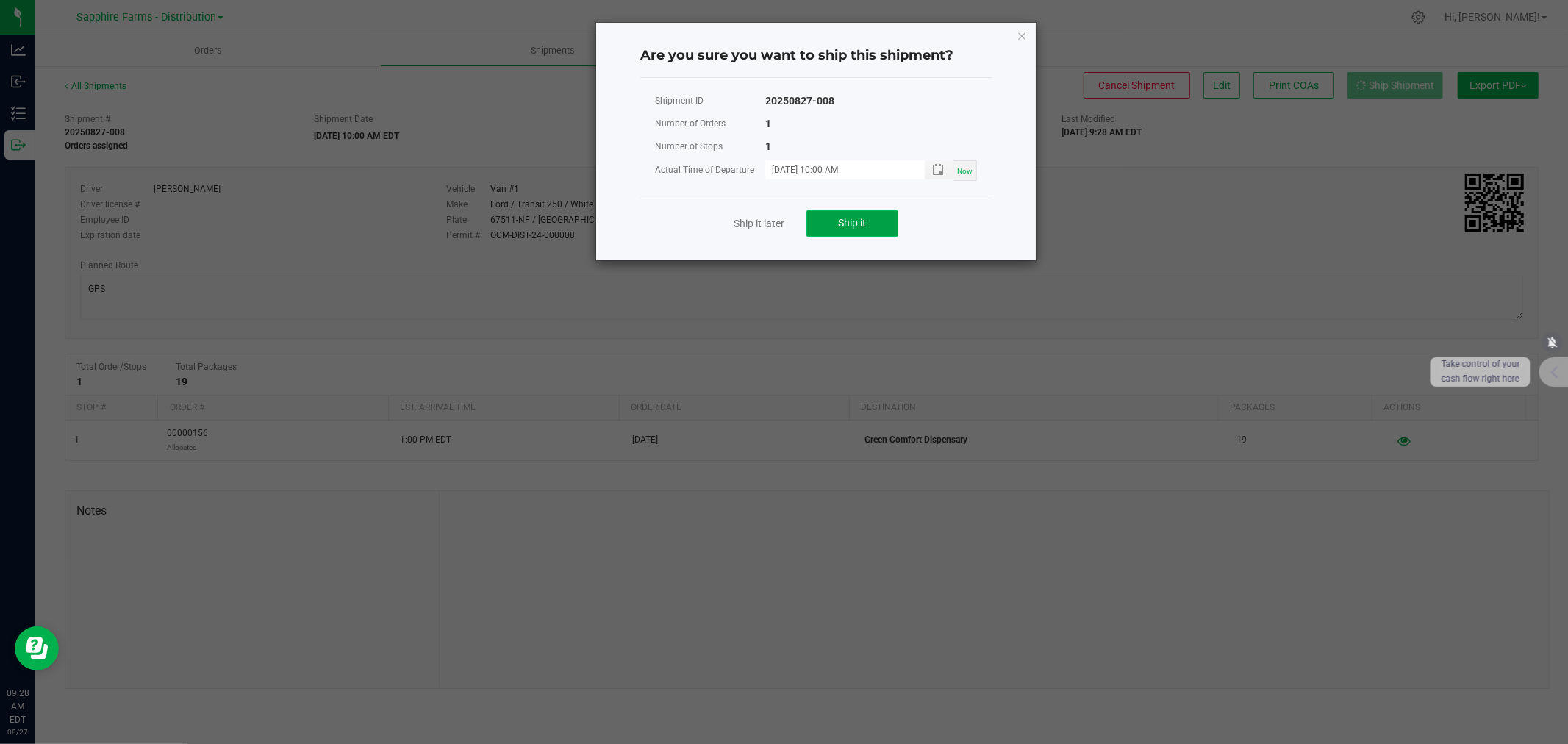
click at [866, 217] on span "Ship it" at bounding box center [852, 223] width 28 height 12
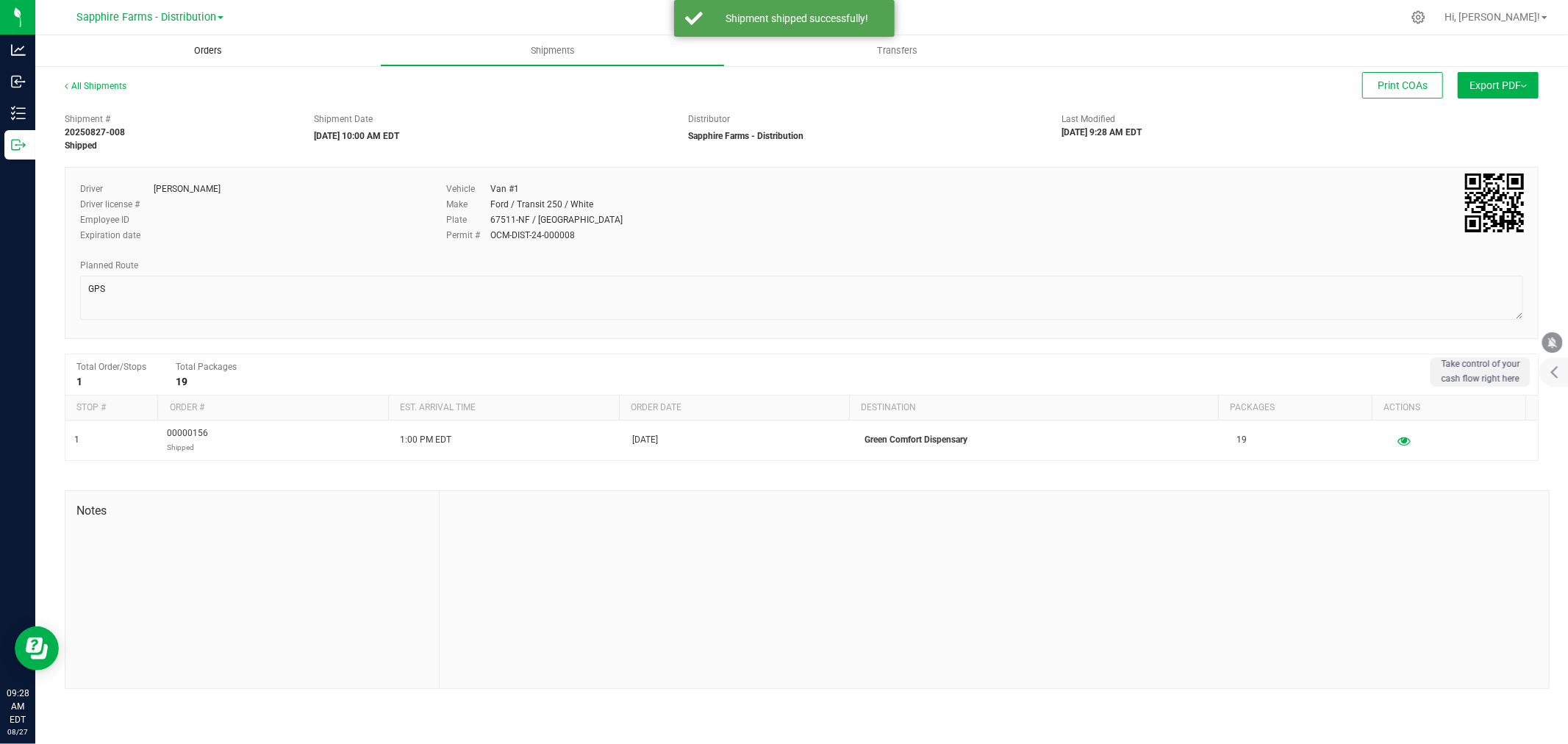
click at [226, 49] on span "Orders" at bounding box center [208, 51] width 67 height 13
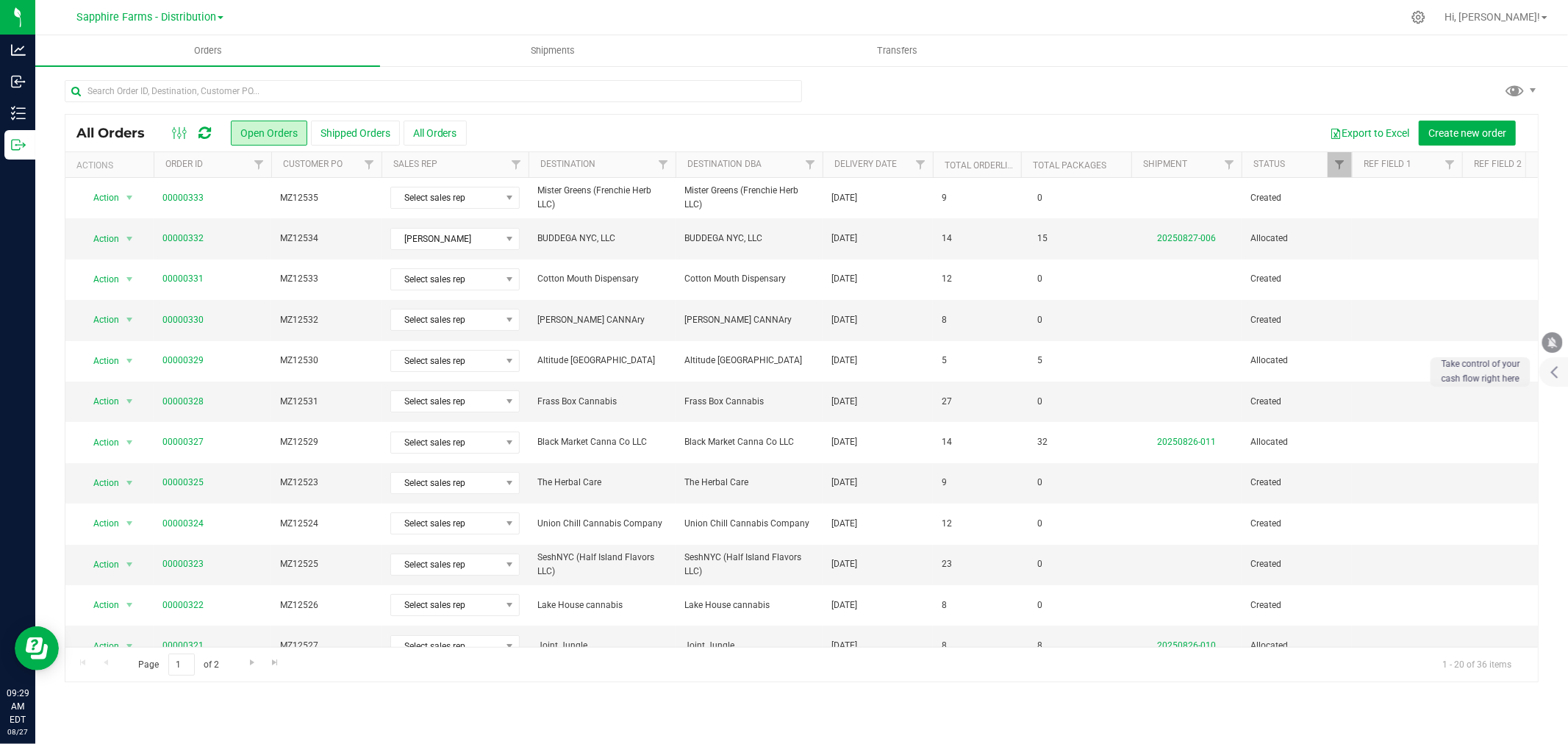
click at [828, 158] on th "Delivery Date" at bounding box center [878, 165] width 110 height 25
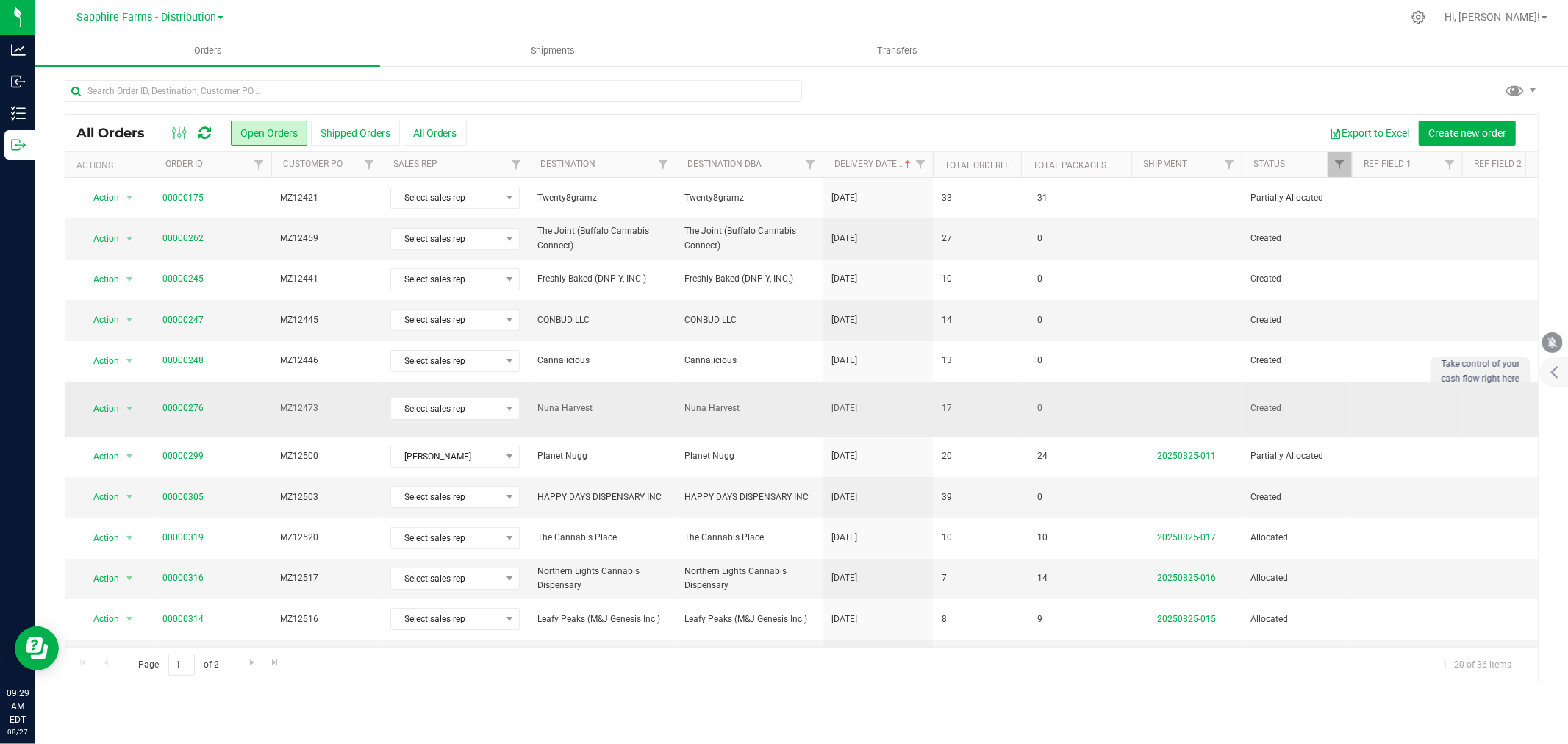
click at [685, 405] on span "Nuna Harvest" at bounding box center [749, 408] width 129 height 14
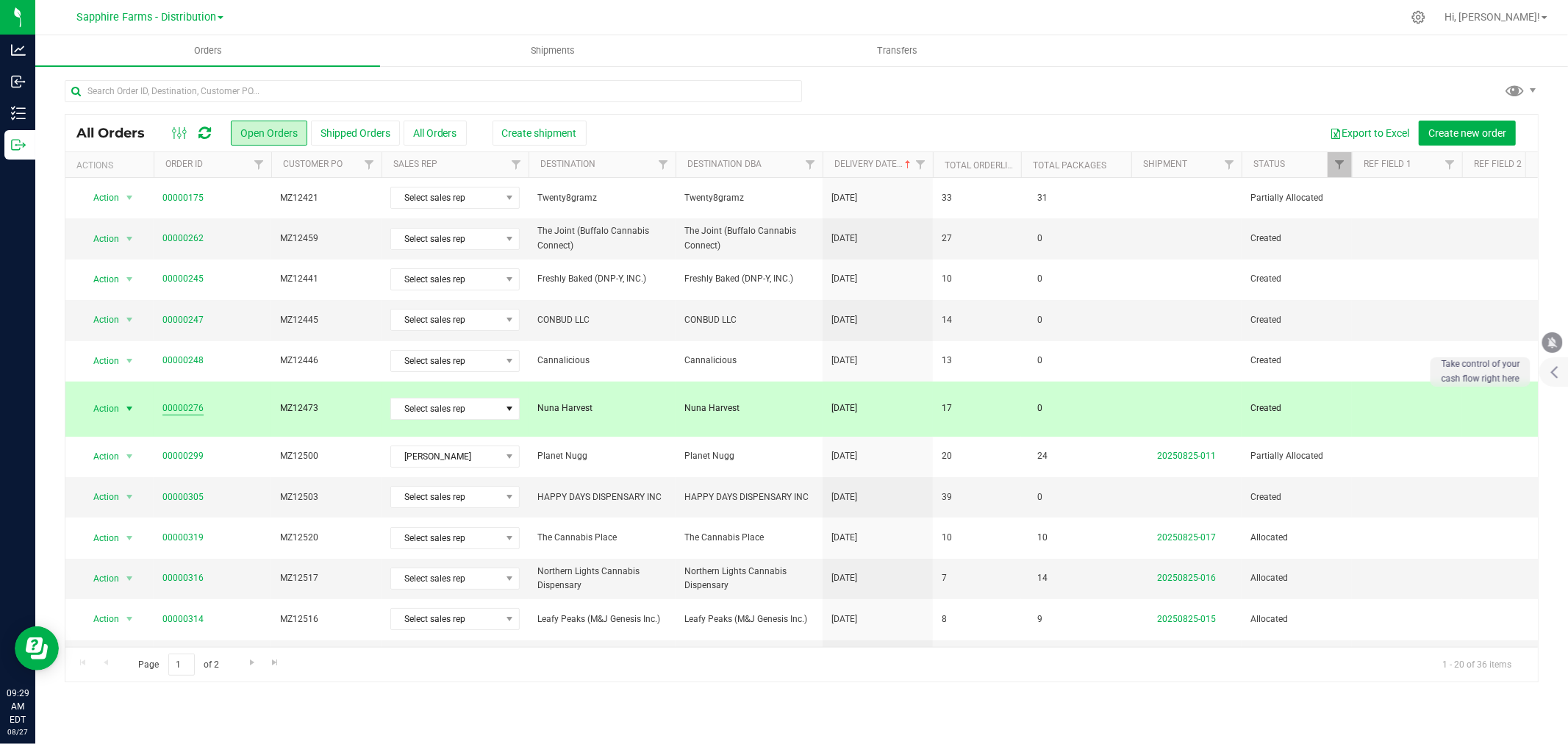
click at [190, 402] on link "00000276" at bounding box center [183, 408] width 41 height 14
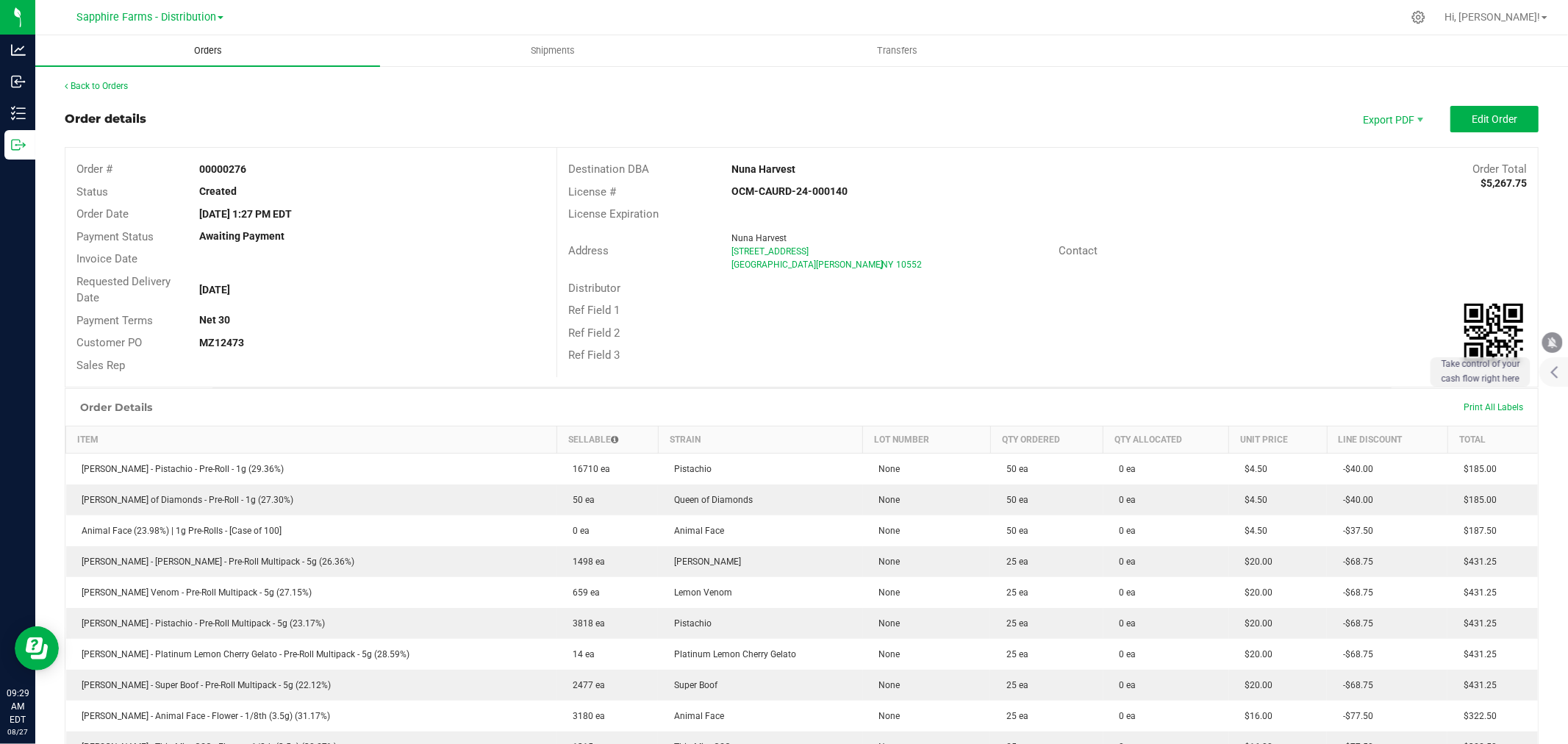
click at [260, 54] on uib-tab-heading "Orders" at bounding box center [207, 50] width 345 height 31
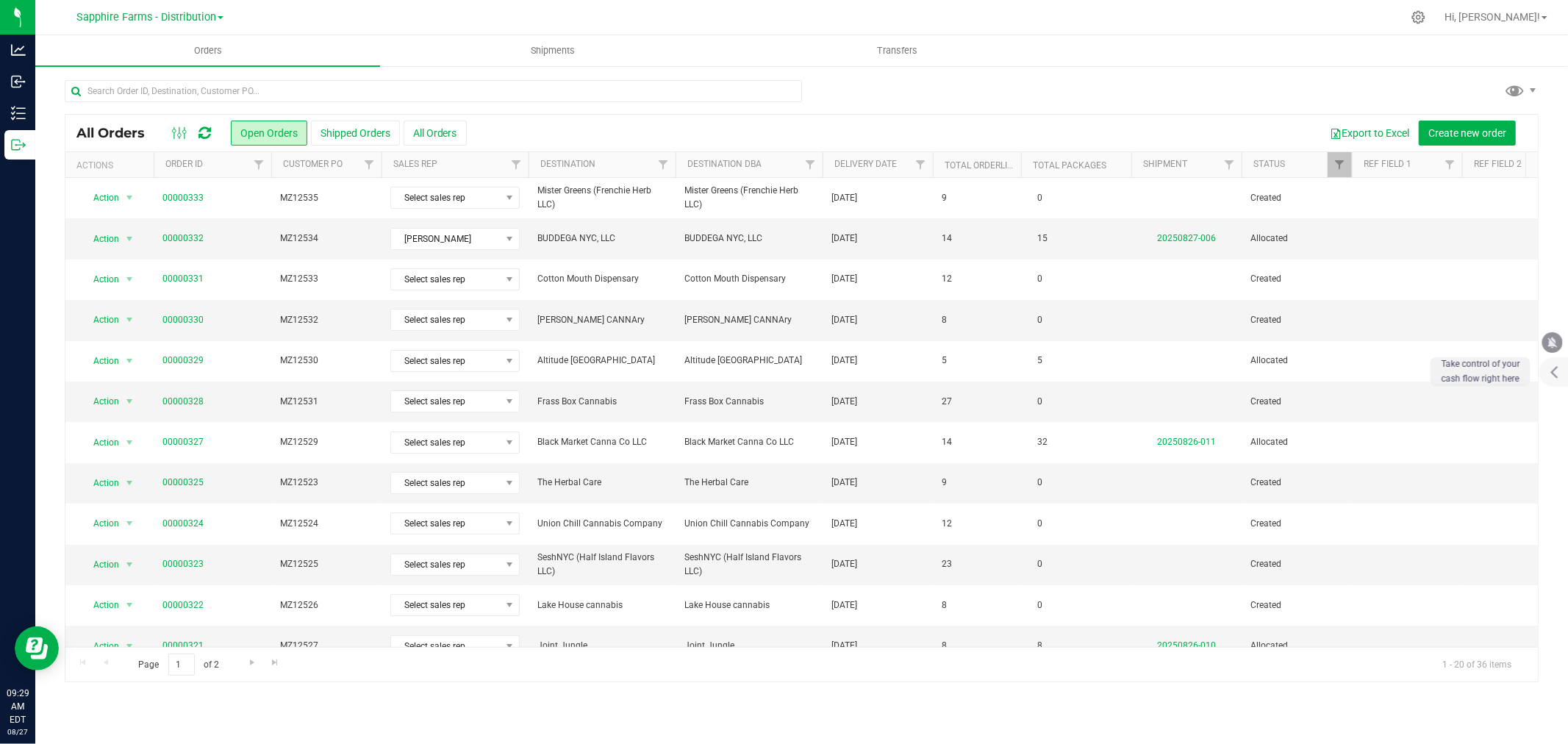
click at [829, 162] on th "Delivery Date" at bounding box center [878, 165] width 110 height 25
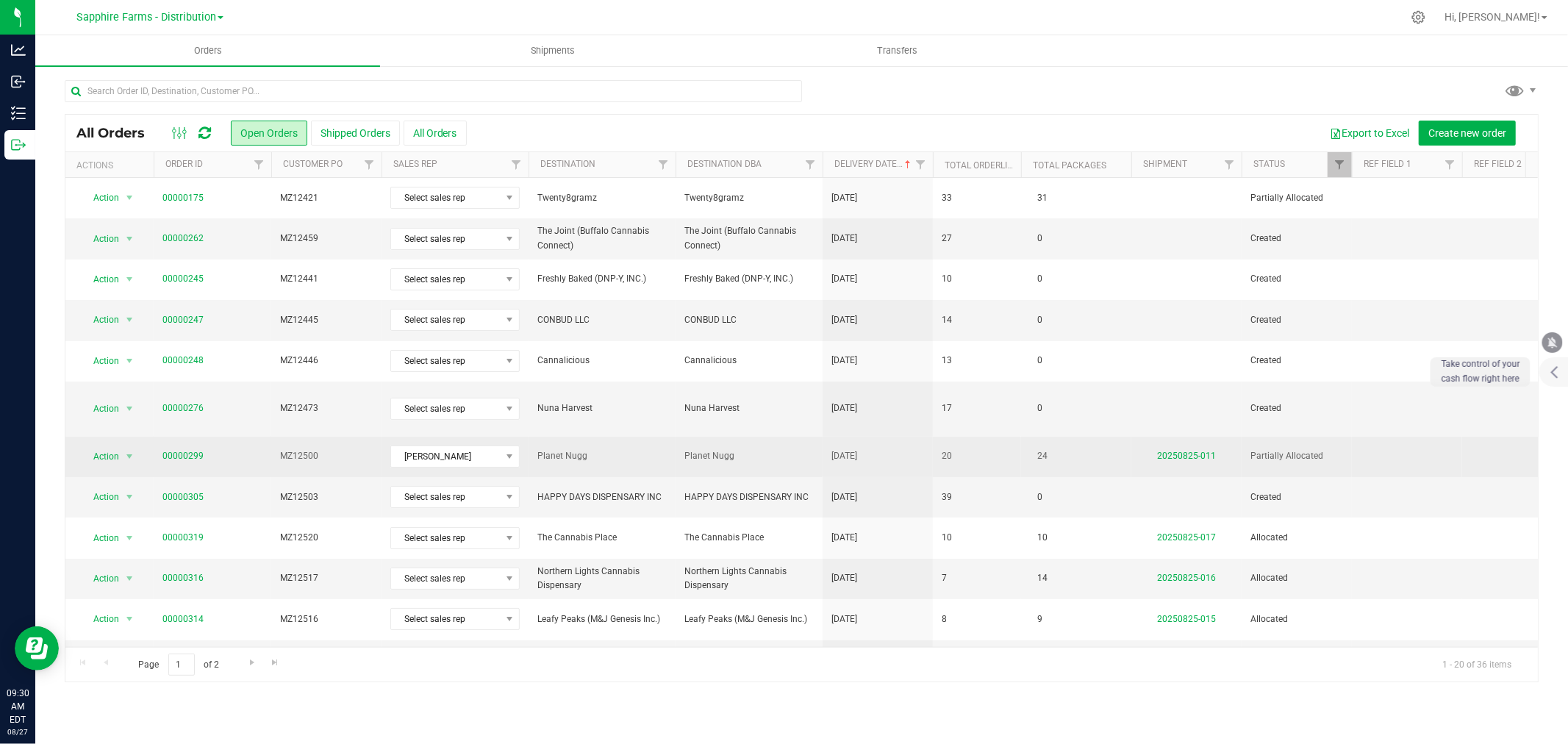
click at [755, 437] on td "Planet Nugg" at bounding box center [749, 457] width 147 height 40
click at [1172, 450] on link "20250825-011" at bounding box center [1186, 455] width 59 height 10
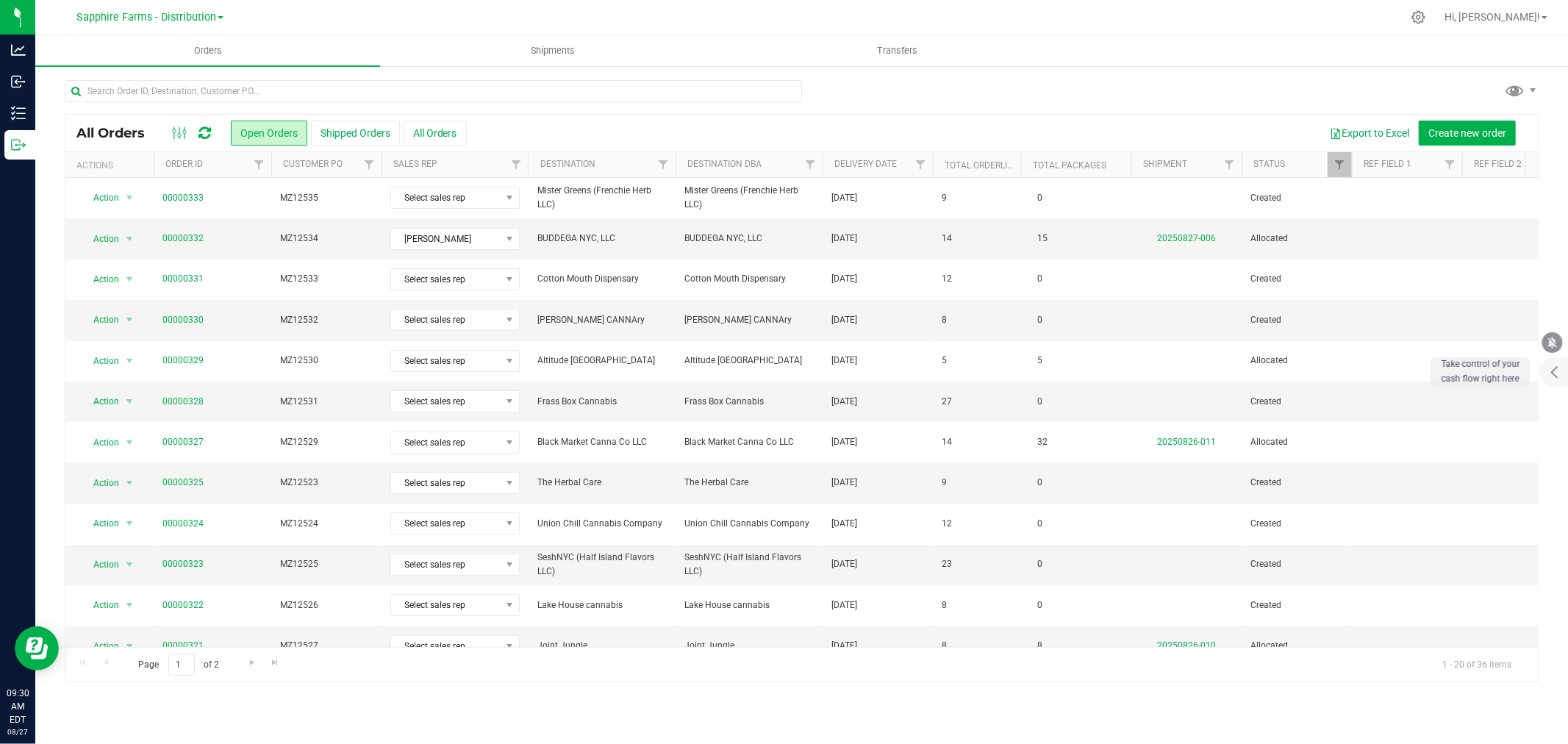
click at [830, 163] on th "Delivery Date" at bounding box center [878, 165] width 110 height 25
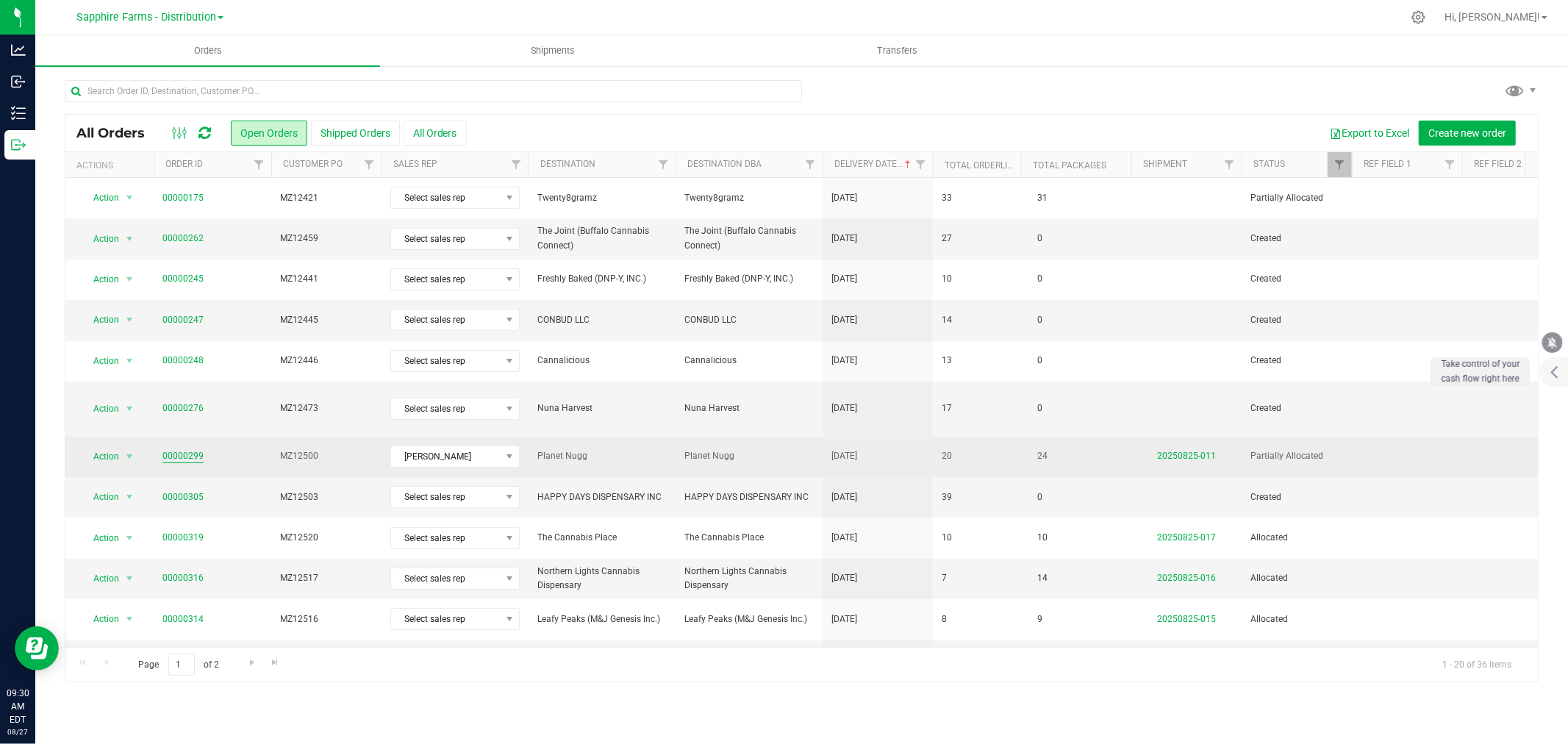
click at [175, 449] on link "00000299" at bounding box center [183, 455] width 41 height 14
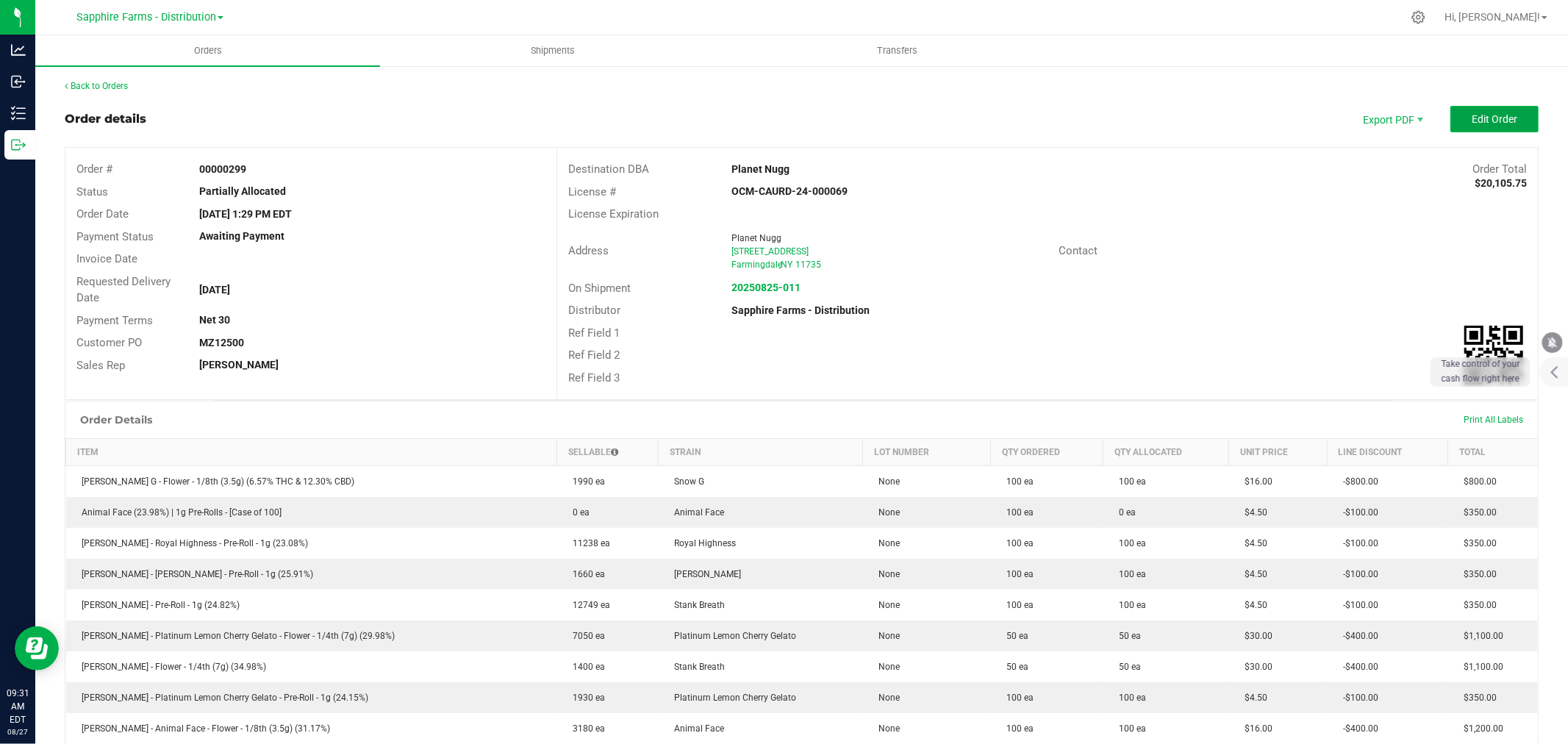
click at [1454, 120] on button "Edit Order" at bounding box center [1495, 119] width 88 height 26
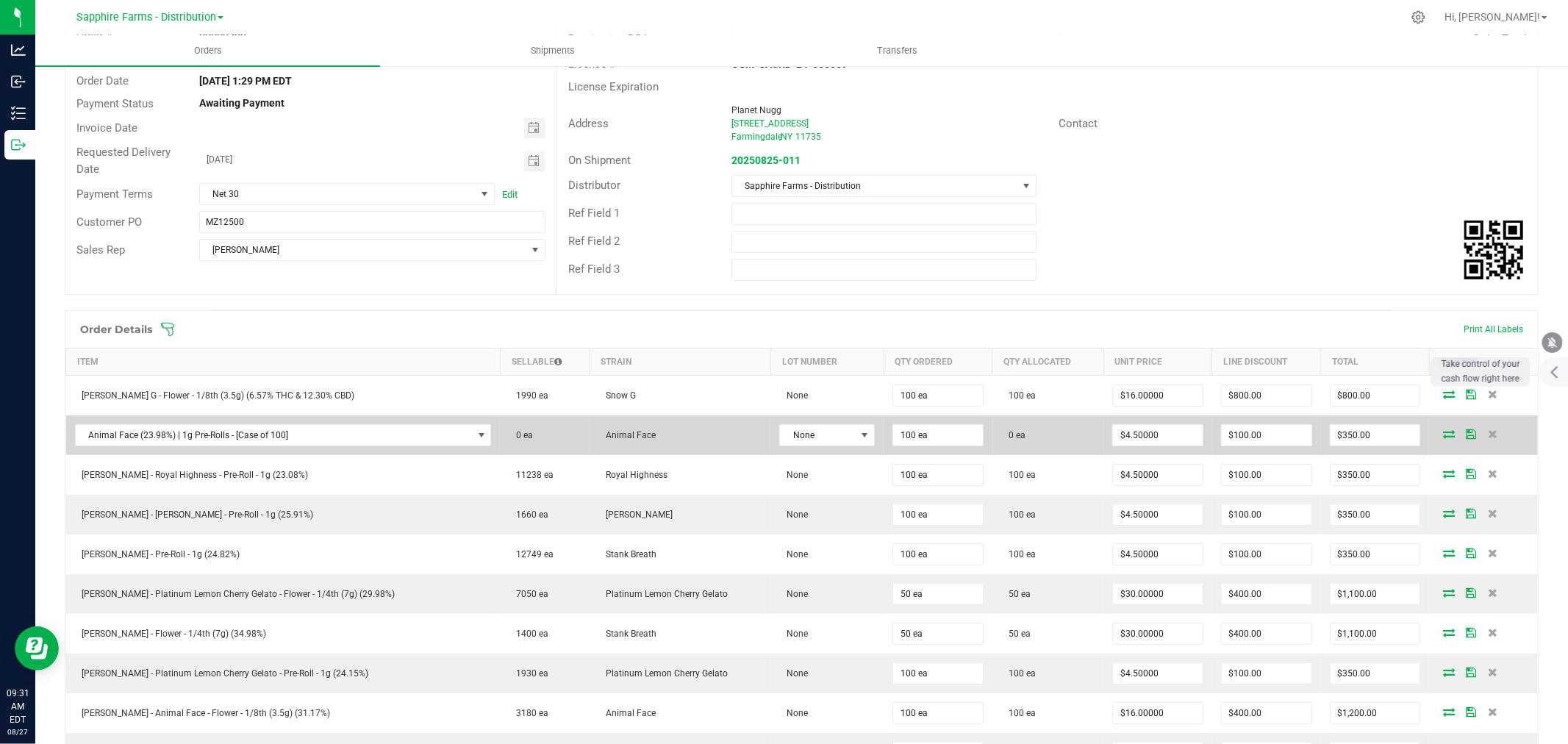
scroll to position [163, 0]
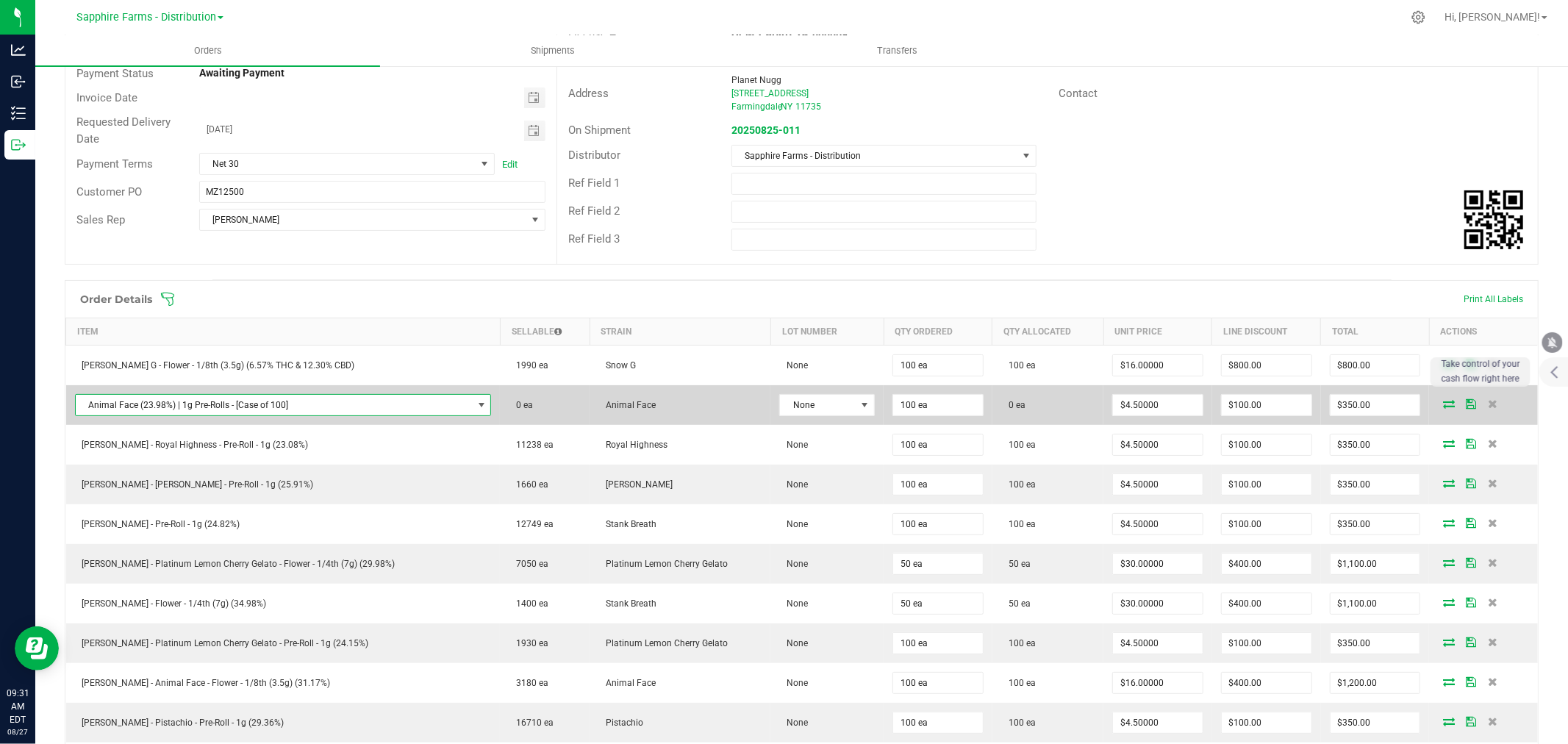
click at [476, 405] on span "NO DATA FOUND" at bounding box center [482, 405] width 12 height 12
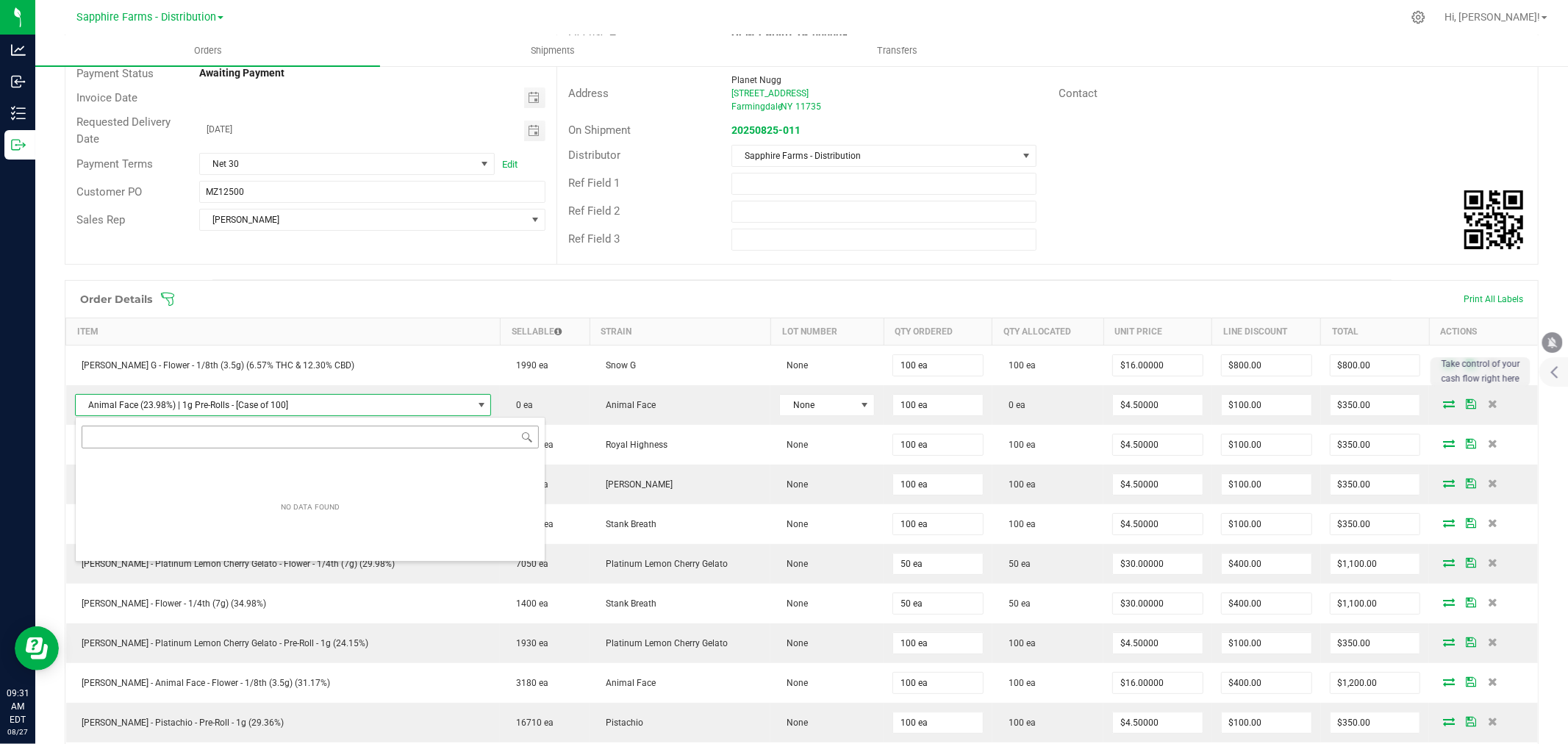
scroll to position [22, 369]
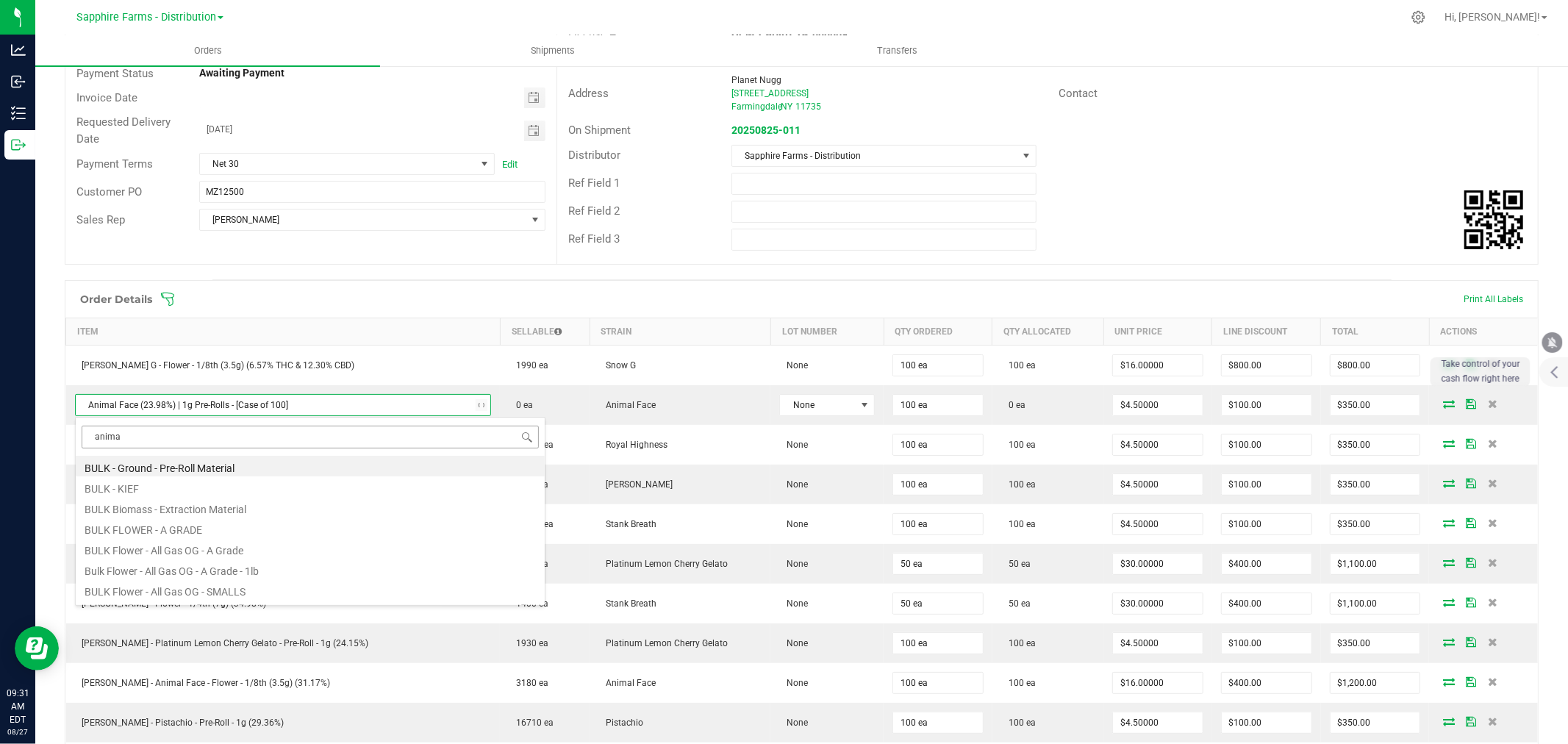
type input "animal"
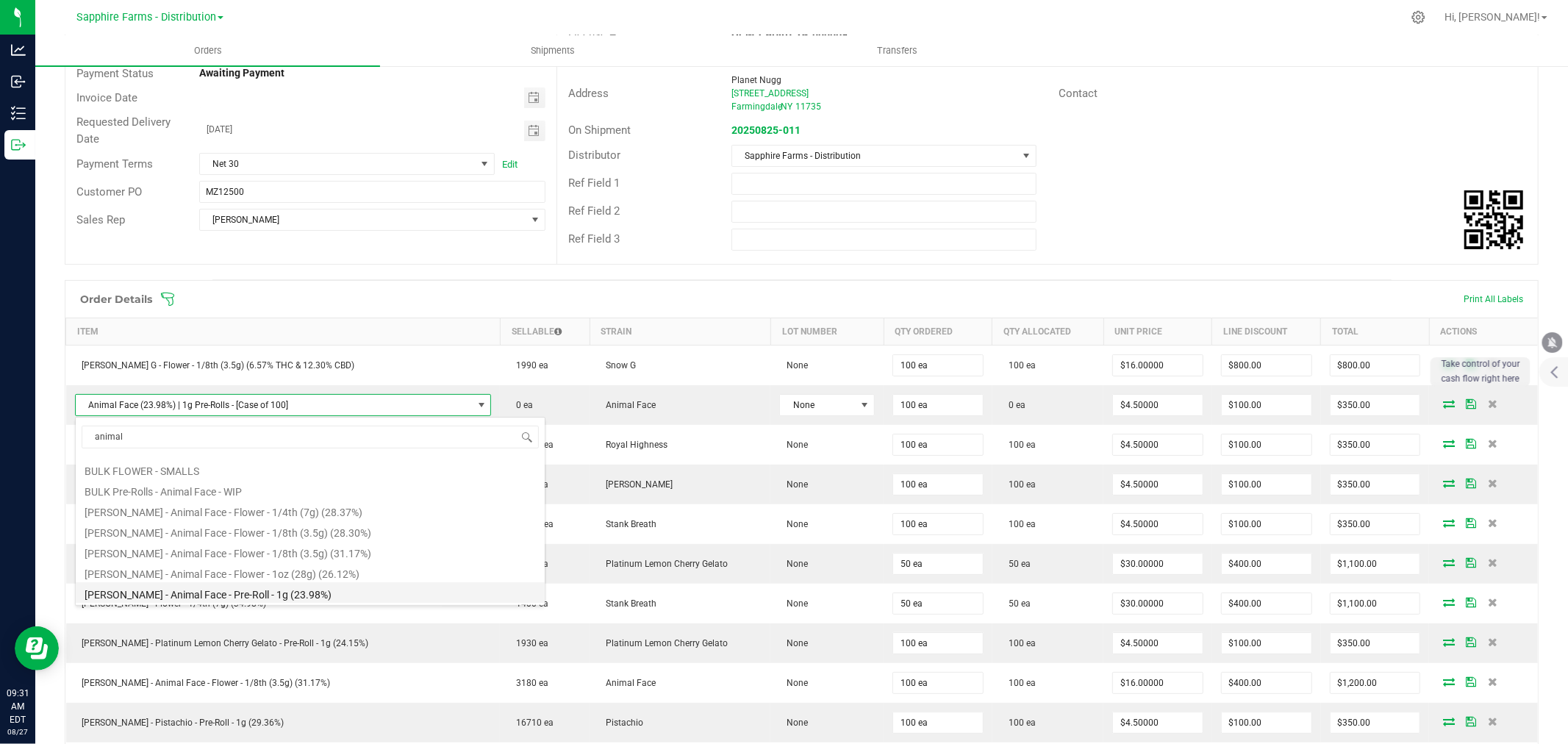
click at [298, 590] on li "[PERSON_NAME] - Animal Face - Pre-Roll - 1g (23.98%)" at bounding box center [310, 592] width 469 height 21
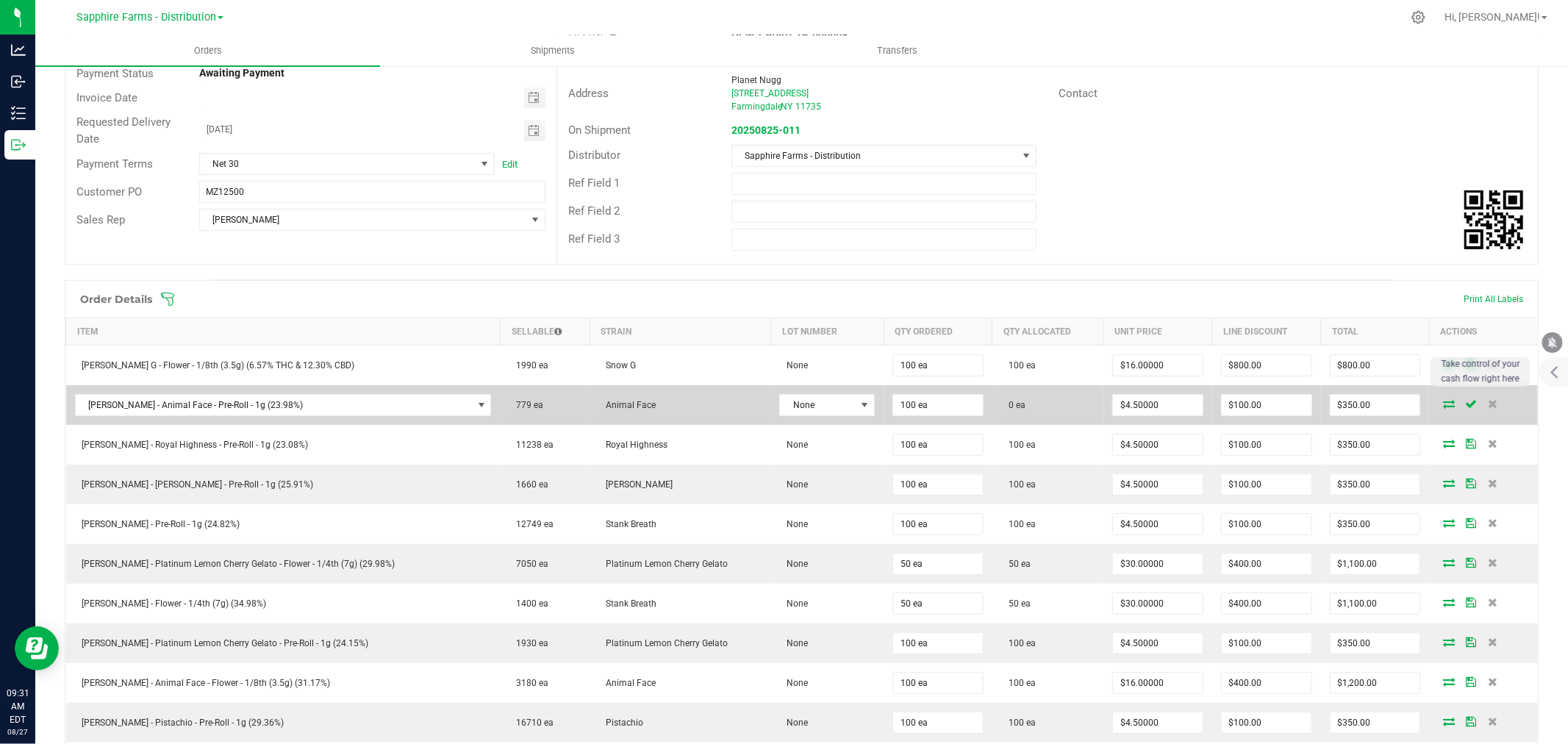
click at [1438, 405] on span at bounding box center [1448, 404] width 22 height 9
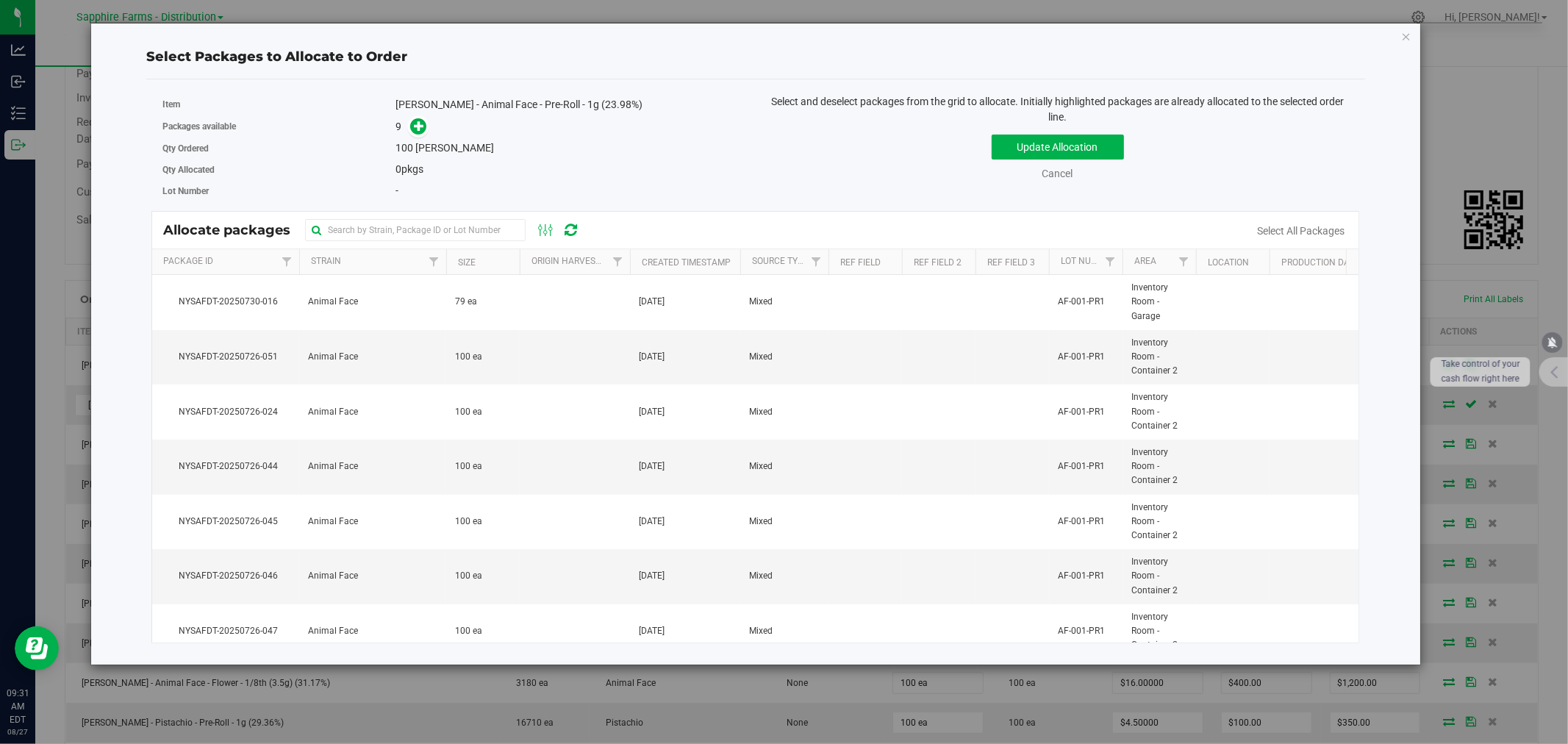
click at [637, 261] on th "Created Timestamp" at bounding box center [685, 262] width 110 height 25
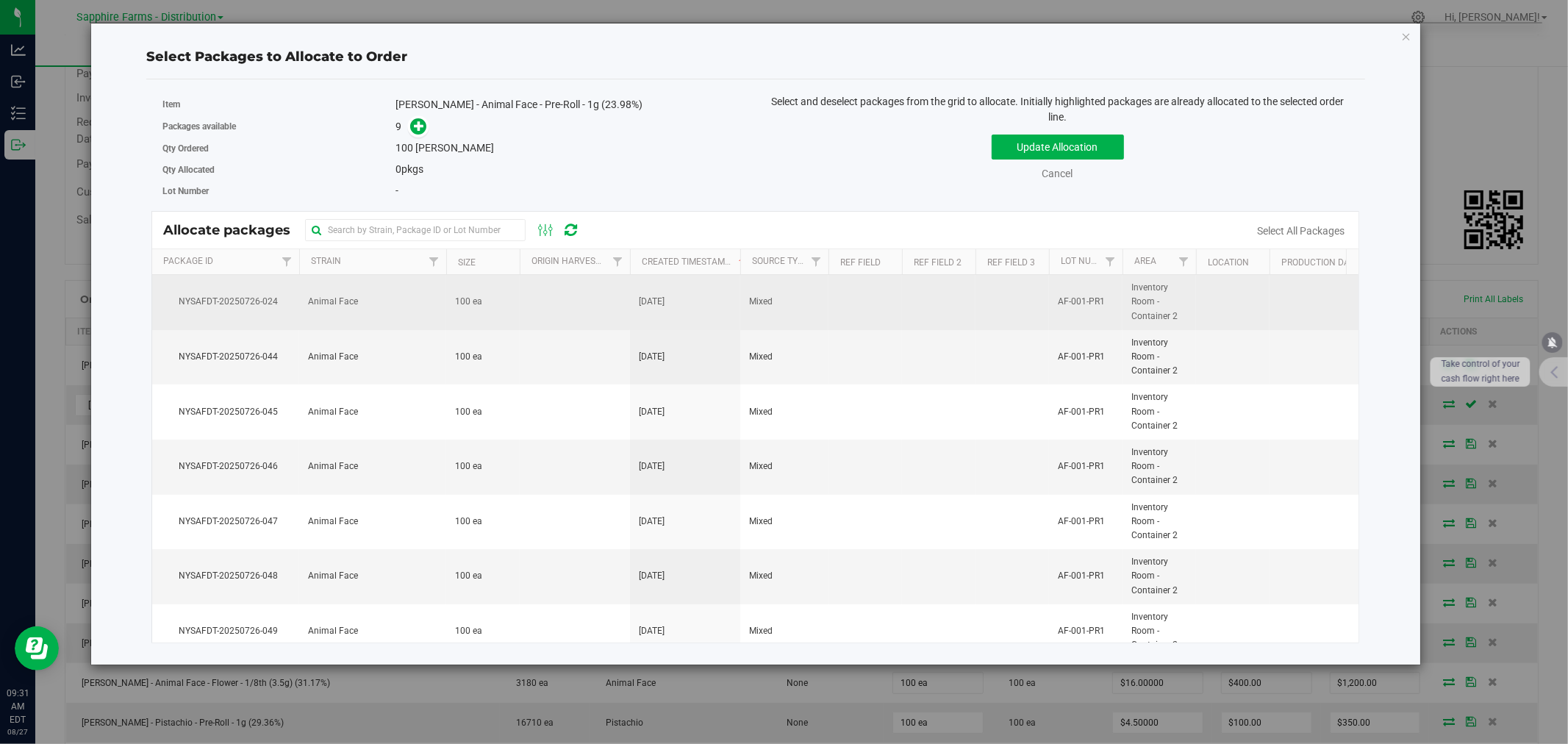
click at [607, 318] on td at bounding box center [575, 303] width 110 height 55
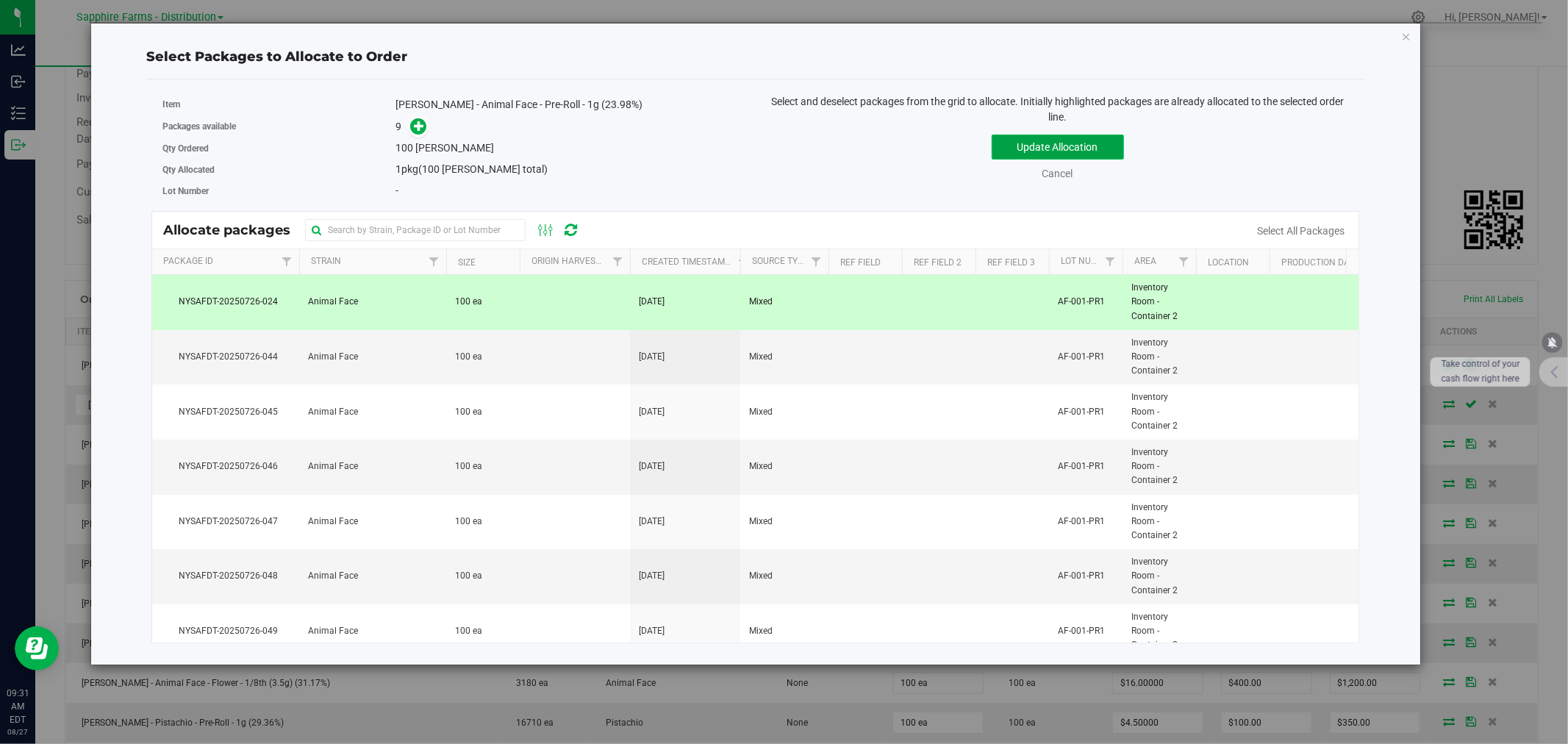
click at [1018, 151] on button "Update Allocation" at bounding box center [1058, 147] width 132 height 25
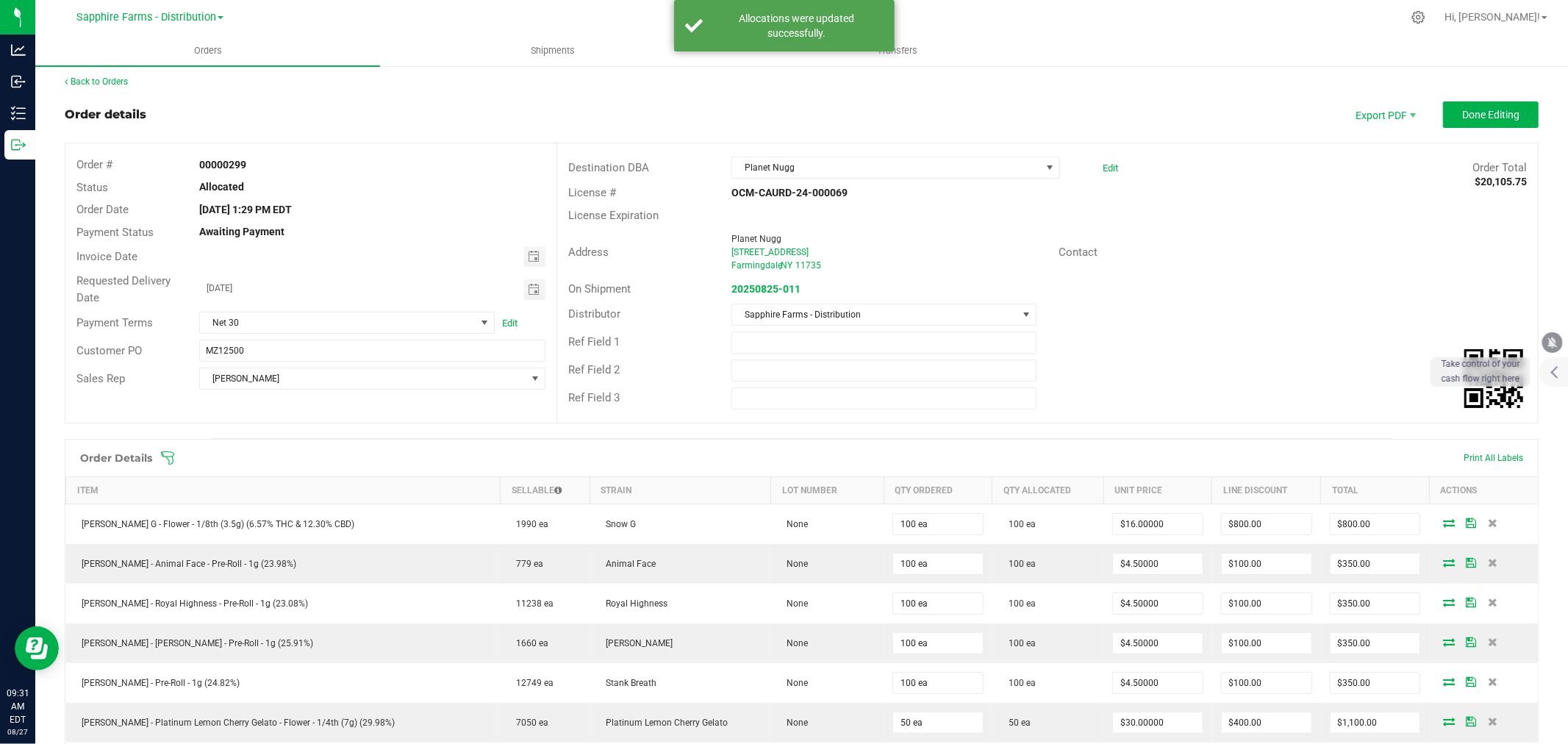
scroll to position [0, 0]
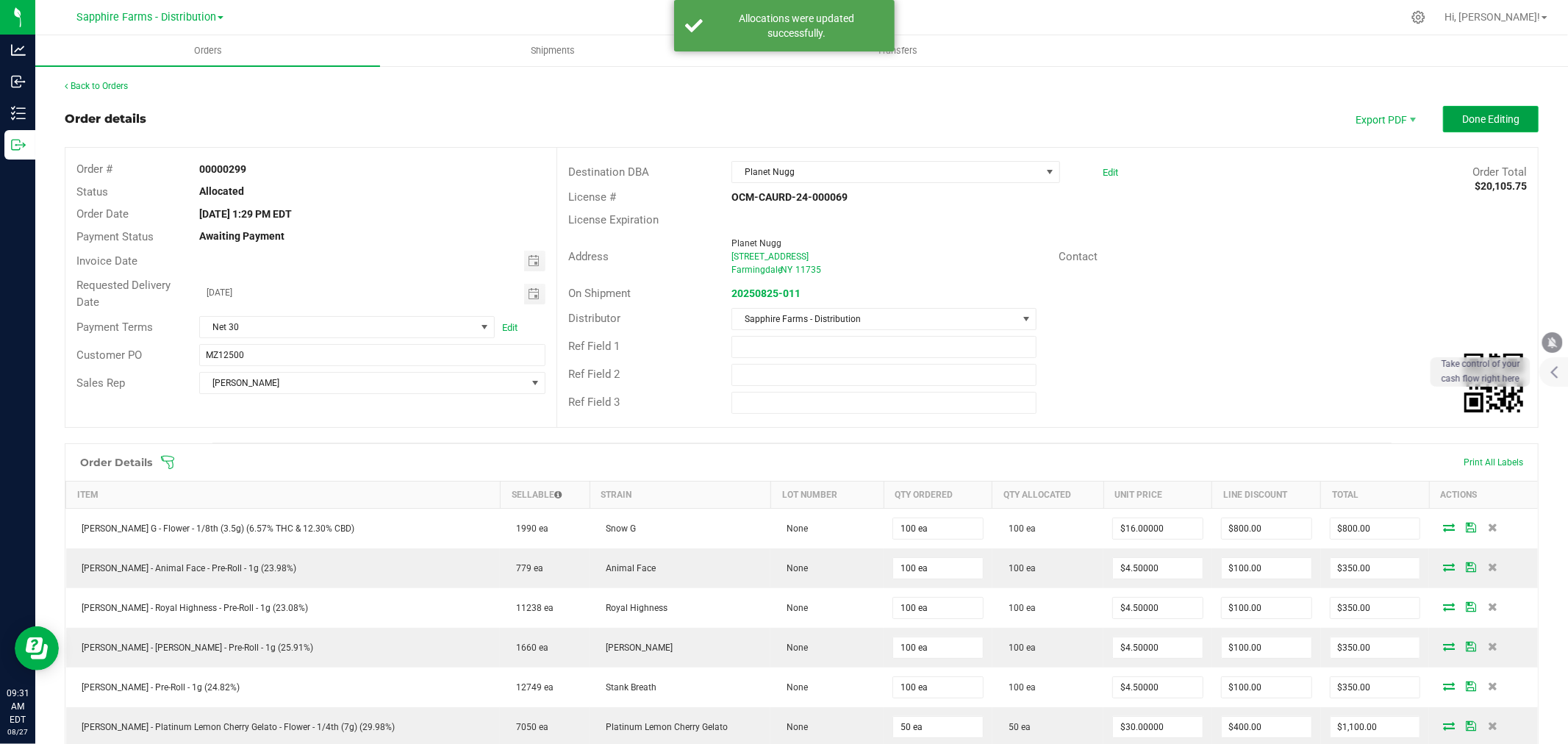
click at [1475, 119] on span "Done Editing" at bounding box center [1491, 119] width 58 height 12
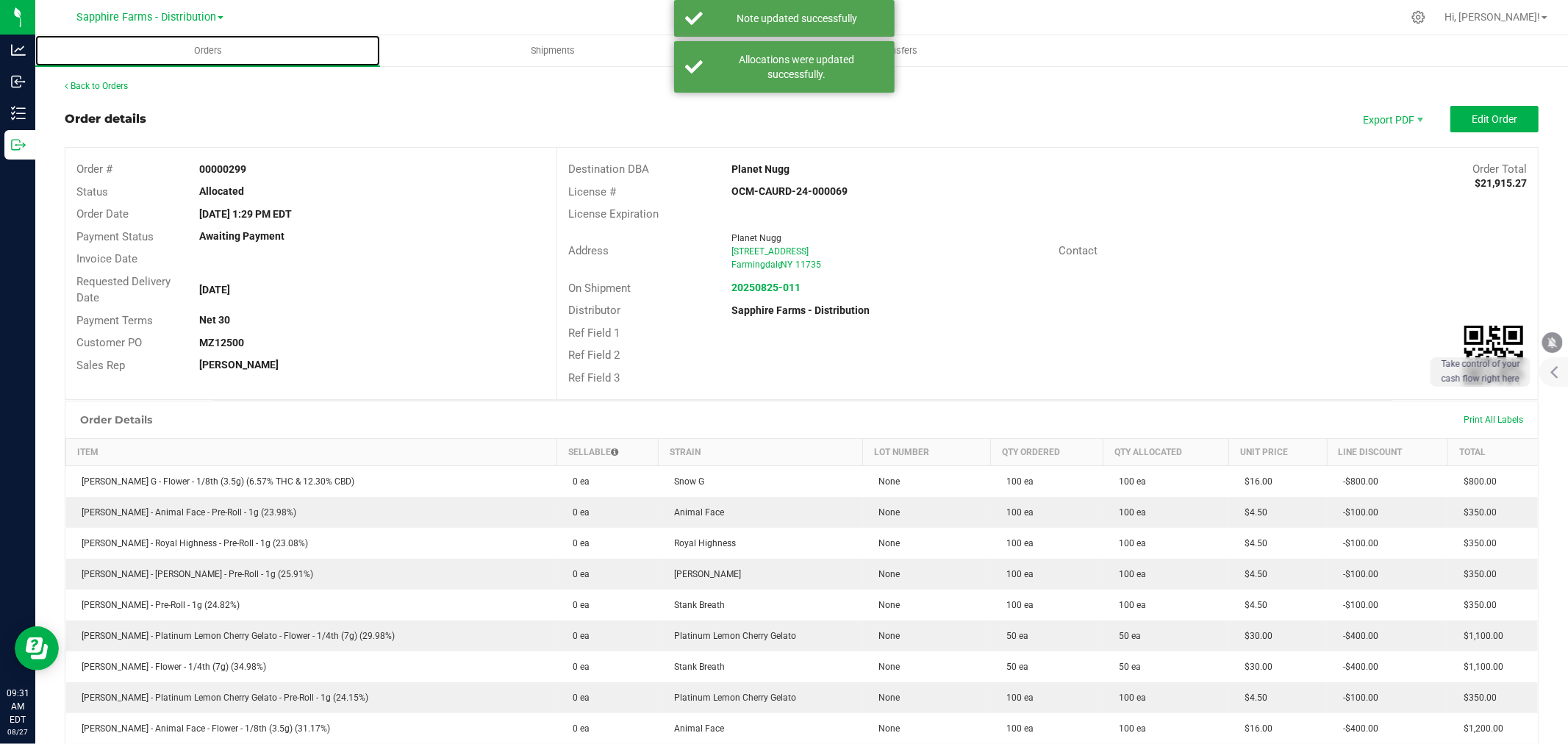
click at [271, 52] on uib-tab-heading "Orders" at bounding box center [207, 50] width 345 height 31
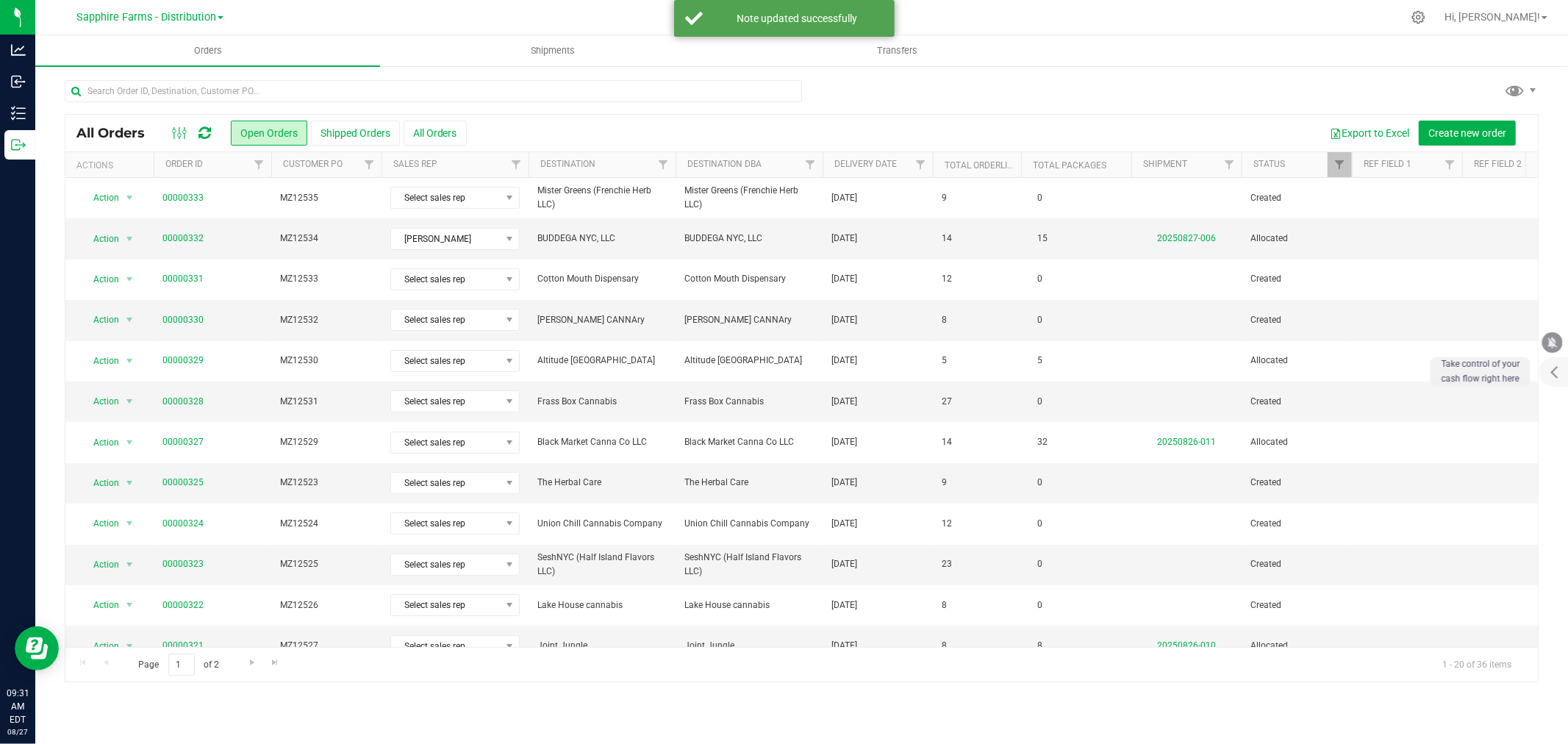
click at [831, 162] on th "Delivery Date" at bounding box center [878, 165] width 110 height 25
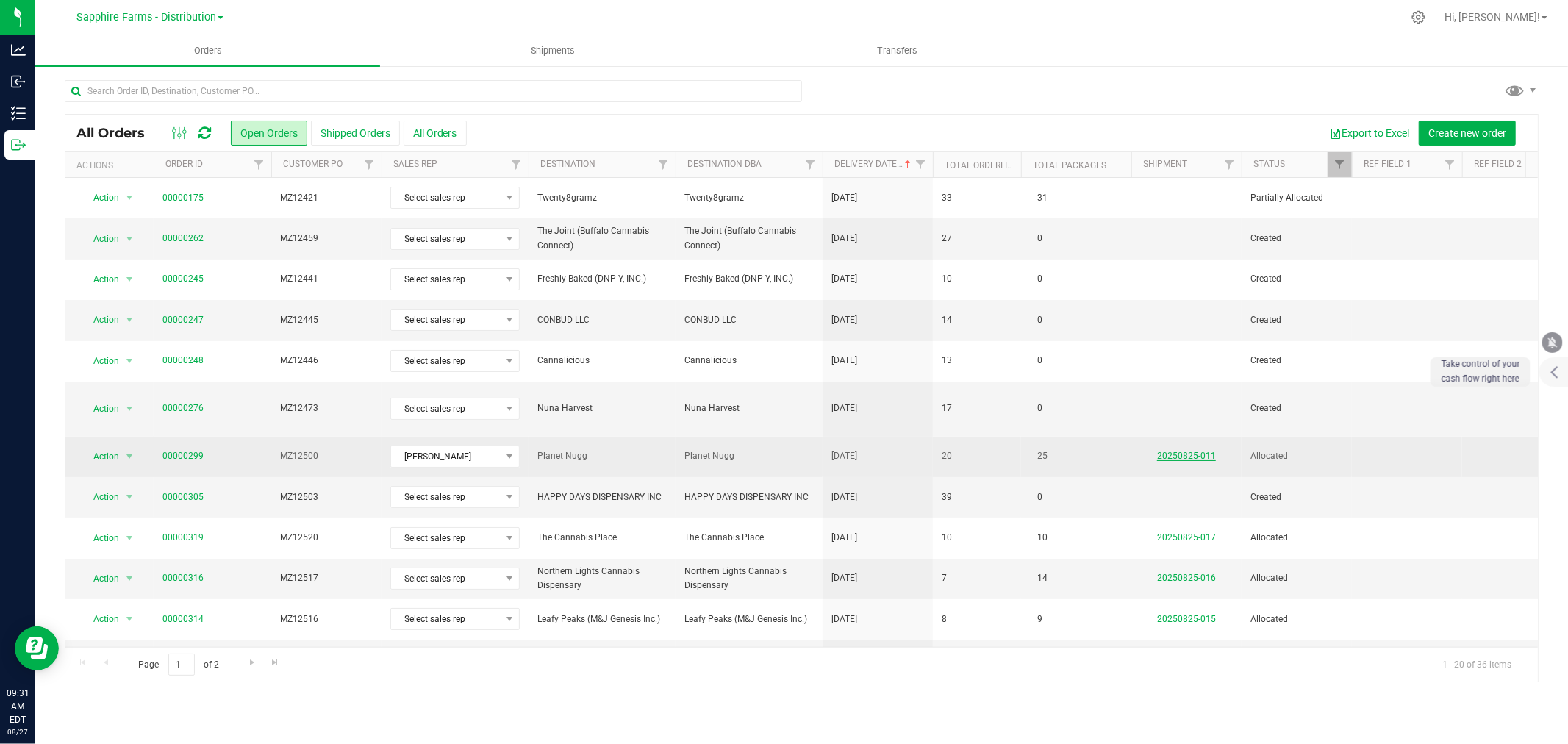
click at [1182, 450] on link "20250825-011" at bounding box center [1186, 455] width 59 height 10
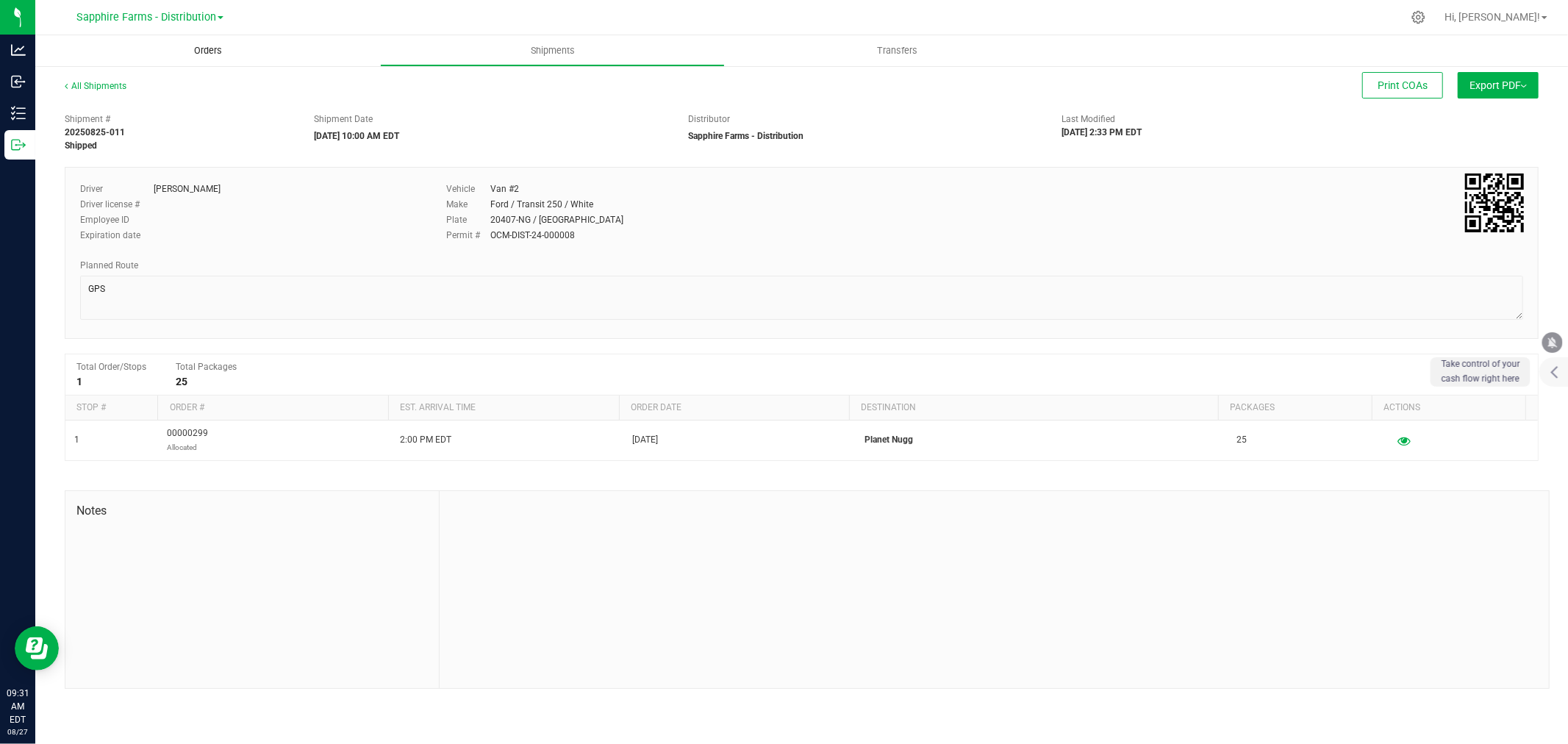
click at [237, 48] on span "Orders" at bounding box center [208, 51] width 67 height 13
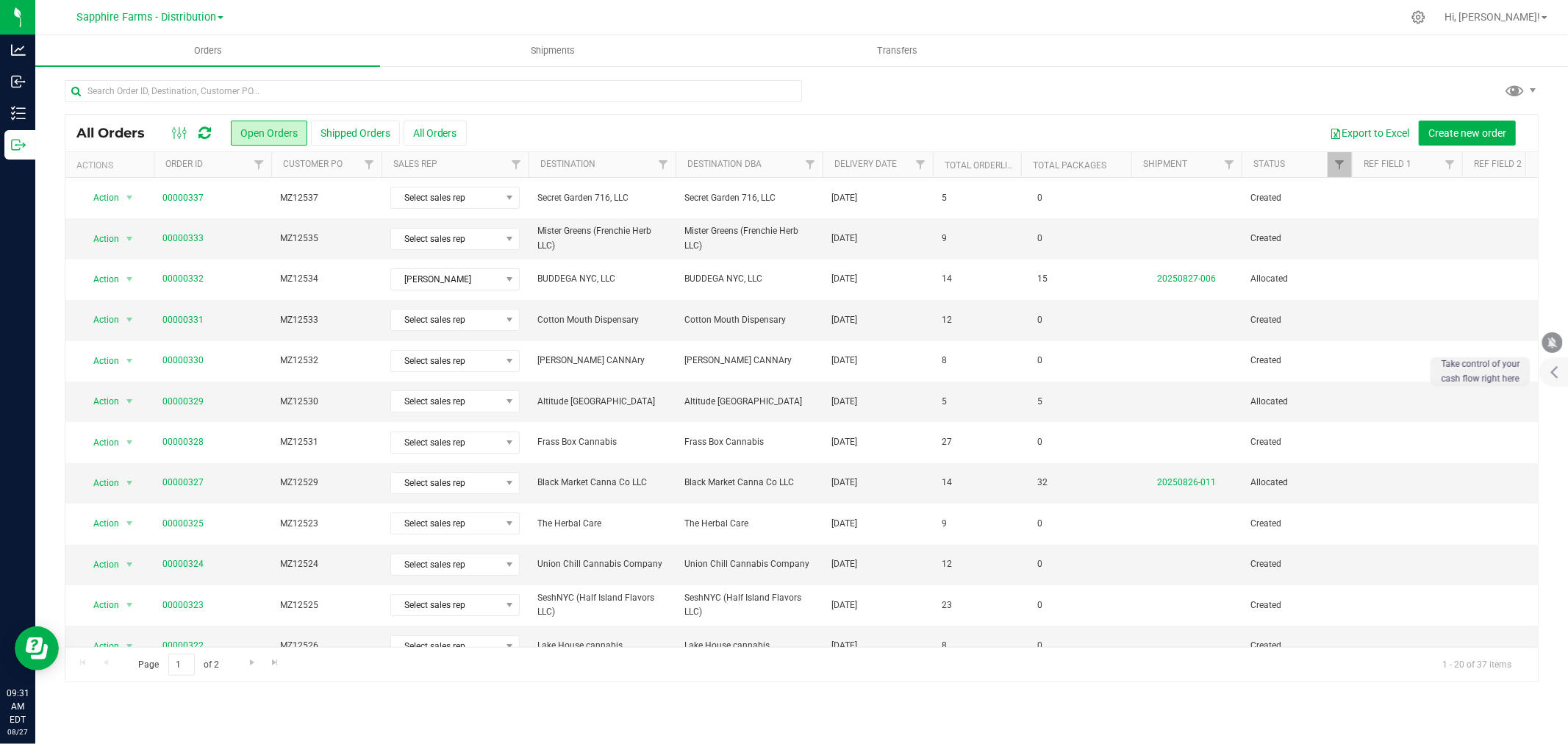
click at [829, 162] on th "Delivery Date" at bounding box center [878, 165] width 110 height 25
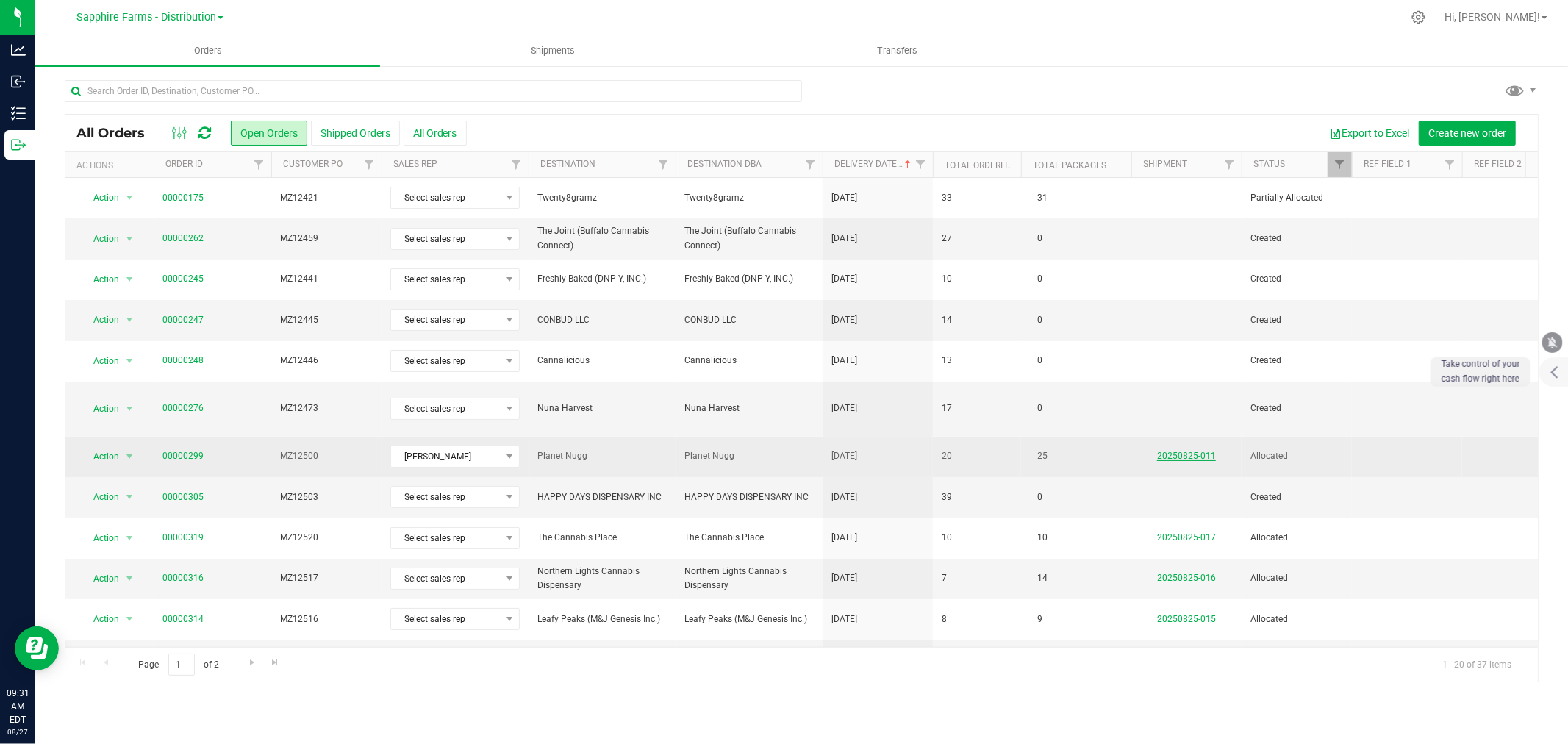
click at [1193, 450] on link "20250825-011" at bounding box center [1186, 455] width 59 height 10
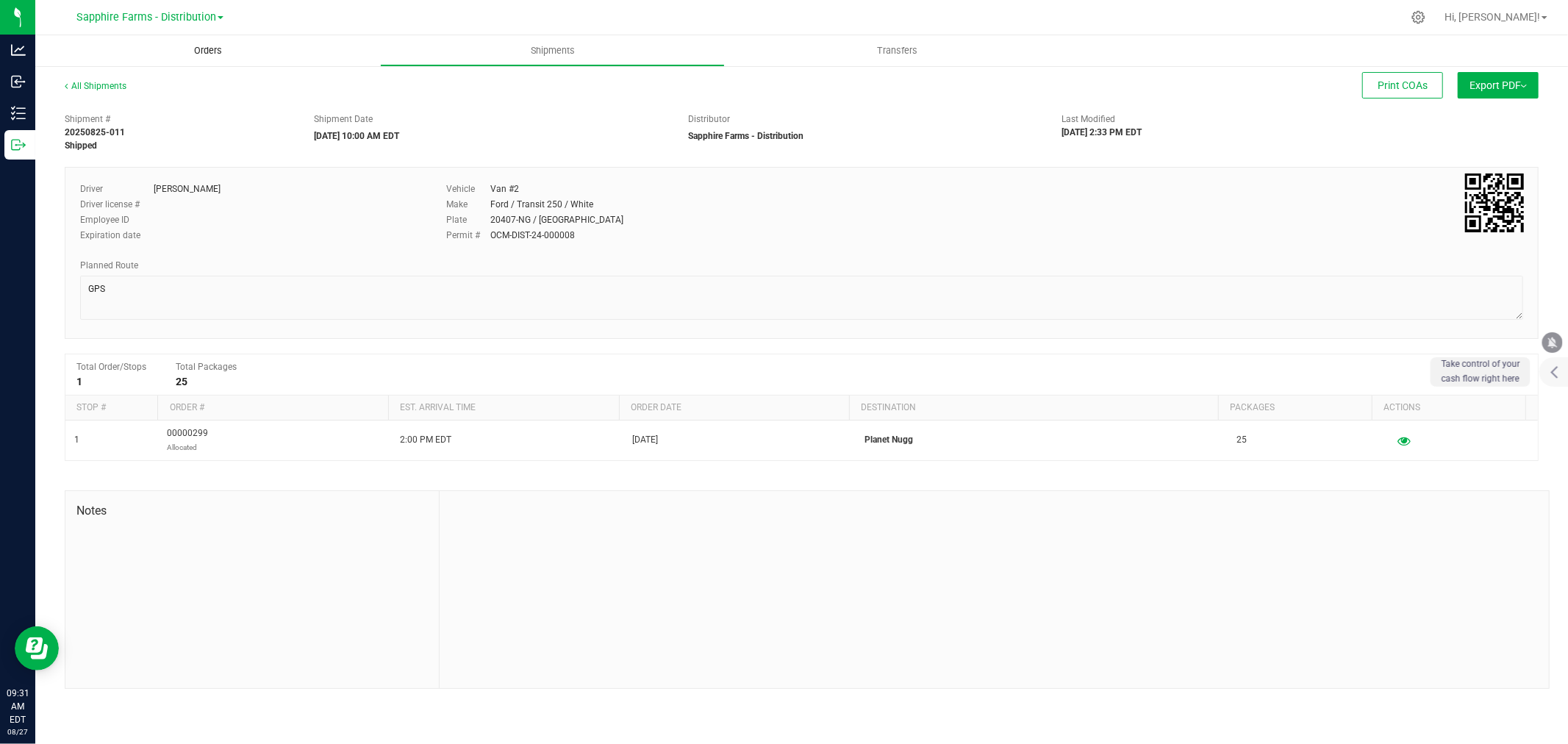
click at [240, 55] on span "Orders" at bounding box center [208, 51] width 67 height 13
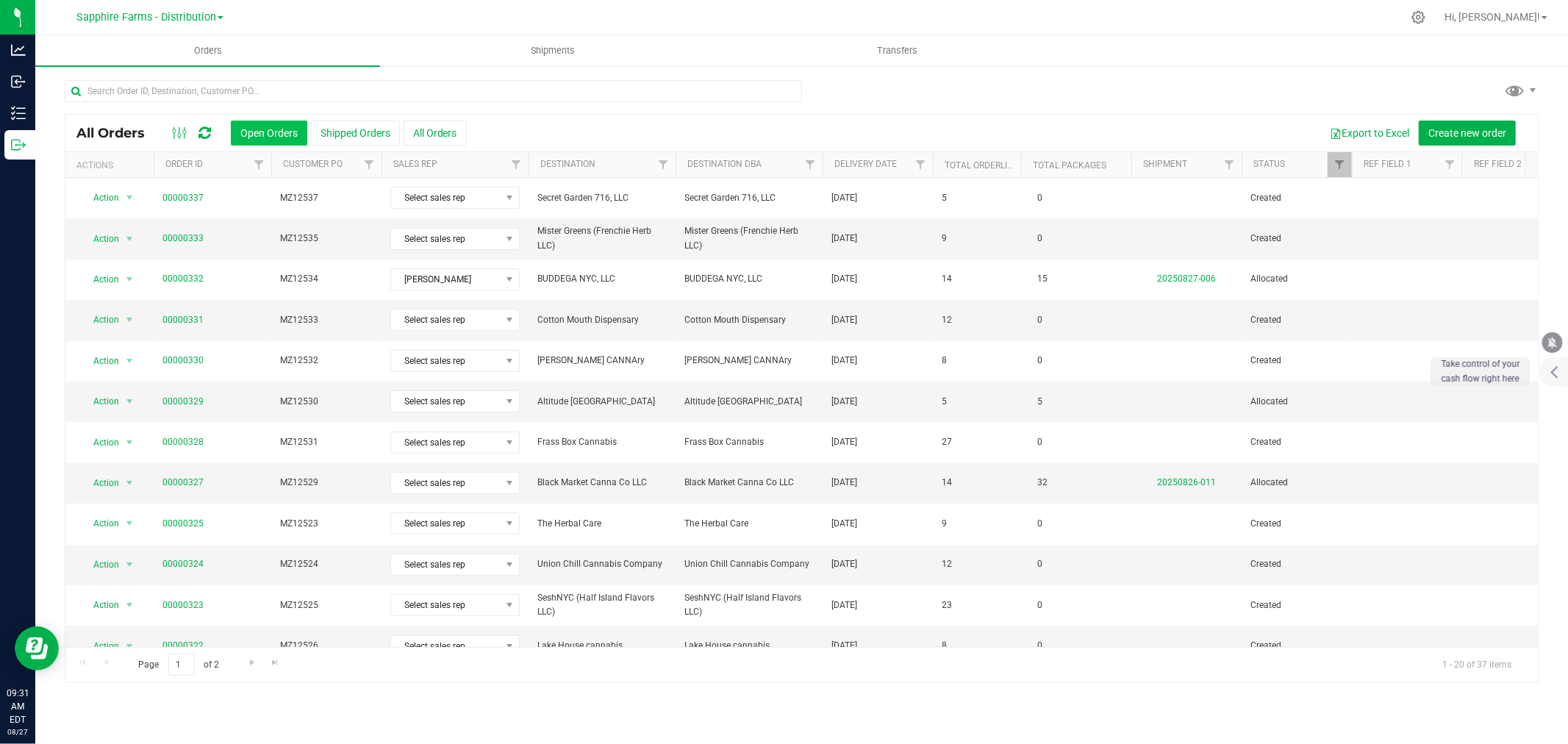
click at [242, 135] on button "Open Orders" at bounding box center [269, 132] width 76 height 25
click at [824, 160] on th "Delivery Date" at bounding box center [878, 165] width 110 height 25
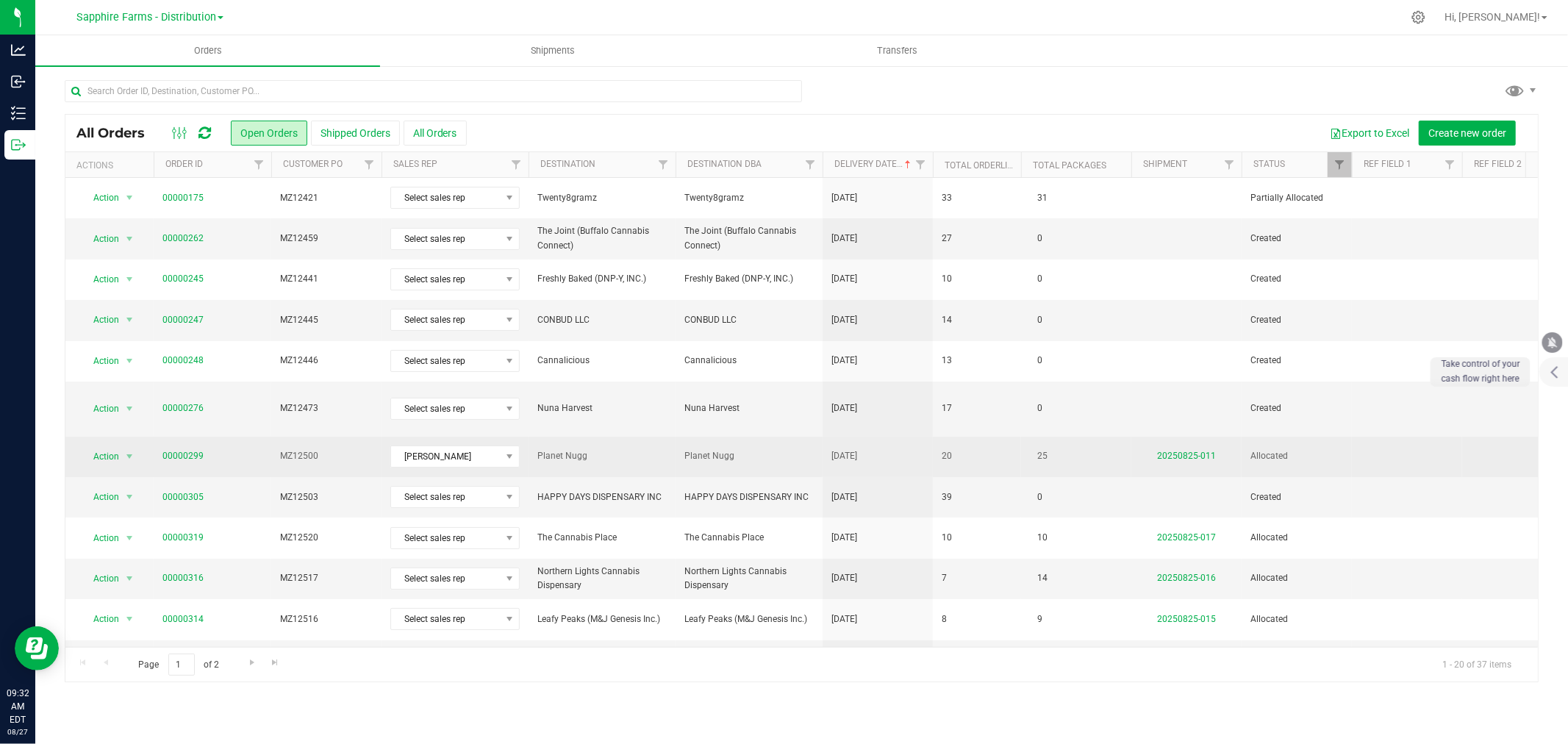
click at [1099, 452] on td "25" at bounding box center [1076, 457] width 110 height 40
click at [1180, 450] on link "20250825-011" at bounding box center [1186, 455] width 59 height 10
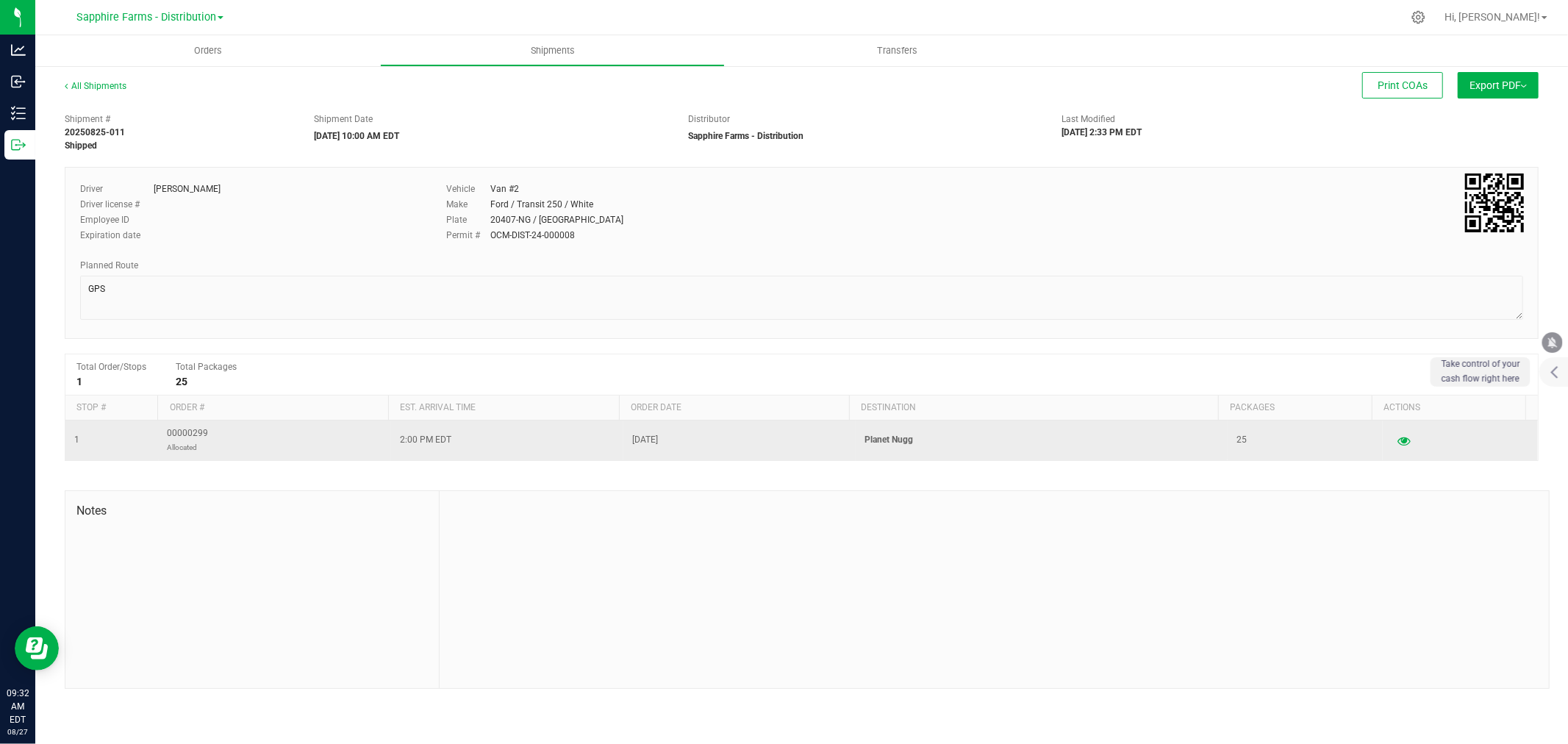
click at [811, 446] on td "[DATE]" at bounding box center [739, 440] width 233 height 40
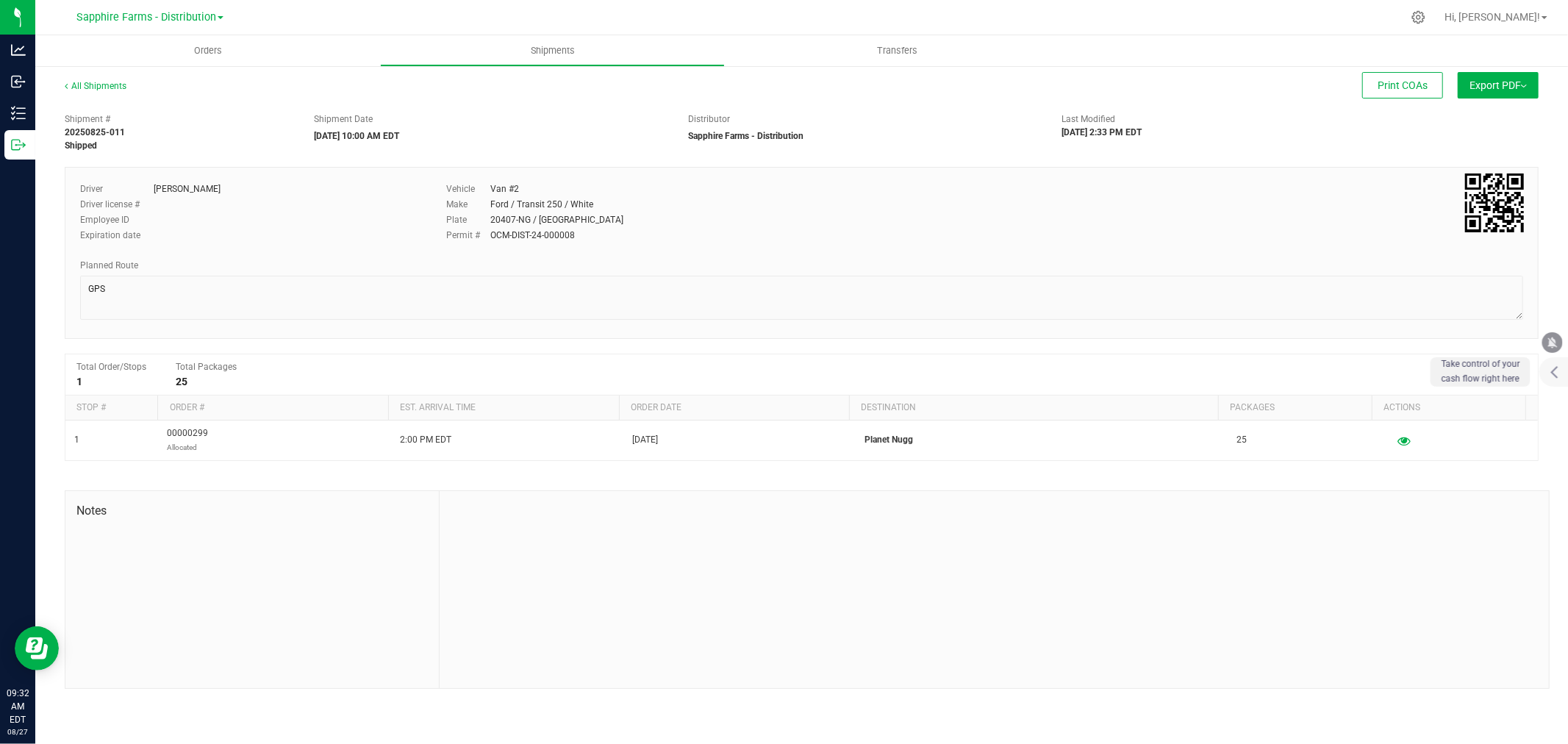
click at [1528, 84] on button "Export PDF" at bounding box center [1498, 84] width 81 height 26
click at [1322, 189] on div "Driver [PERSON_NAME] Driver license # Employee ID Expiration date Vehicle Van #…" at bounding box center [801, 217] width 1466 height 69
click at [200, 37] on uib-tab-heading "Orders" at bounding box center [207, 50] width 345 height 31
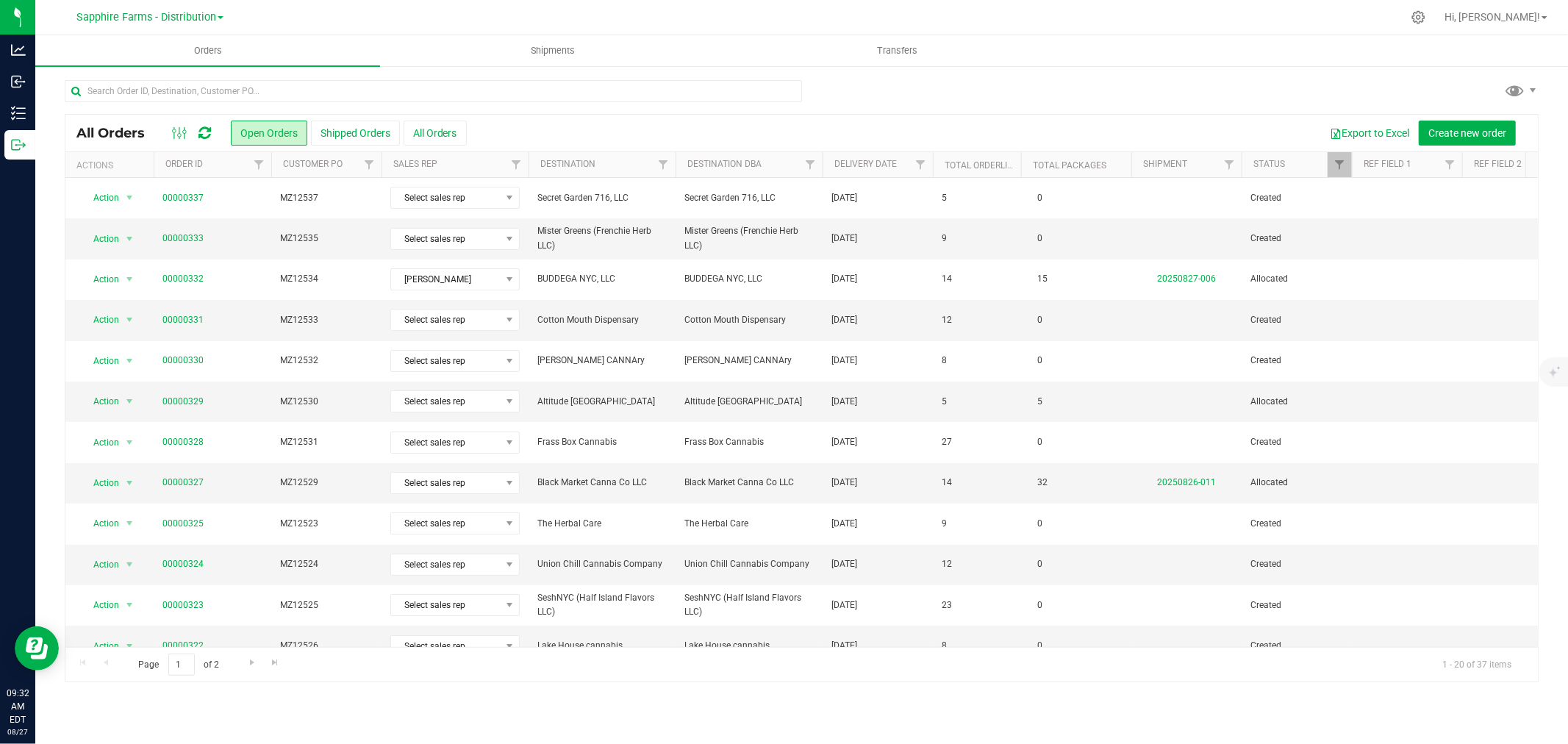
click at [831, 163] on th "Delivery Date" at bounding box center [878, 165] width 110 height 25
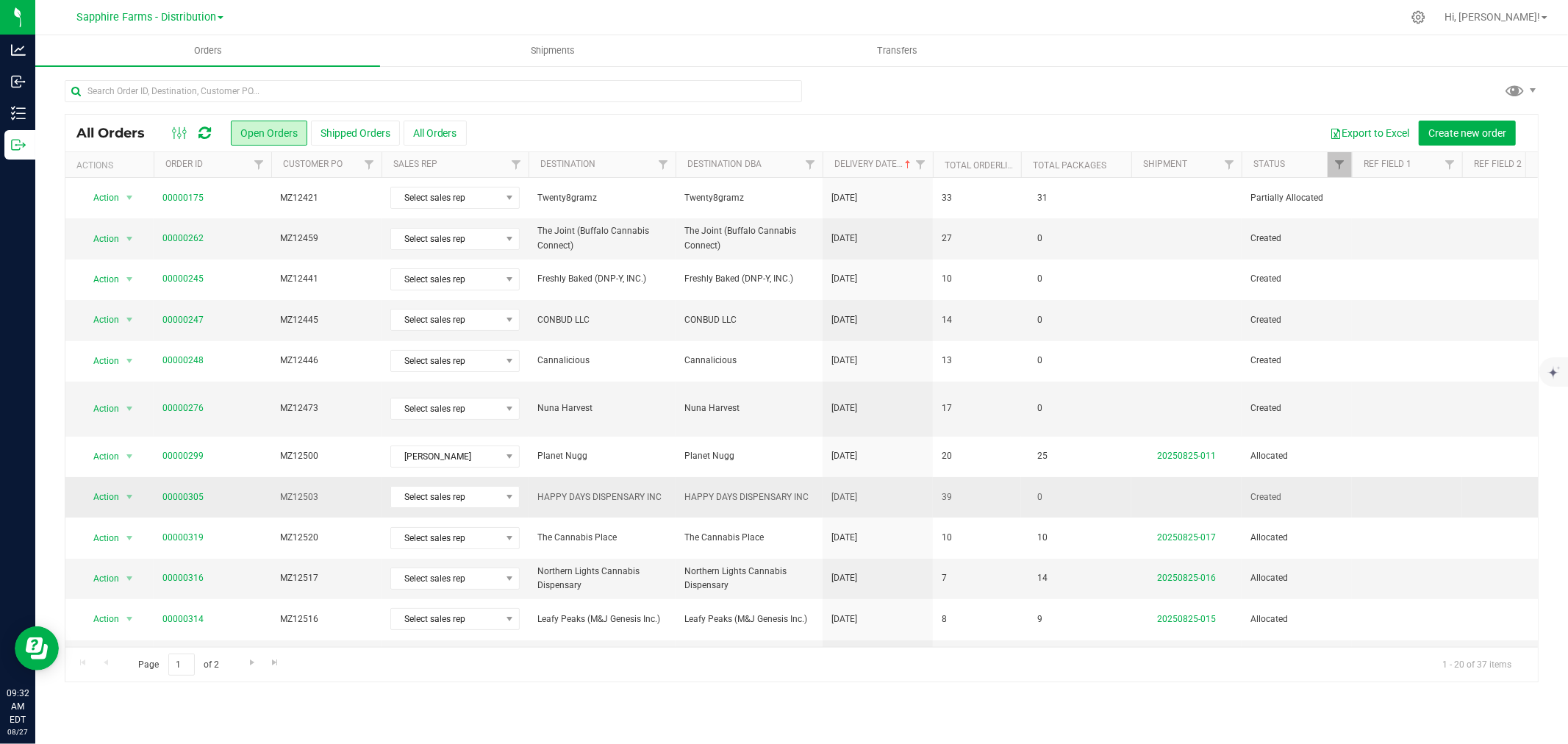
click at [652, 490] on span "HAPPY DAYS DISPENSARY INC" at bounding box center [601, 496] width 129 height 14
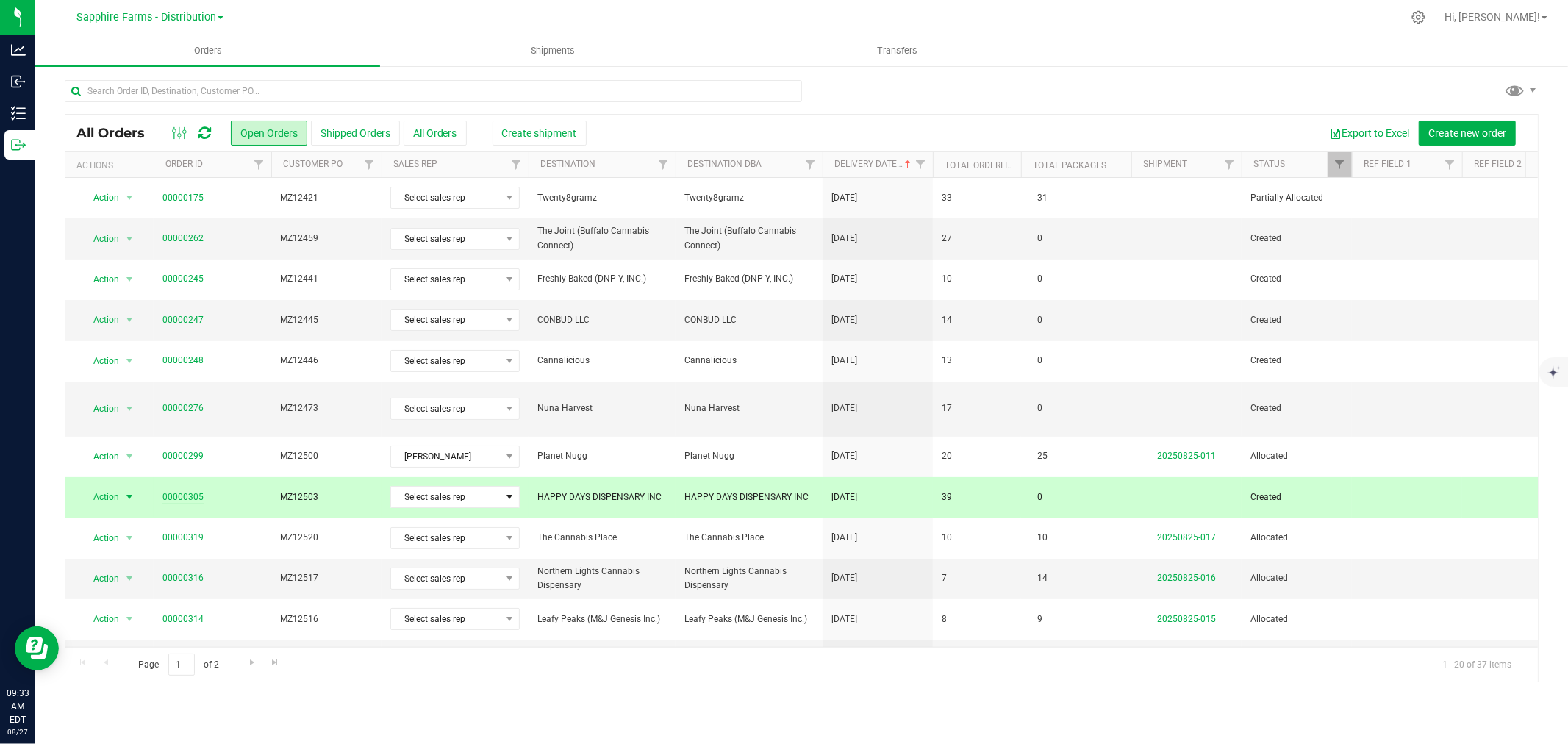
click at [190, 490] on link "00000305" at bounding box center [183, 496] width 41 height 14
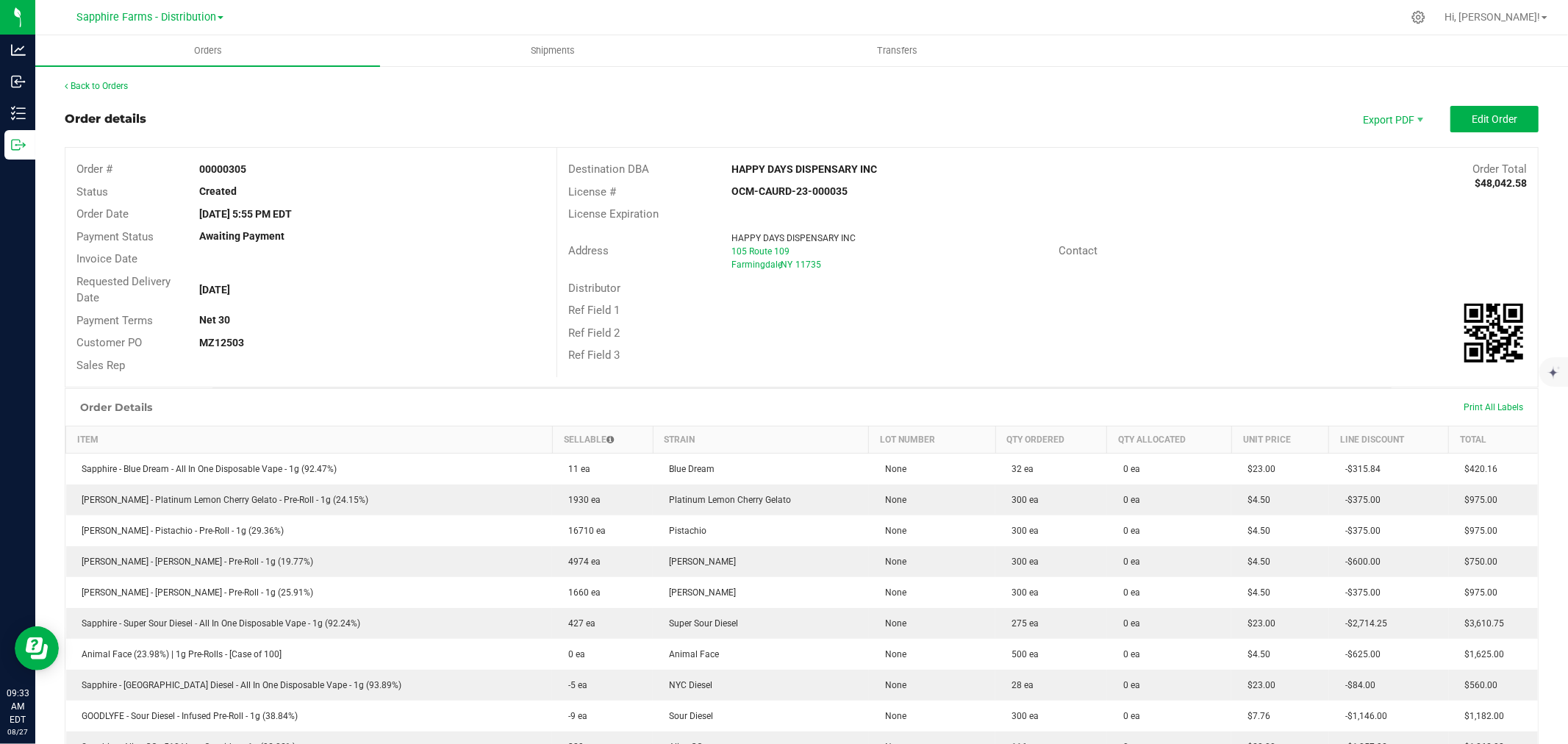
click at [1015, 188] on div "OCM-CAURD-23-000035" at bounding box center [883, 191] width 327 height 16
click at [172, 49] on uib-tab-heading "Orders" at bounding box center [207, 50] width 345 height 31
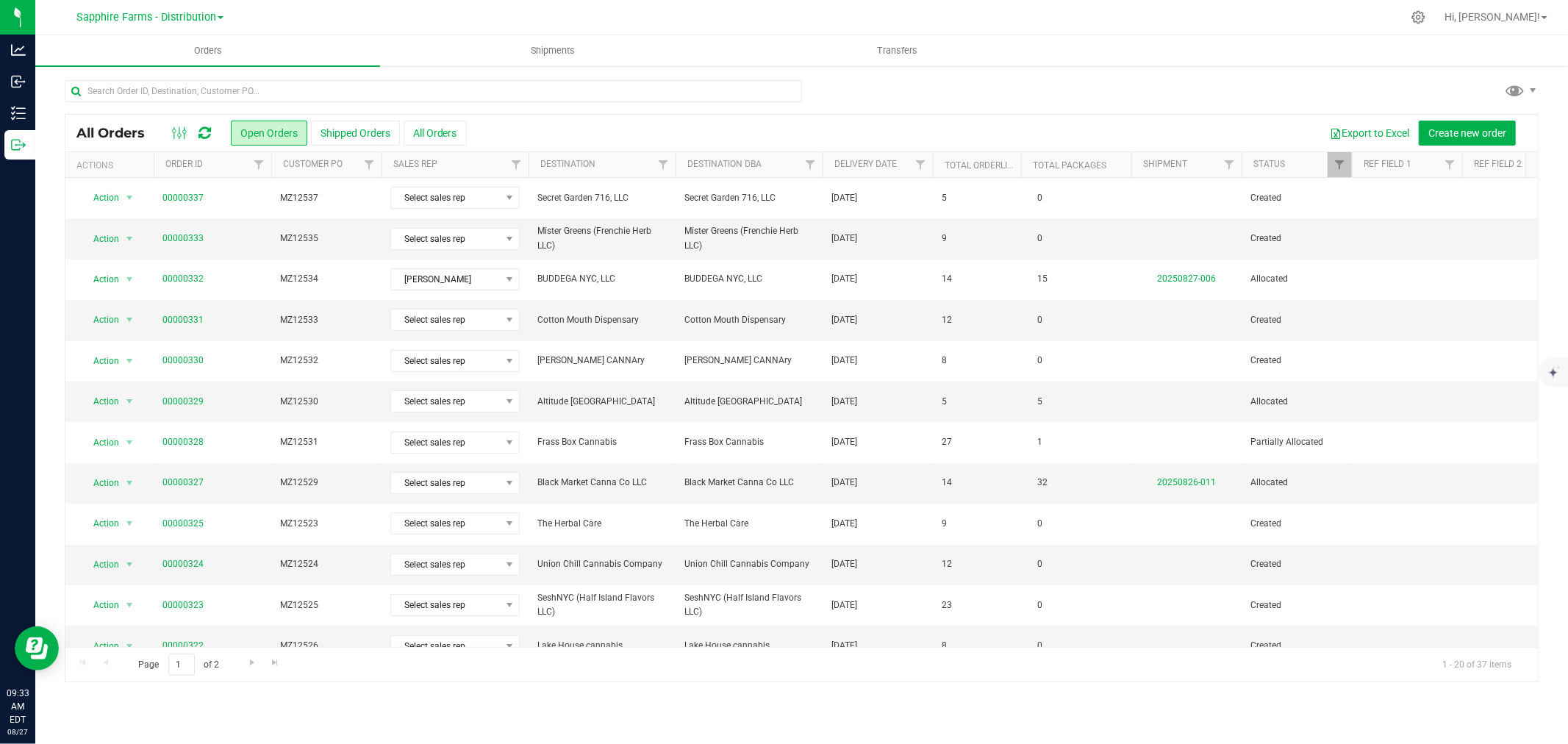
click at [831, 162] on th "Delivery Date" at bounding box center [878, 165] width 110 height 25
